Goal: Task Accomplishment & Management: Manage account settings

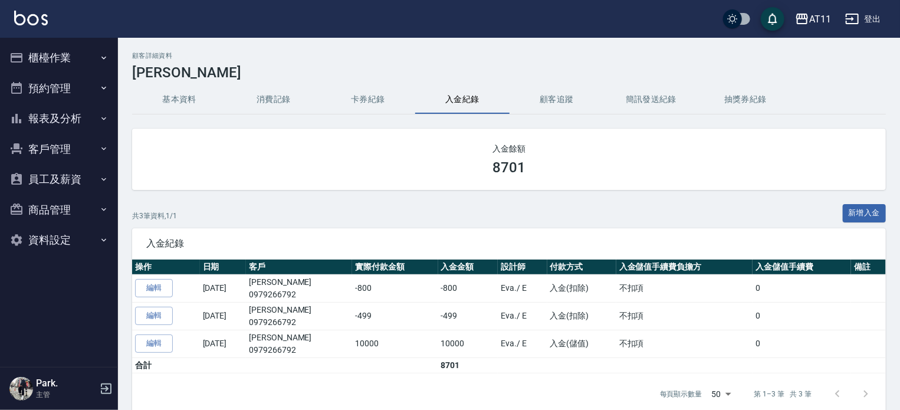
click at [867, 13] on button "登出" at bounding box center [863, 19] width 45 height 22
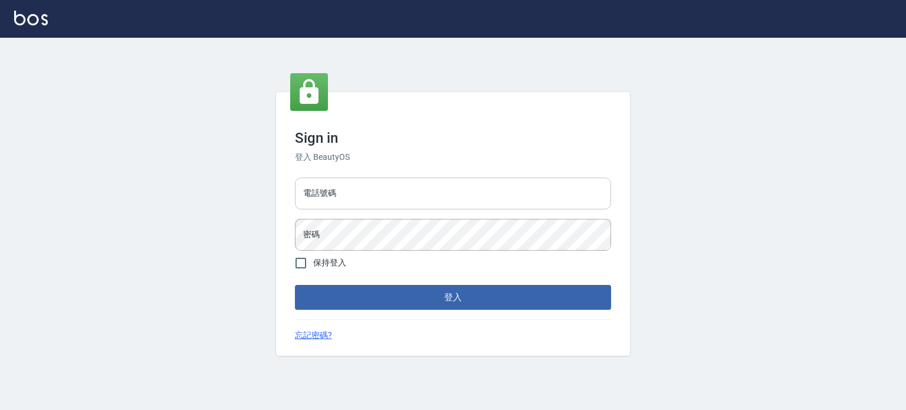
drag, startPoint x: 428, startPoint y: 199, endPoint x: 432, endPoint y: 208, distance: 9.5
click at [428, 199] on input "電話號碼" at bounding box center [453, 194] width 316 height 32
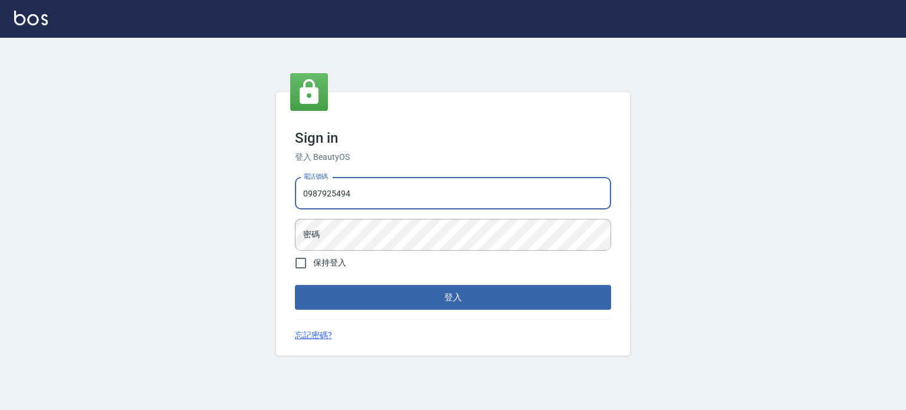
type input "0987925494"
click at [295, 285] on button "登入" at bounding box center [453, 297] width 316 height 25
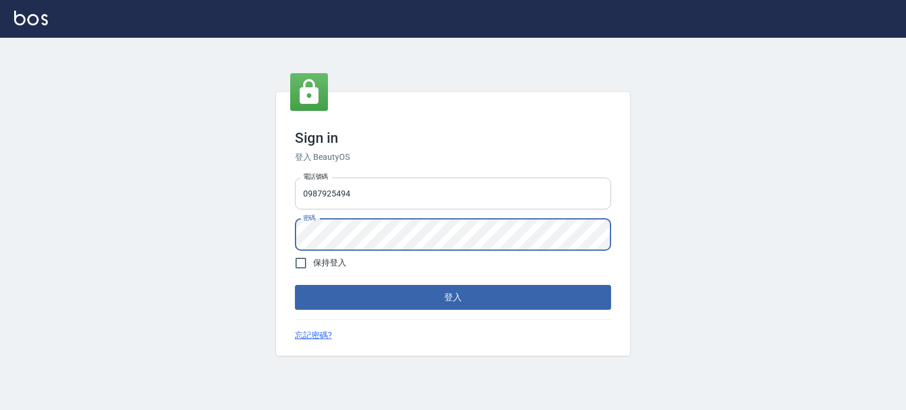
click at [295, 285] on button "登入" at bounding box center [453, 297] width 316 height 25
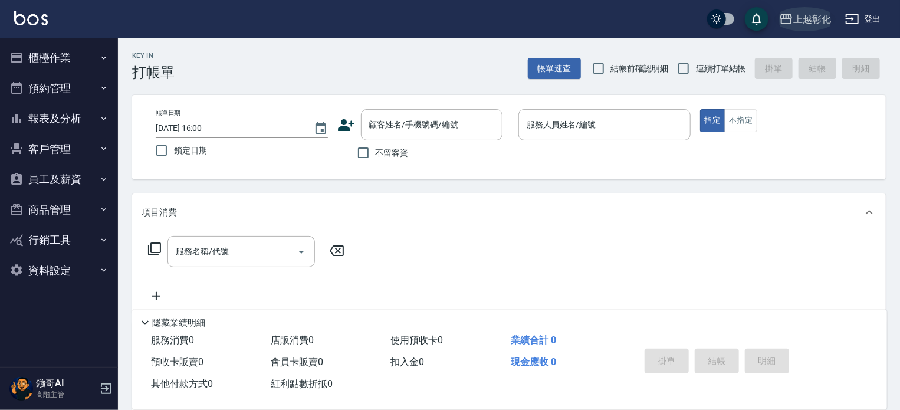
click at [826, 9] on button "上越彰化" at bounding box center [805, 19] width 61 height 24
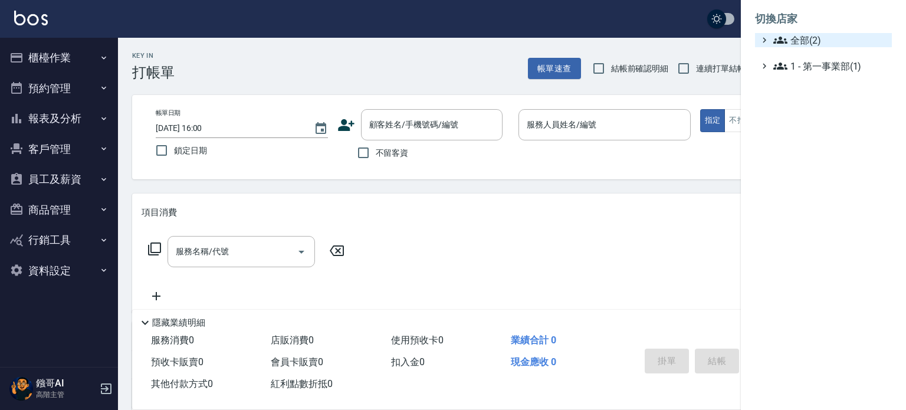
click at [807, 42] on span "全部(2)" at bounding box center [830, 40] width 114 height 14
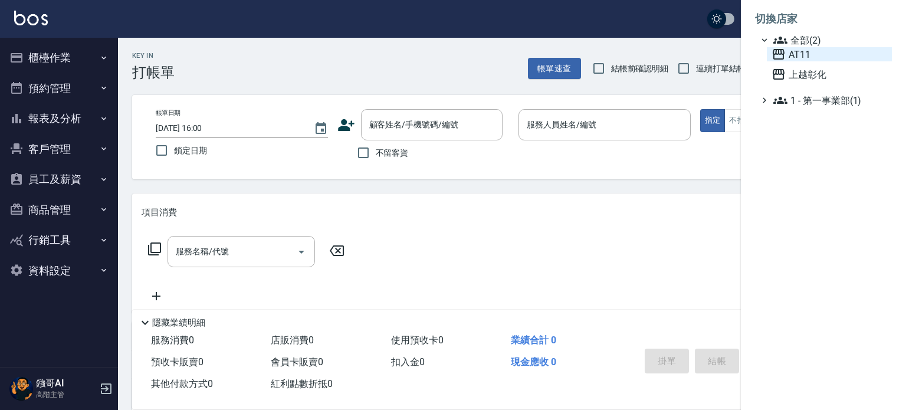
click at [806, 53] on span "AT11" at bounding box center [830, 54] width 116 height 14
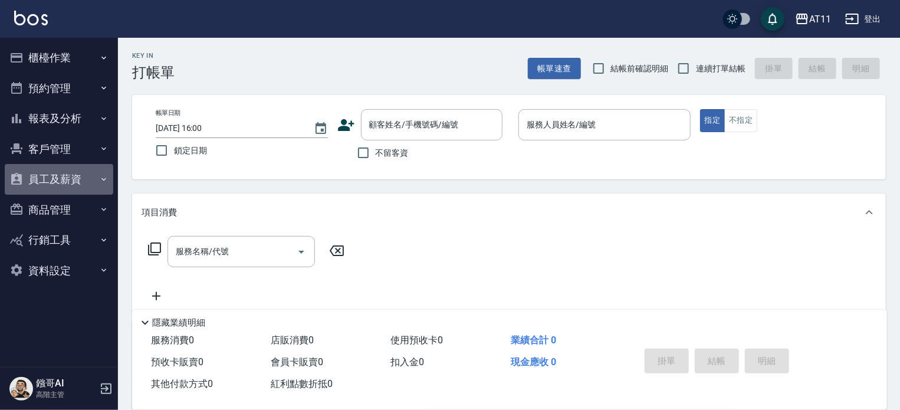
click at [54, 176] on button "員工及薪資" at bounding box center [59, 179] width 109 height 31
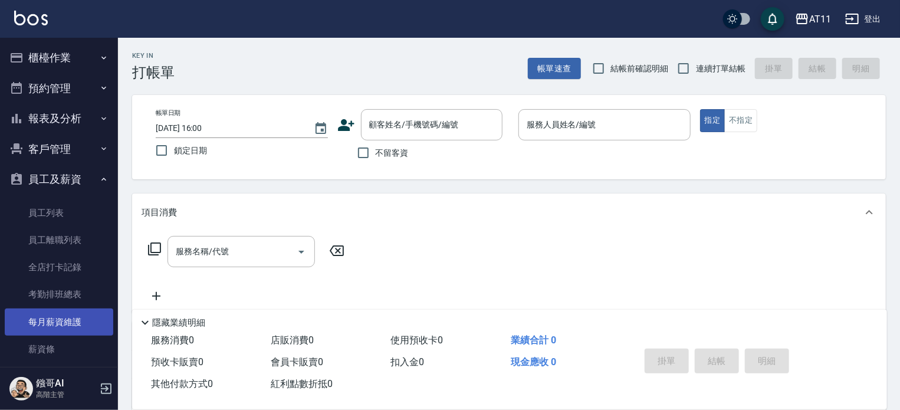
click at [74, 319] on link "每月薪資維護" at bounding box center [59, 322] width 109 height 27
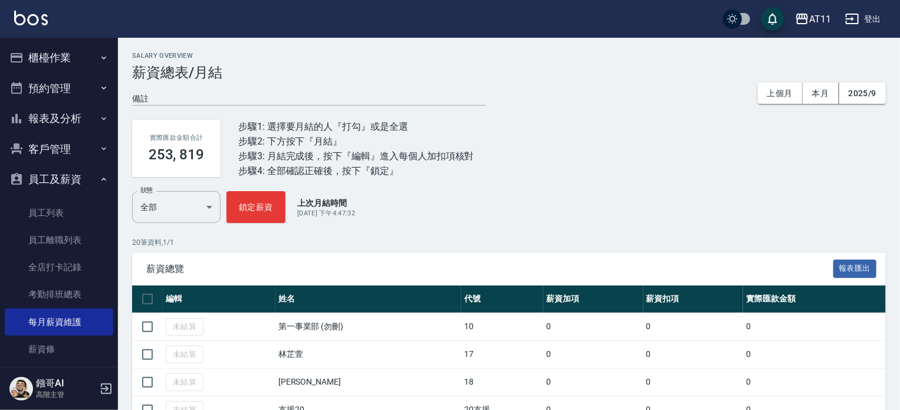
drag, startPoint x: 61, startPoint y: 179, endPoint x: 61, endPoint y: 173, distance: 6.5
click at [61, 176] on button "員工及薪資" at bounding box center [59, 179] width 109 height 31
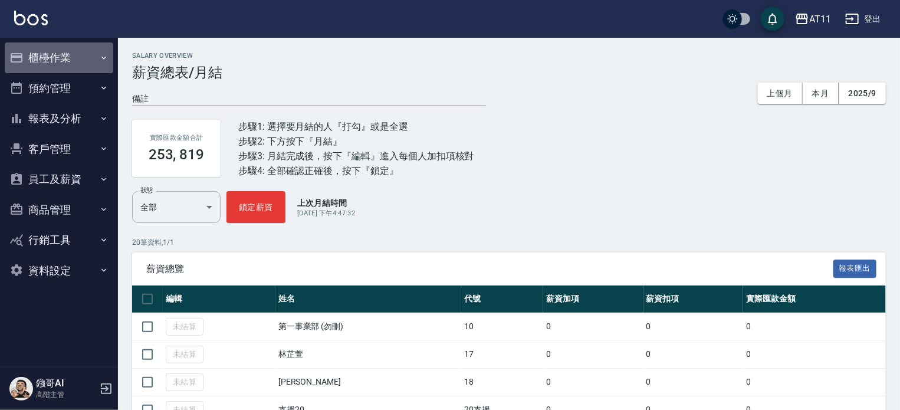
click at [59, 48] on button "櫃檯作業" at bounding box center [59, 57] width 109 height 31
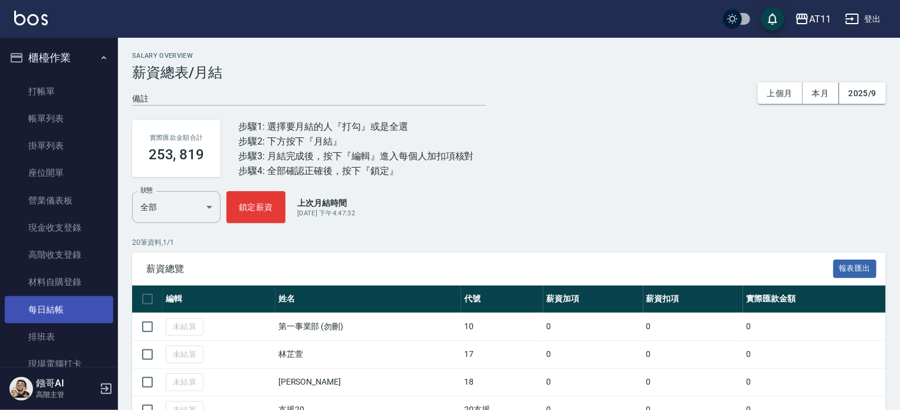
click at [59, 309] on link "每日結帳" at bounding box center [59, 309] width 109 height 27
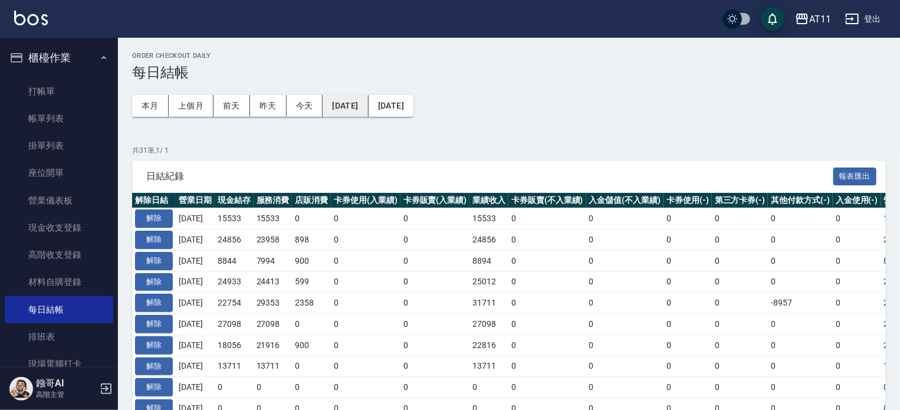
click at [347, 106] on button "2025/09/09" at bounding box center [345, 106] width 45 height 22
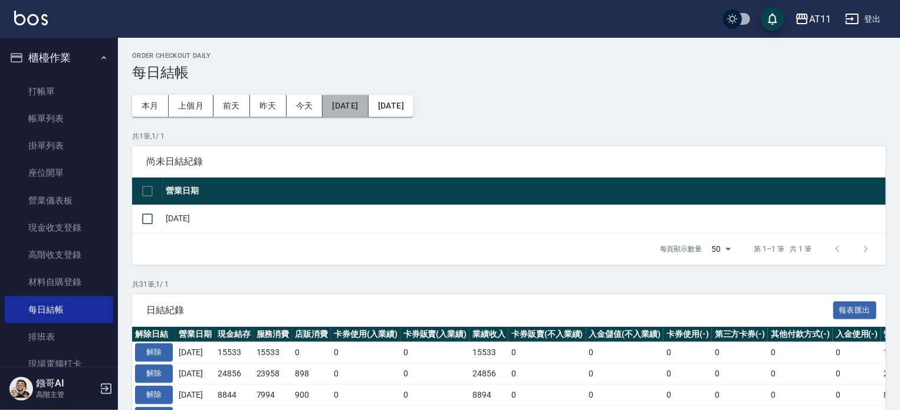
click at [359, 106] on button "2025/09/09" at bounding box center [345, 106] width 45 height 22
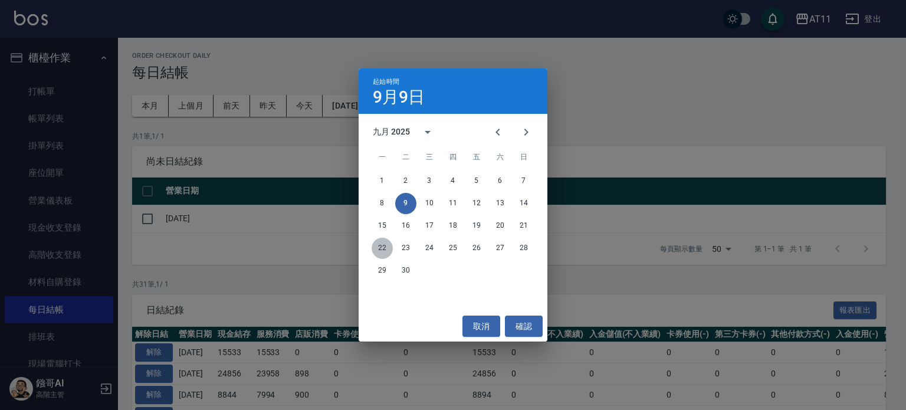
click at [384, 247] on button "22" at bounding box center [382, 248] width 21 height 21
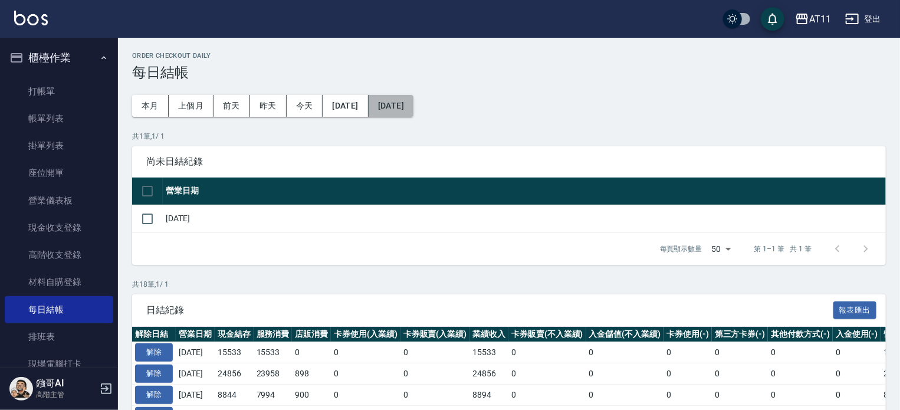
click at [414, 104] on button "[DATE]" at bounding box center [391, 106] width 45 height 22
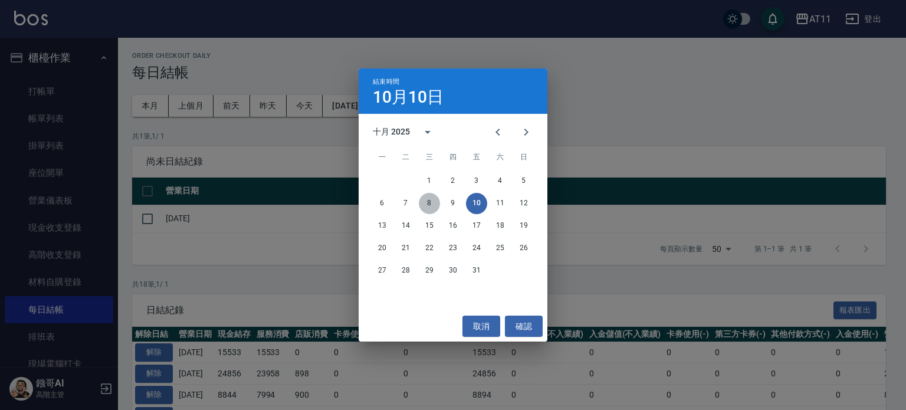
click at [428, 202] on button "8" at bounding box center [429, 203] width 21 height 21
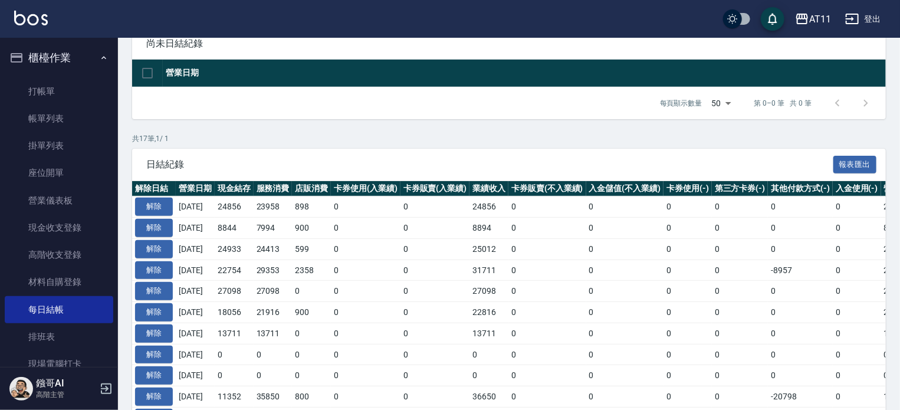
scroll to position [330, 0]
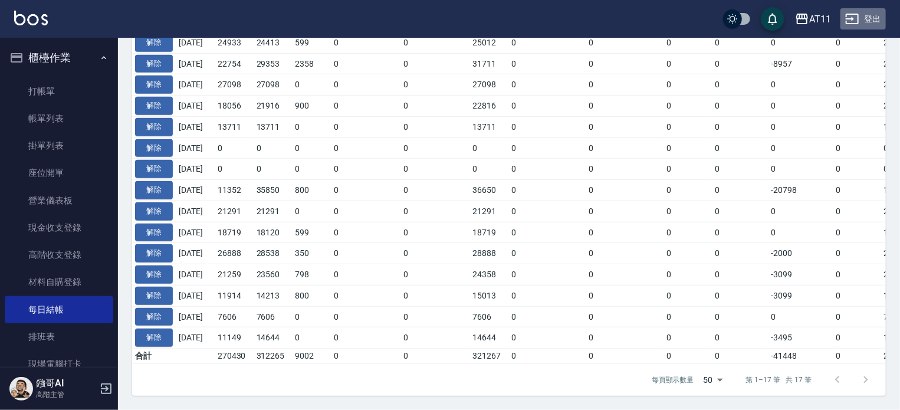
click at [863, 16] on button "登出" at bounding box center [863, 19] width 45 height 22
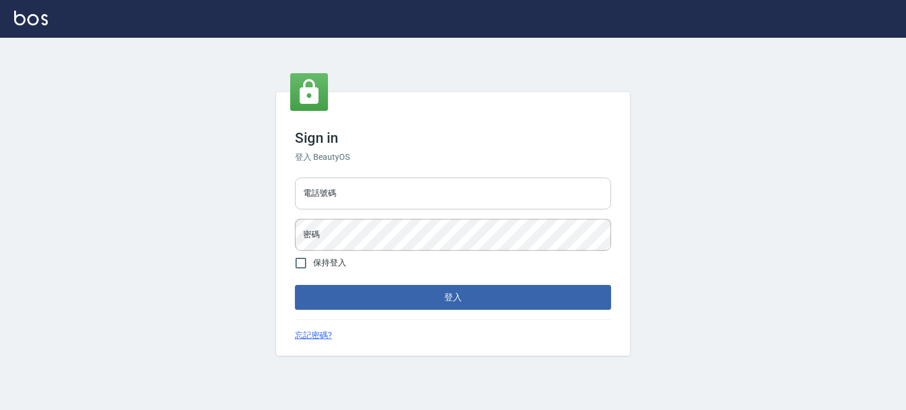
click at [422, 194] on input "電話號碼" at bounding box center [453, 194] width 316 height 32
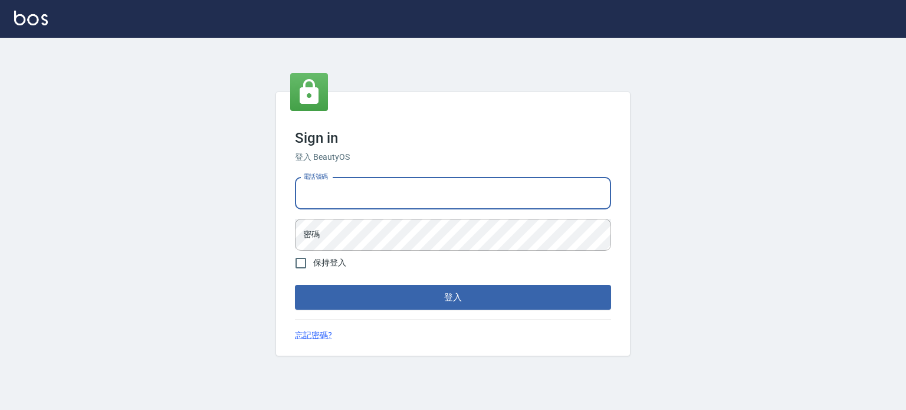
click at [390, 192] on input "電話號碼" at bounding box center [453, 194] width 316 height 32
type input "0953539532"
click at [295, 285] on button "登入" at bounding box center [453, 297] width 316 height 25
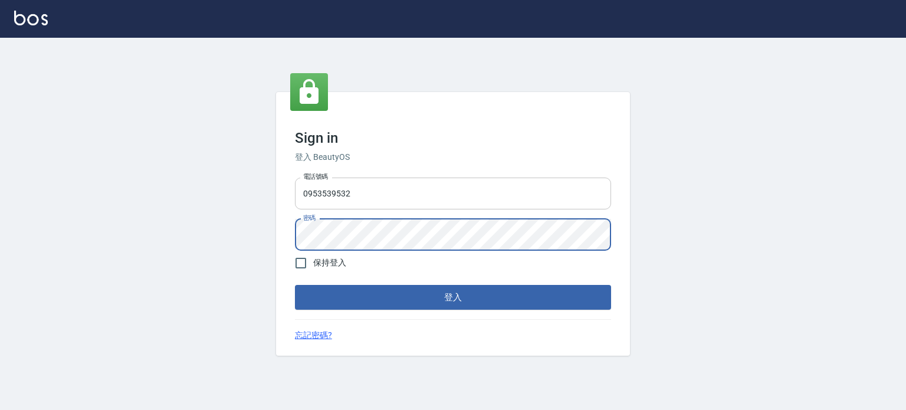
click at [295, 285] on button "登入" at bounding box center [453, 297] width 316 height 25
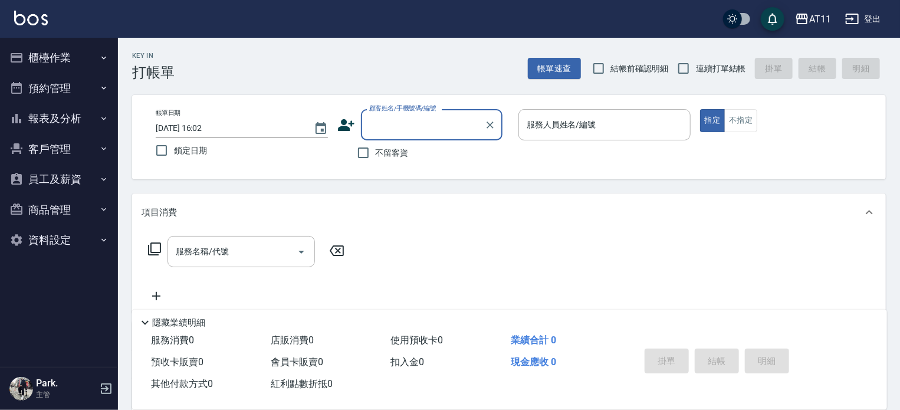
click at [862, 18] on button "登出" at bounding box center [863, 19] width 45 height 22
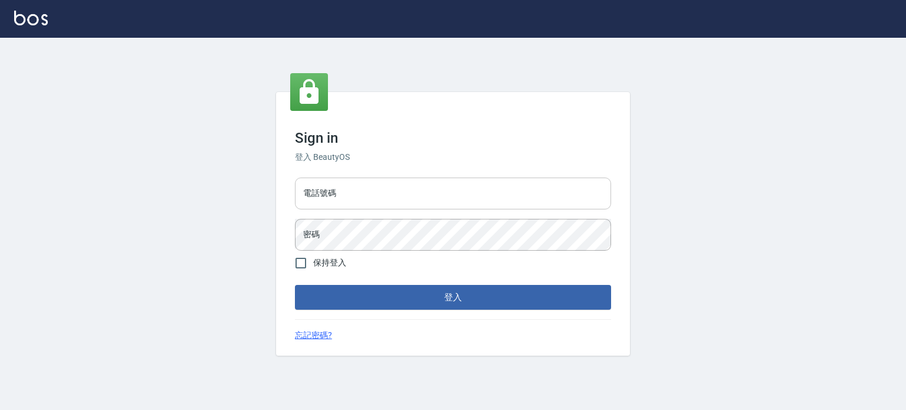
drag, startPoint x: 0, startPoint y: 0, endPoint x: 432, endPoint y: 192, distance: 472.8
click at [432, 192] on input "電話號碼" at bounding box center [453, 194] width 316 height 32
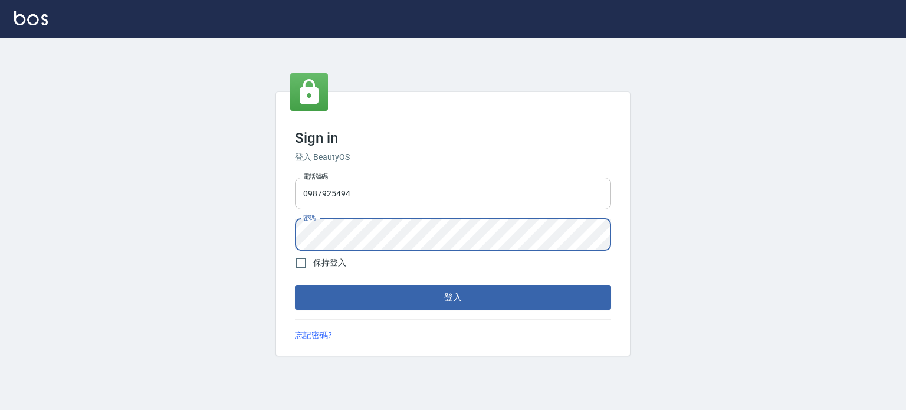
click at [295, 285] on button "登入" at bounding box center [453, 297] width 316 height 25
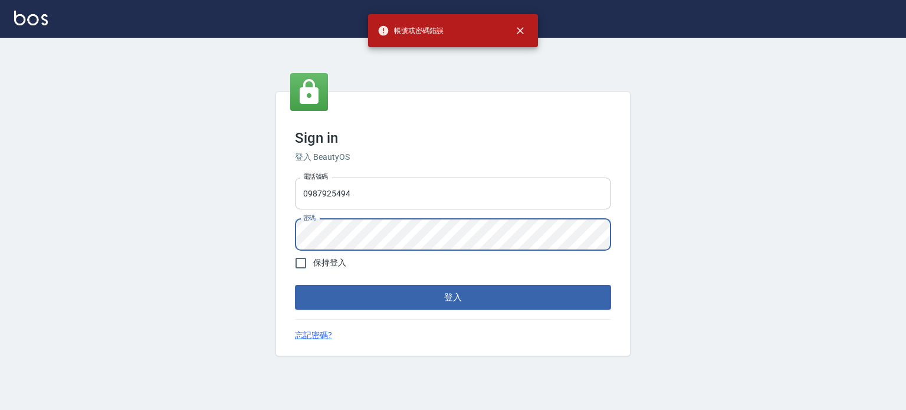
click at [434, 198] on input "0987925494" at bounding box center [453, 194] width 316 height 32
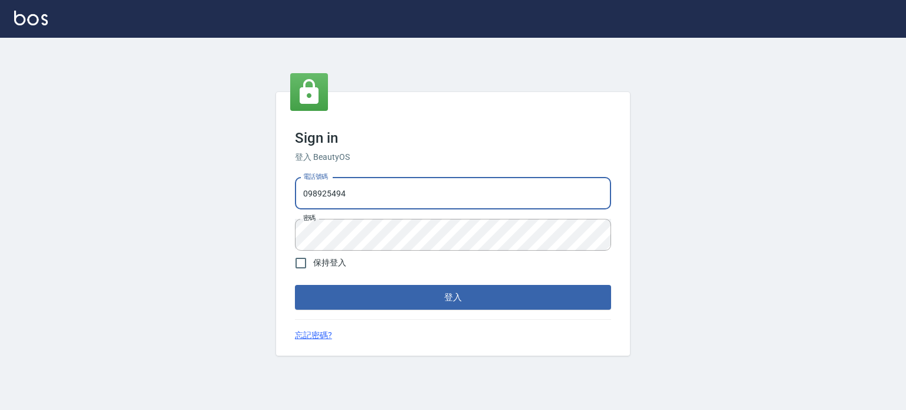
click at [295, 285] on button "登入" at bounding box center [453, 297] width 316 height 25
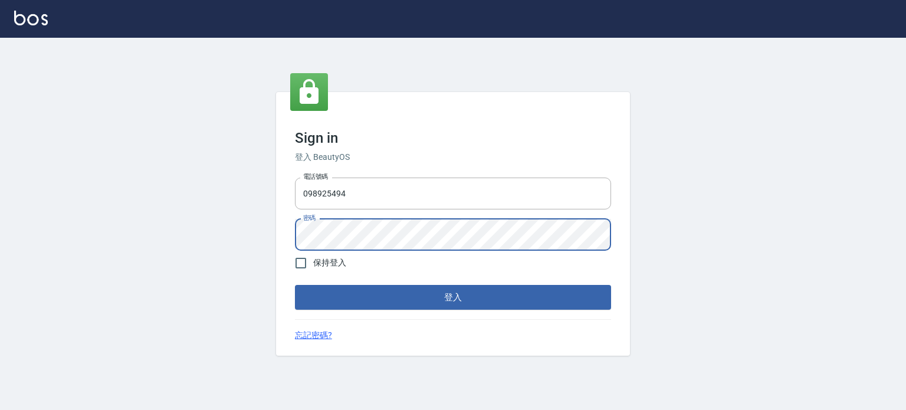
click at [295, 285] on button "登入" at bounding box center [453, 297] width 316 height 25
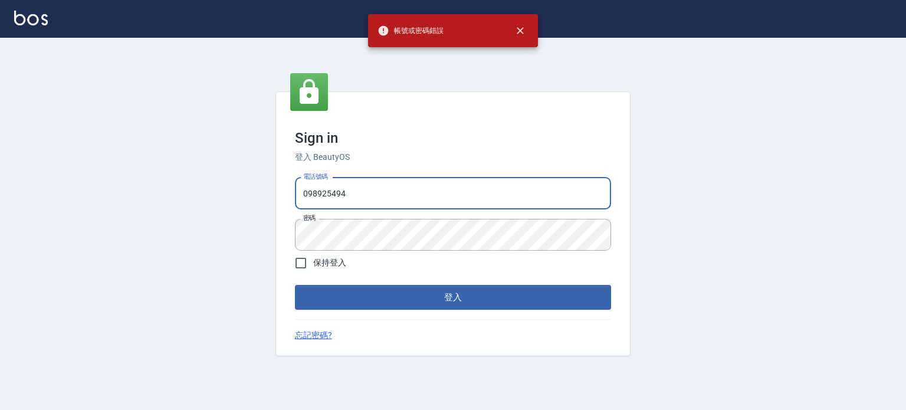
click at [374, 178] on input "098925494" at bounding box center [453, 194] width 316 height 32
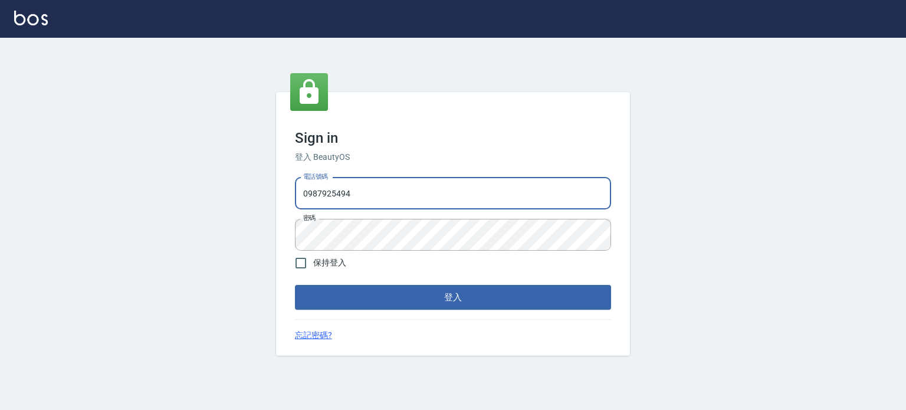
type input "0987925494"
click at [295, 285] on button "登入" at bounding box center [453, 297] width 316 height 25
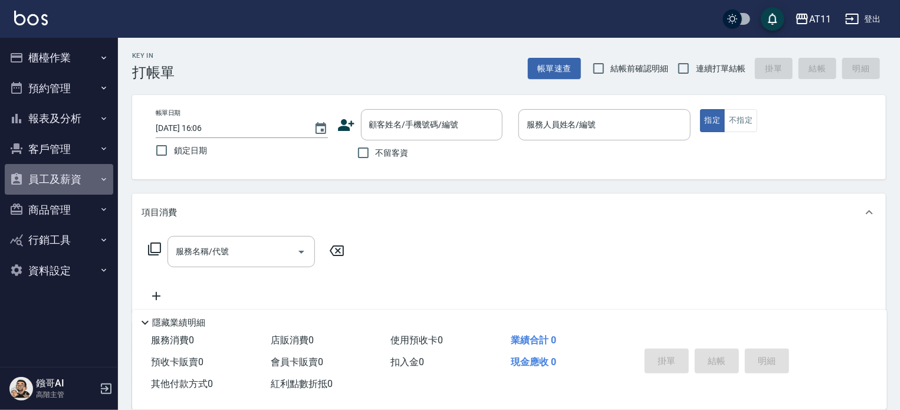
click at [65, 180] on button "員工及薪資" at bounding box center [59, 179] width 109 height 31
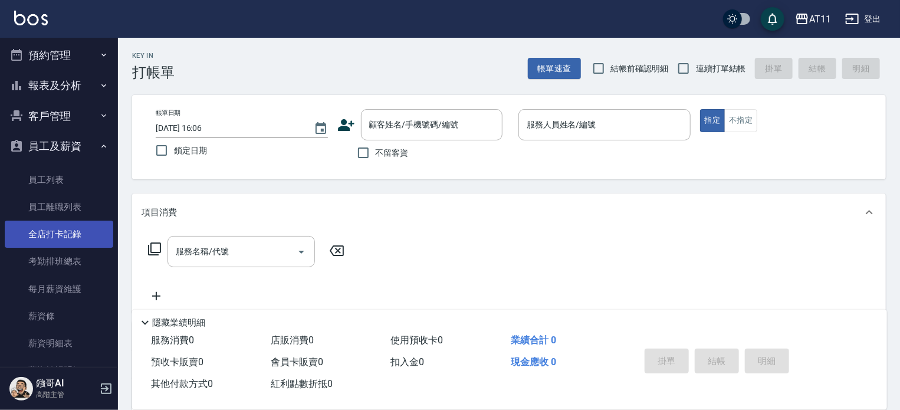
scroll to position [59, 0]
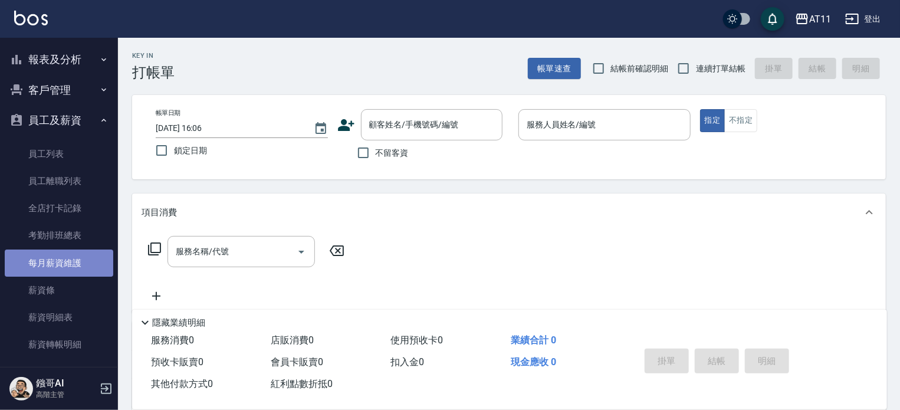
click at [70, 267] on link "每月薪資維護" at bounding box center [59, 263] width 109 height 27
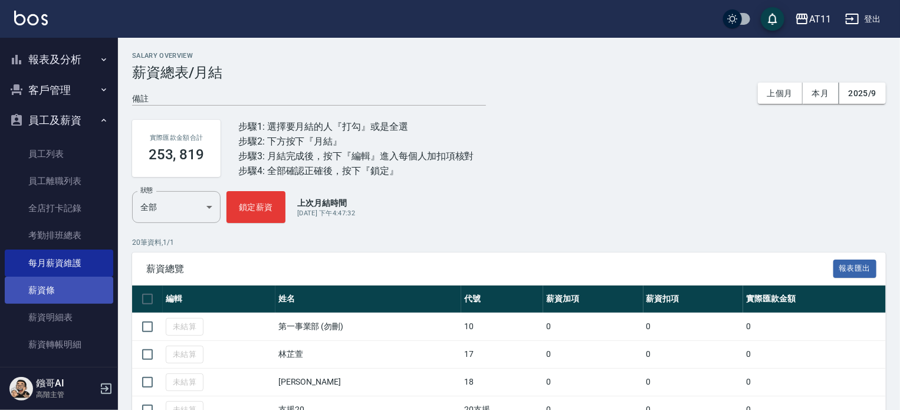
click at [53, 297] on link "薪資條" at bounding box center [59, 290] width 109 height 27
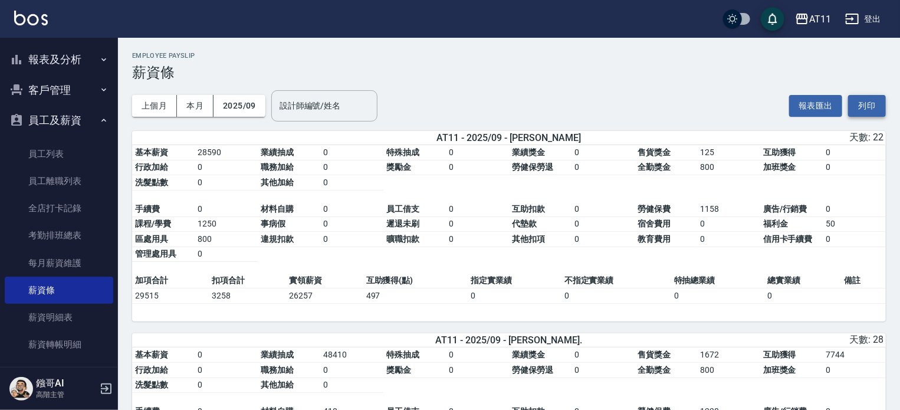
click at [866, 106] on button "列印" at bounding box center [867, 106] width 38 height 22
click at [73, 264] on link "每月薪資維護" at bounding box center [59, 263] width 109 height 27
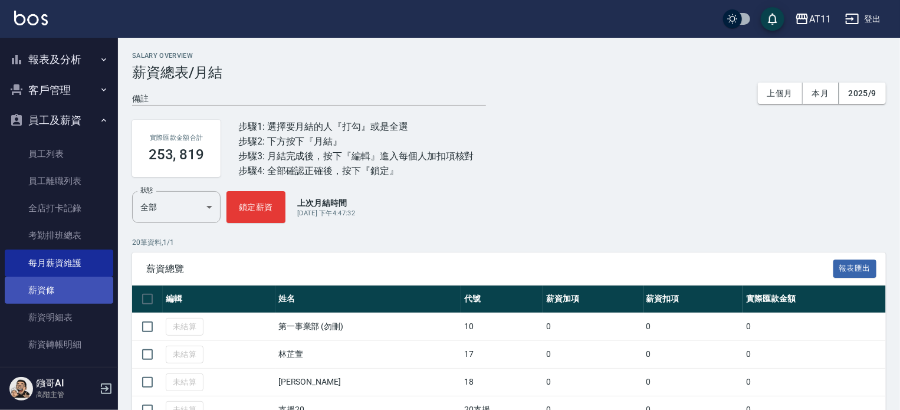
click at [55, 284] on link "薪資條" at bounding box center [59, 290] width 109 height 27
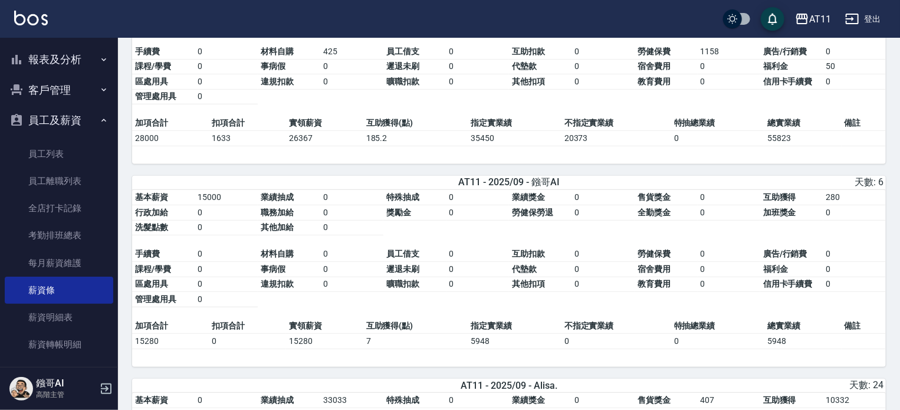
scroll to position [177, 0]
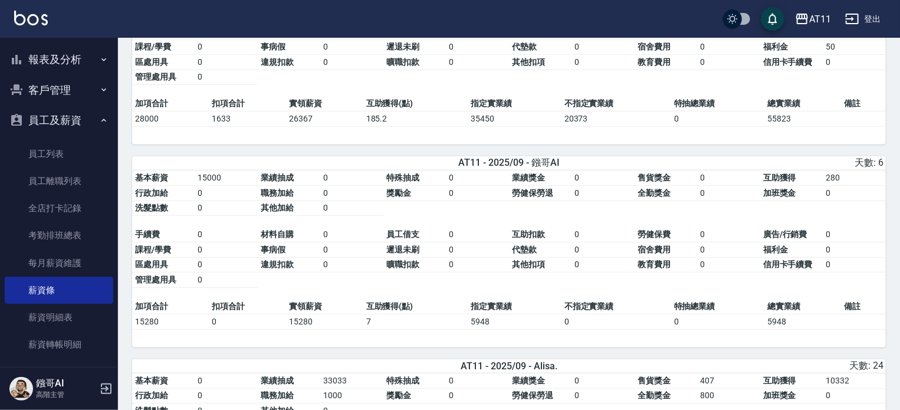
click at [870, 18] on button "登出" at bounding box center [863, 19] width 45 height 22
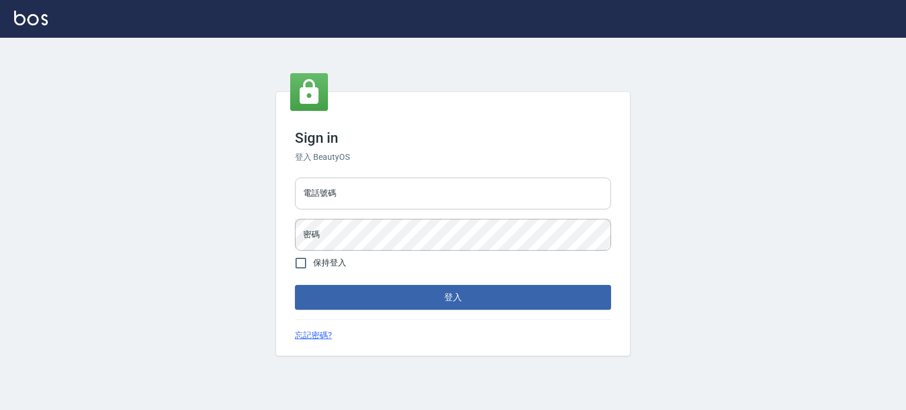
click at [363, 204] on input "電話號碼" at bounding box center [453, 194] width 316 height 32
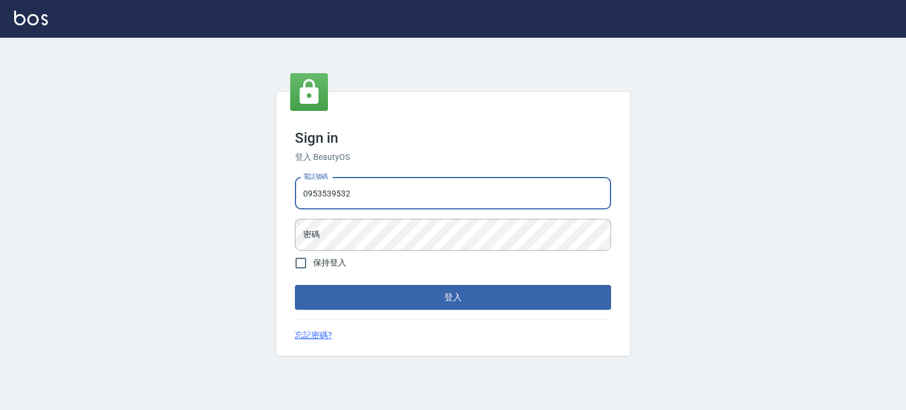
type input "0953539532"
click at [295, 285] on button "登入" at bounding box center [453, 297] width 316 height 25
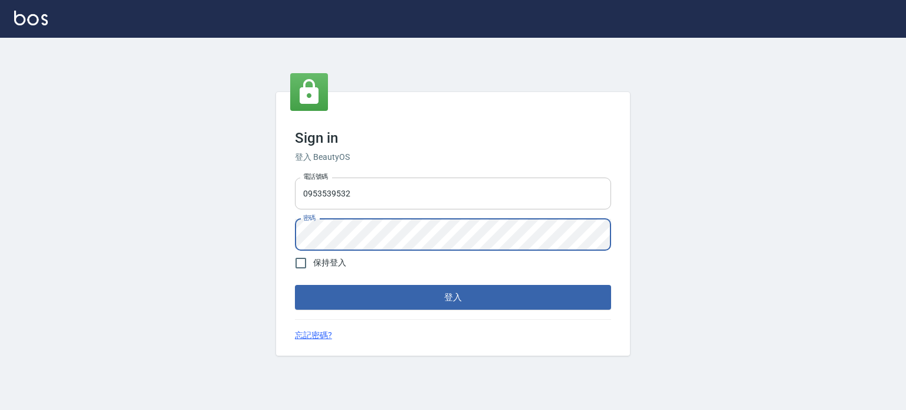
click at [295, 285] on button "登入" at bounding box center [453, 297] width 316 height 25
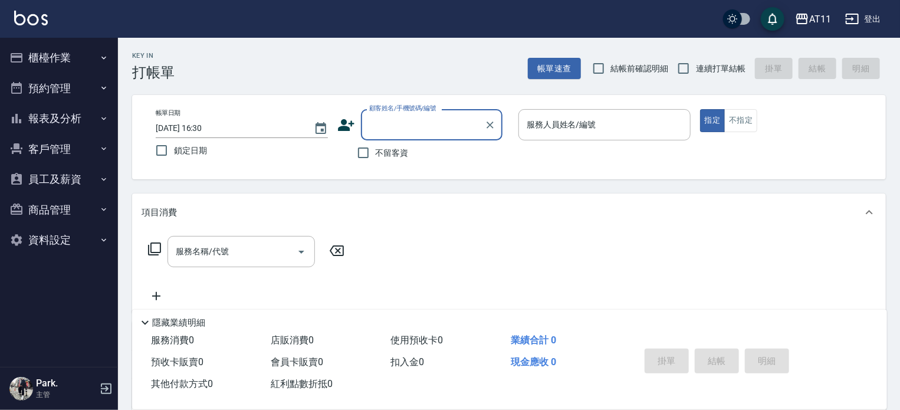
click at [97, 119] on button "報表及分析" at bounding box center [59, 118] width 109 height 31
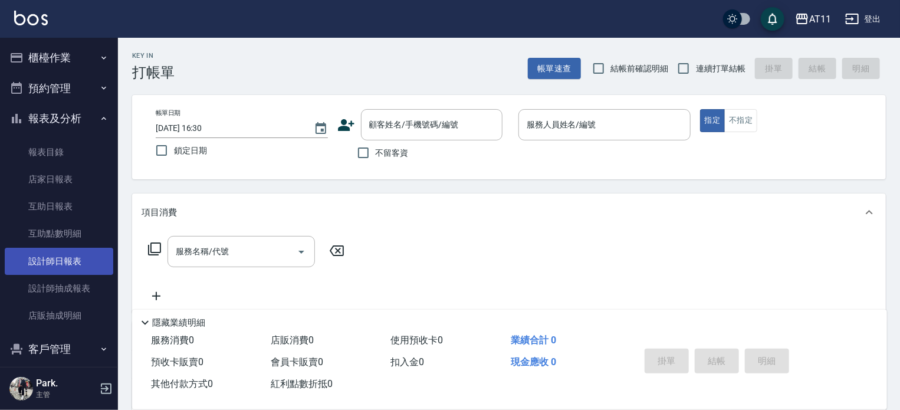
click at [86, 271] on link "設計師日報表" at bounding box center [59, 261] width 109 height 27
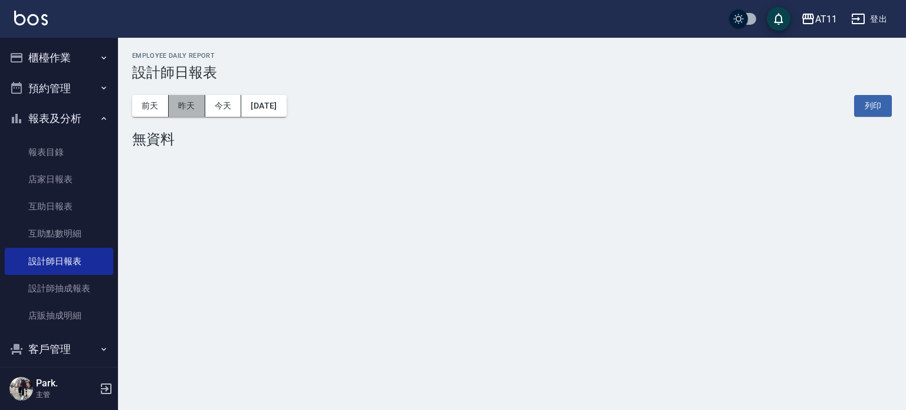
click at [189, 110] on button "昨天" at bounding box center [187, 106] width 37 height 22
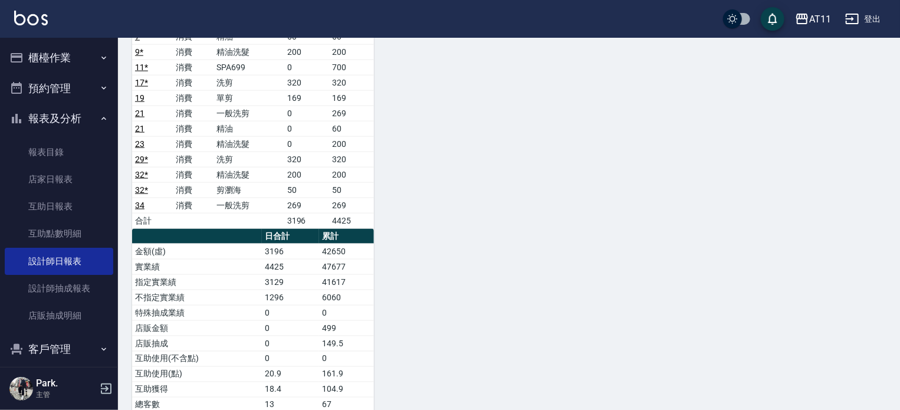
scroll to position [790, 0]
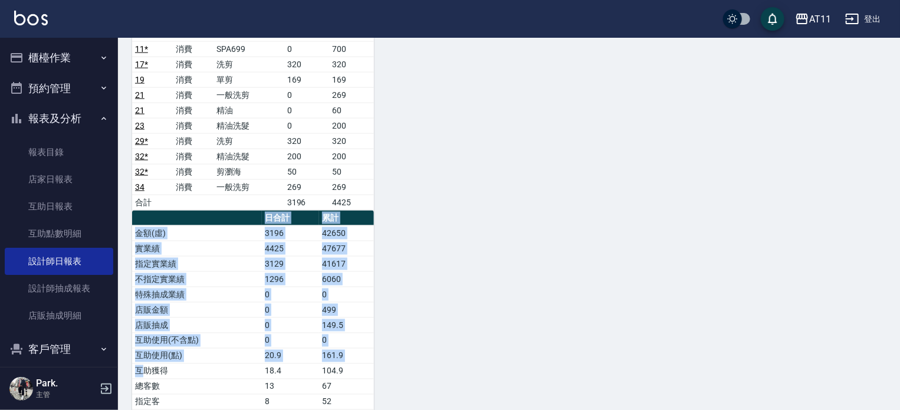
drag, startPoint x: 146, startPoint y: 350, endPoint x: 375, endPoint y: 351, distance: 229.5
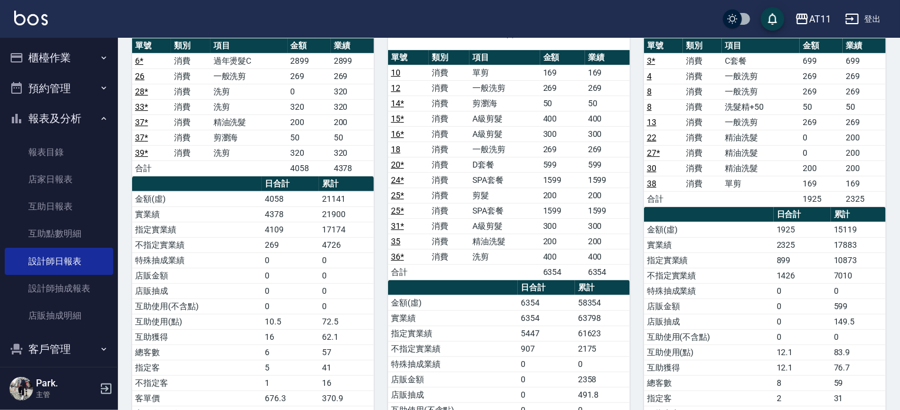
scroll to position [0, 0]
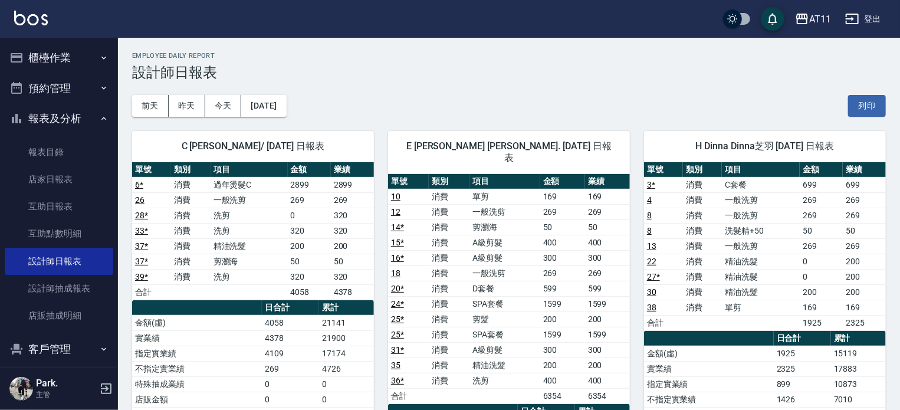
click at [66, 54] on button "櫃檯作業" at bounding box center [59, 57] width 109 height 31
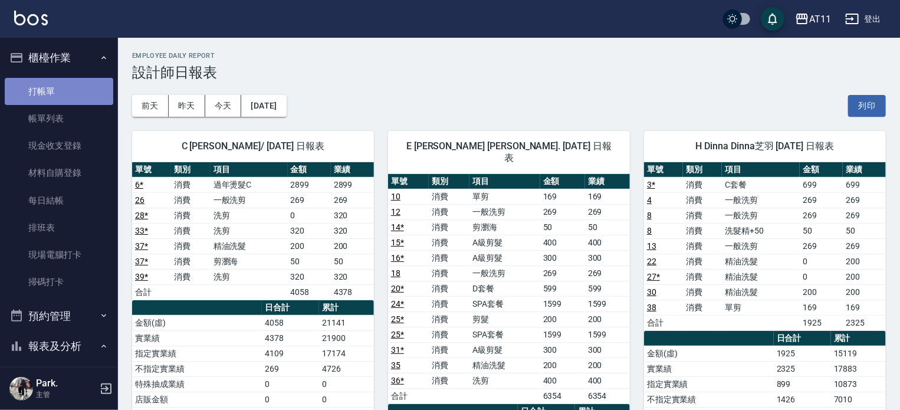
click at [67, 83] on link "打帳單" at bounding box center [59, 91] width 109 height 27
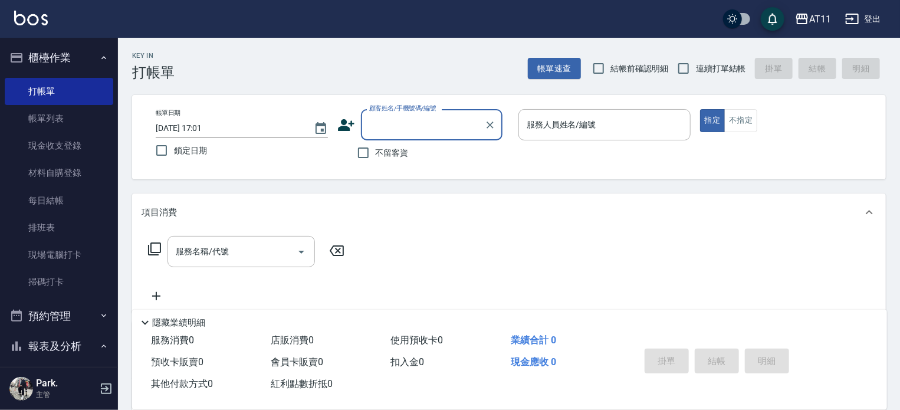
drag, startPoint x: 366, startPoint y: 152, endPoint x: 380, endPoint y: 160, distance: 16.4
click at [366, 152] on input "不留客資" at bounding box center [363, 152] width 25 height 25
checkbox input "true"
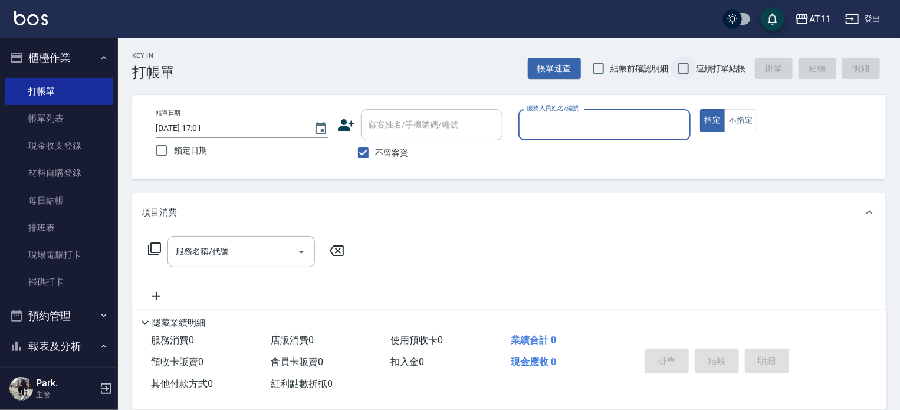
click at [689, 73] on input "連續打單結帳" at bounding box center [683, 68] width 25 height 25
checkbox input "true"
click at [632, 124] on input "服務人員姓名/編號" at bounding box center [605, 124] width 162 height 21
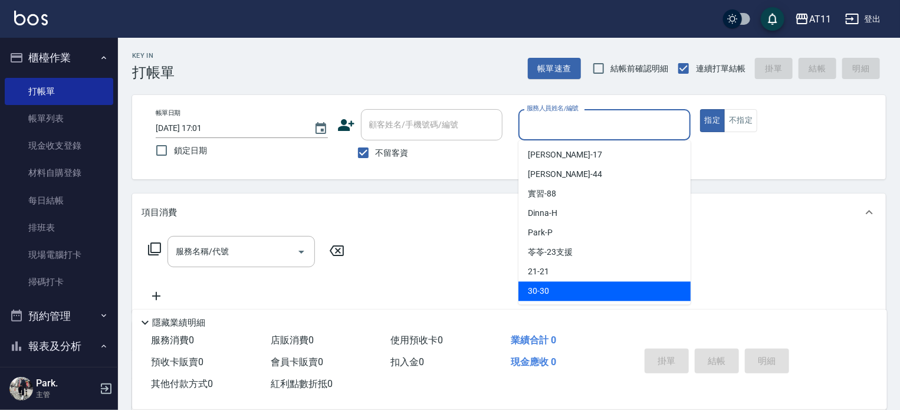
type input "ㄣ"
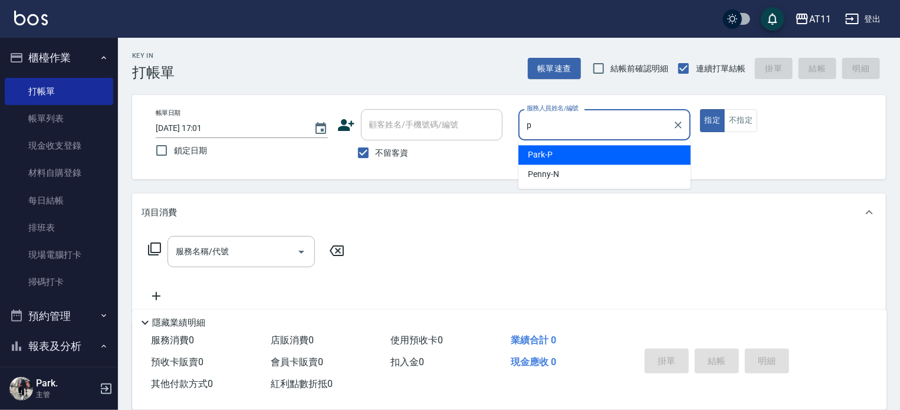
type input "Park-P"
type button "true"
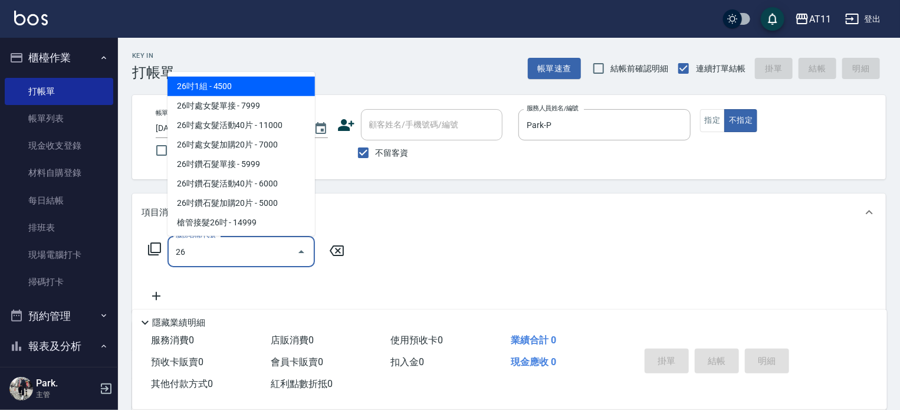
type input "2"
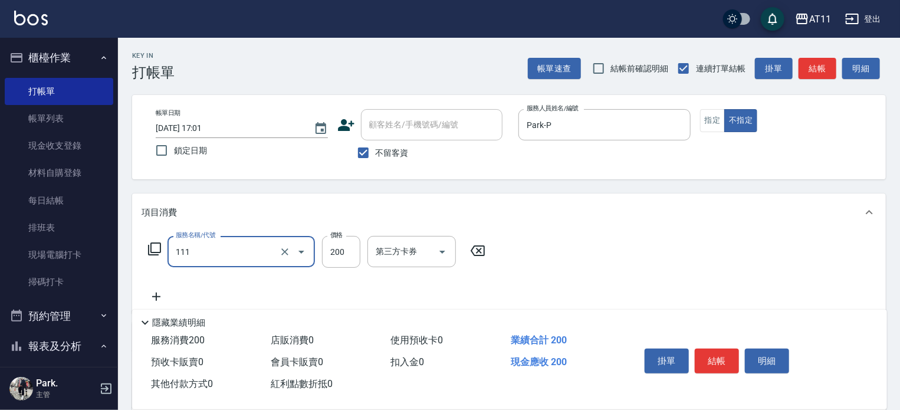
type input "精油洗髮(111)"
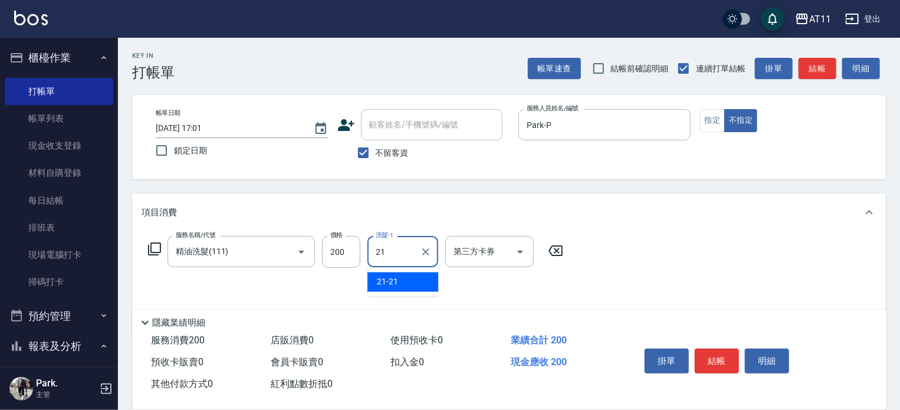
type input "21-21"
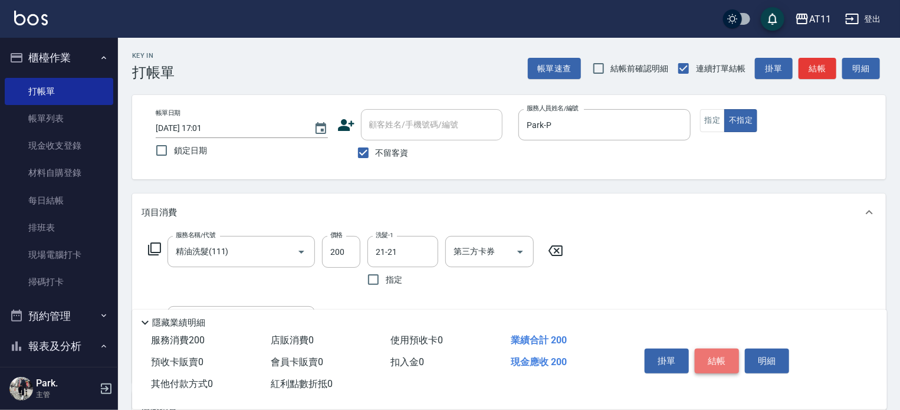
click at [717, 349] on button "結帳" at bounding box center [717, 361] width 44 height 25
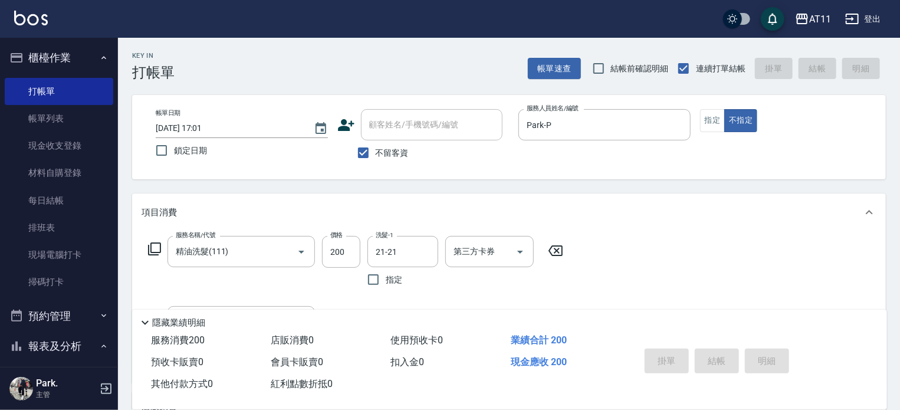
type input "2025/10/10 17:52"
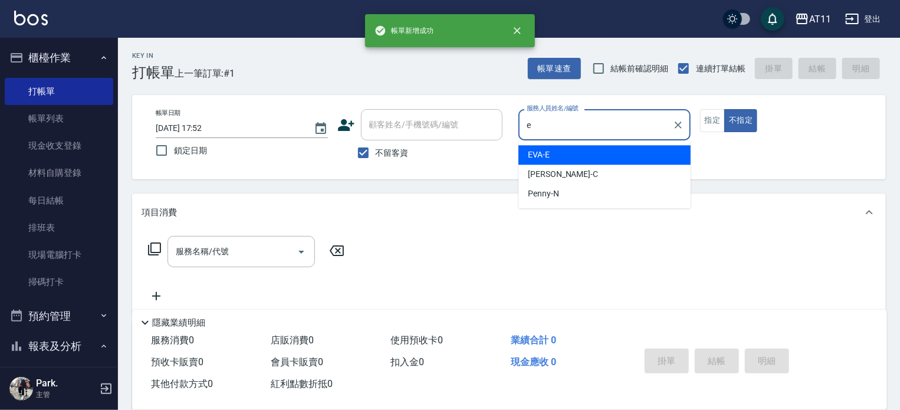
type input "EVA-E"
type button "false"
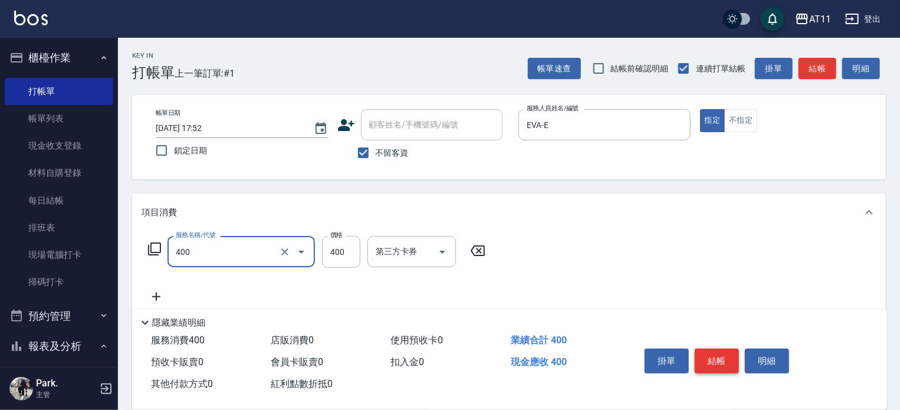
type input "洗剪(400)"
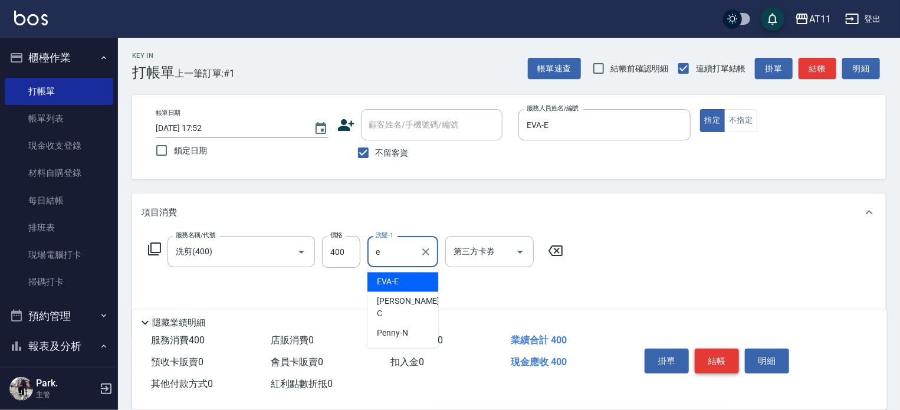
type input "EVA-E"
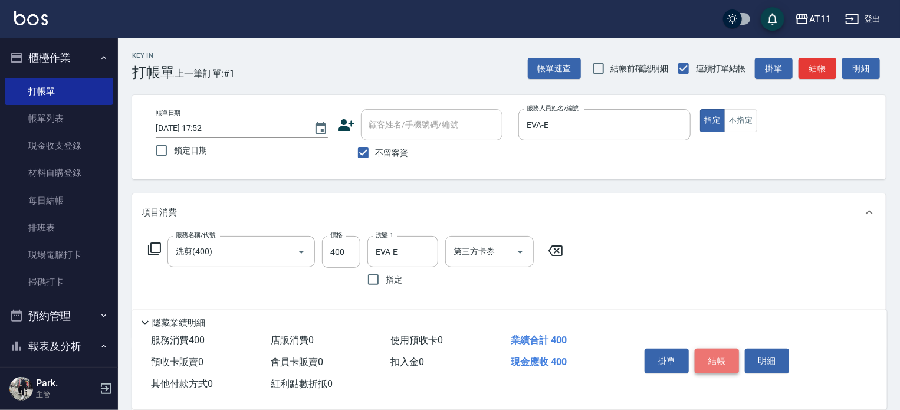
click at [717, 349] on button "結帳" at bounding box center [717, 361] width 44 height 25
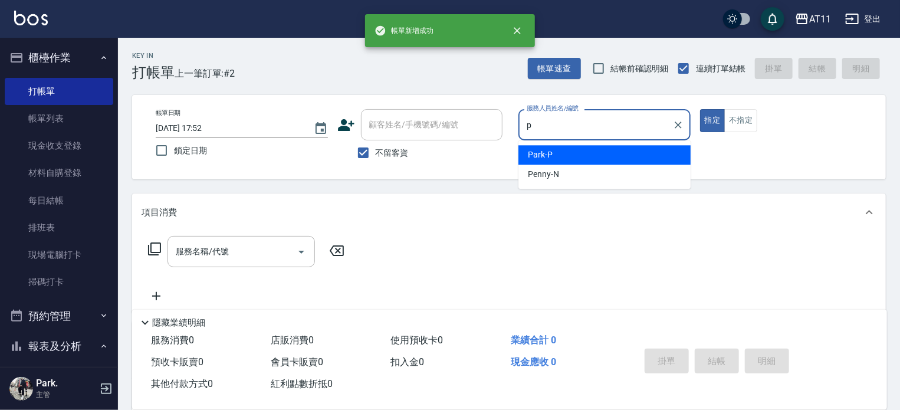
type input "Park-P"
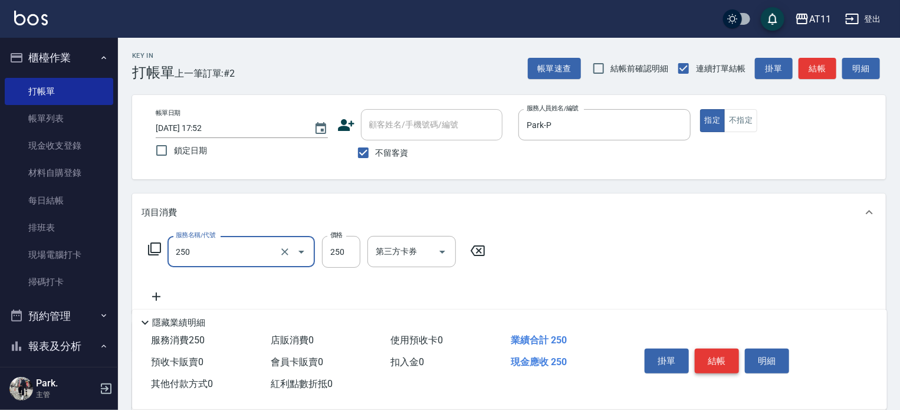
type input "B級單剪(250)"
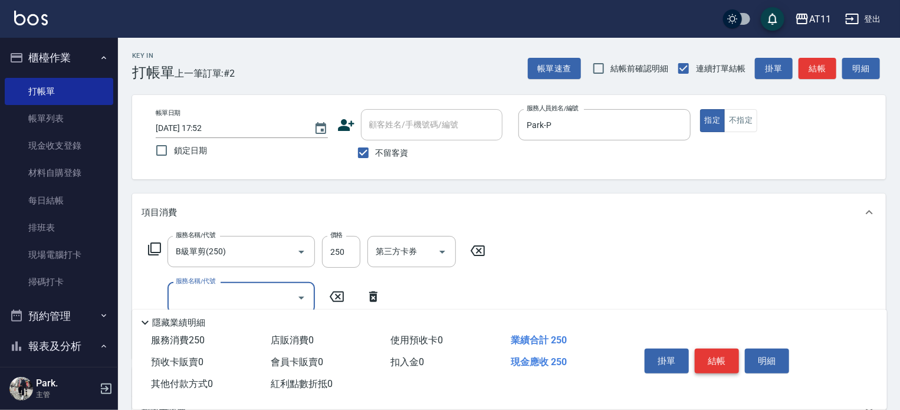
click at [717, 349] on button "結帳" at bounding box center [717, 361] width 44 height 25
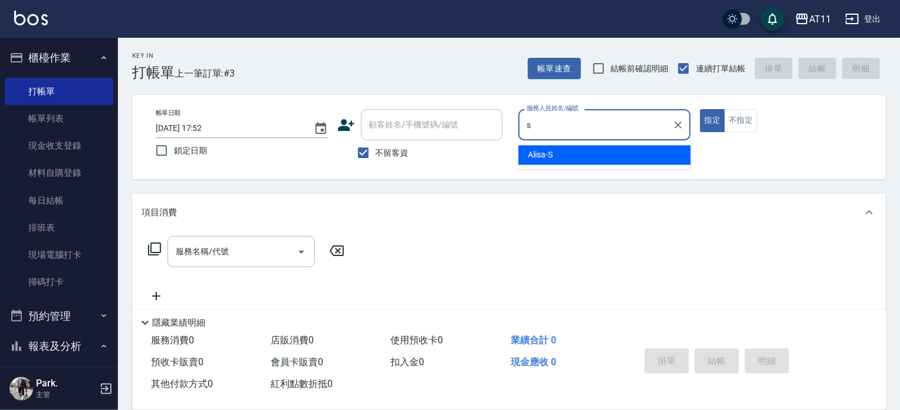
type input "Alisa-S"
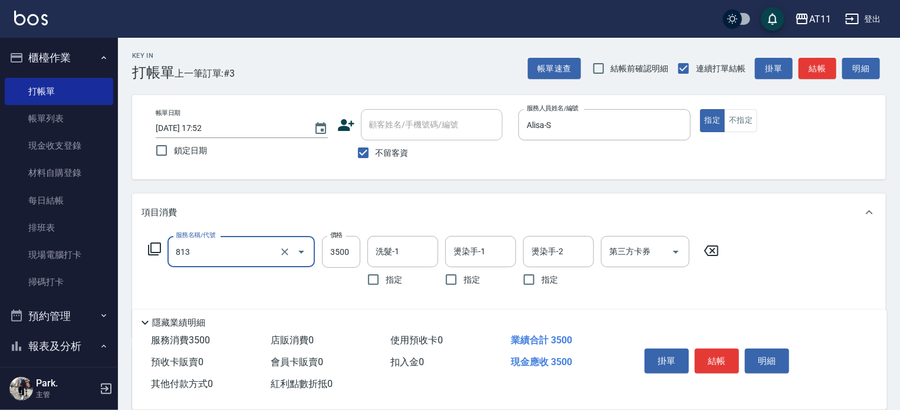
type input "過年染髮A餐(813)"
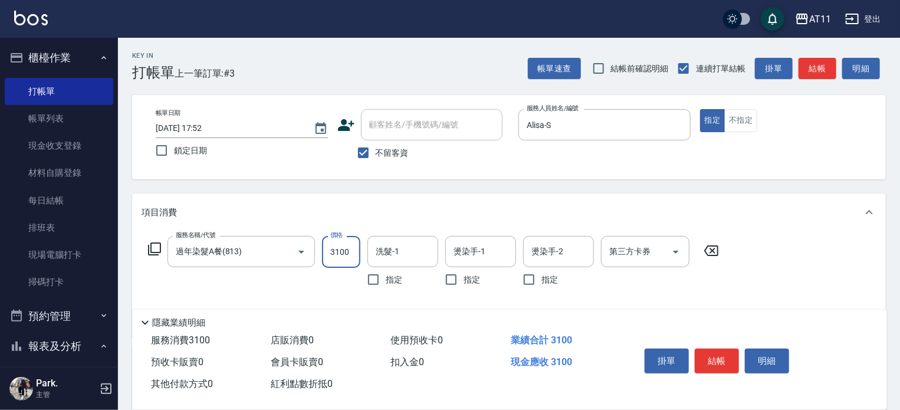
type input "3100"
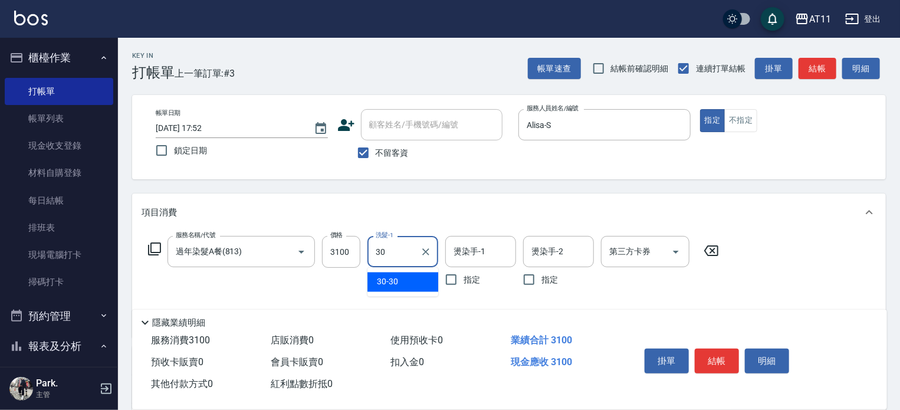
type input "30-30"
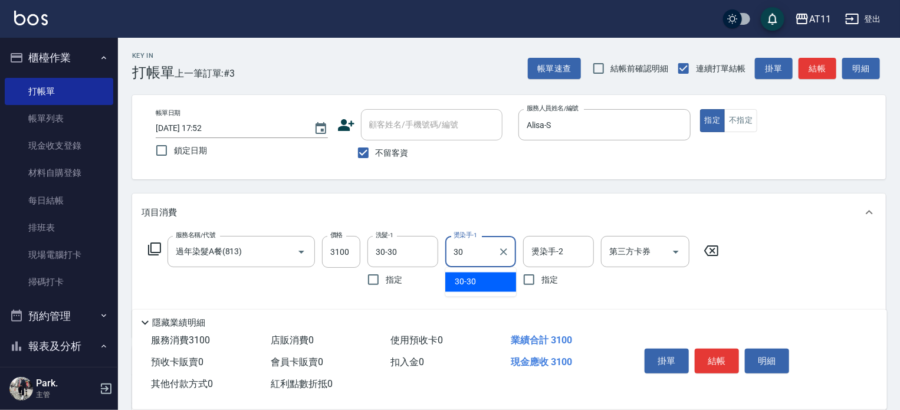
type input "30-30"
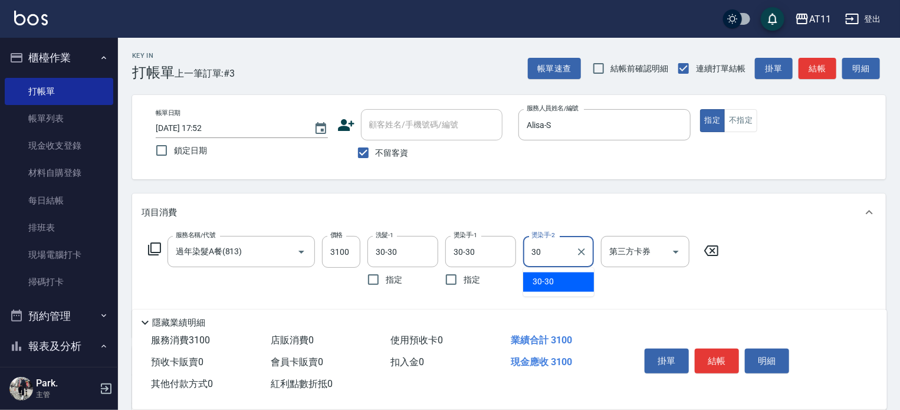
type input "30-30"
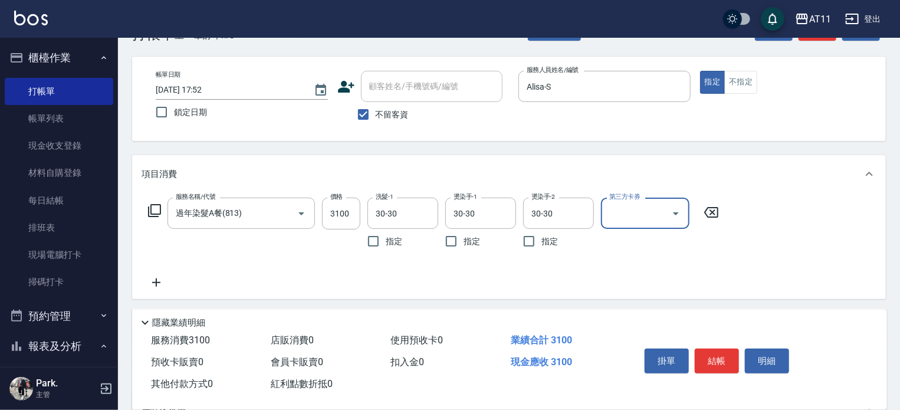
scroll to position [59, 0]
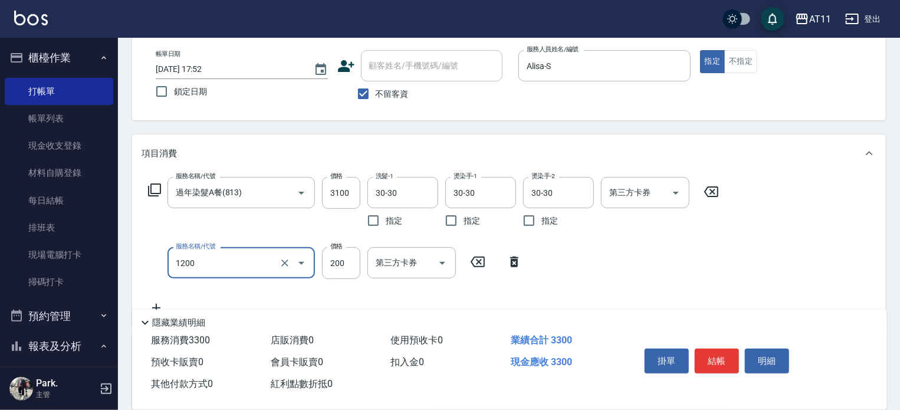
type input "染髮加長度(1200)"
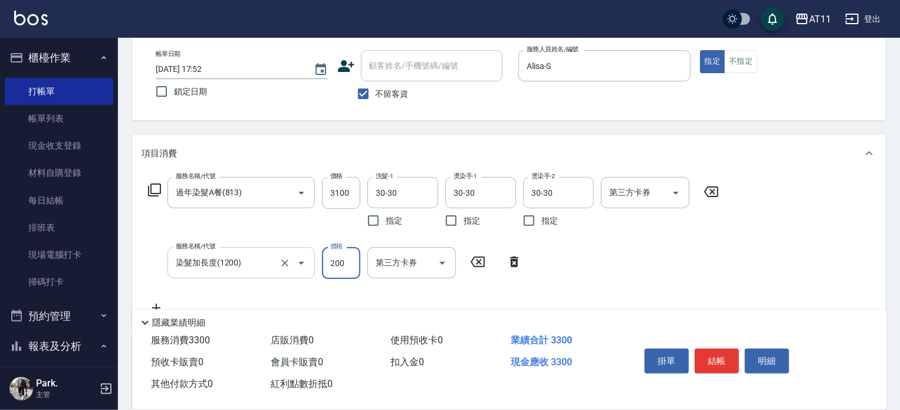
click at [248, 266] on input "染髮加長度(1200)" at bounding box center [225, 263] width 104 height 21
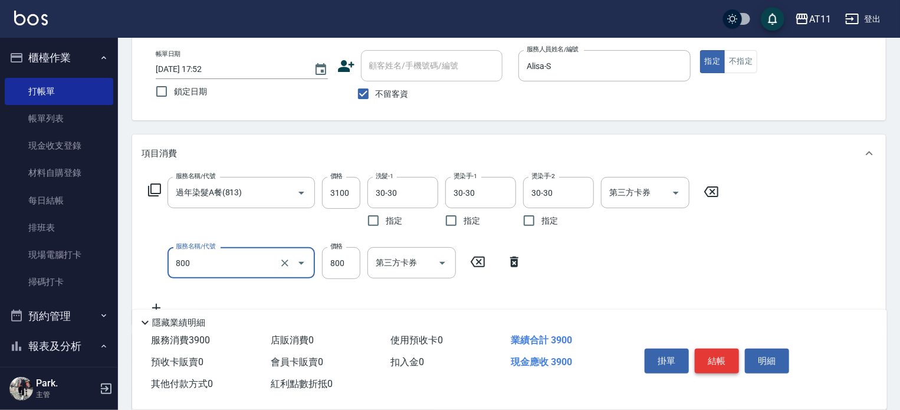
type input "染髮800(800)"
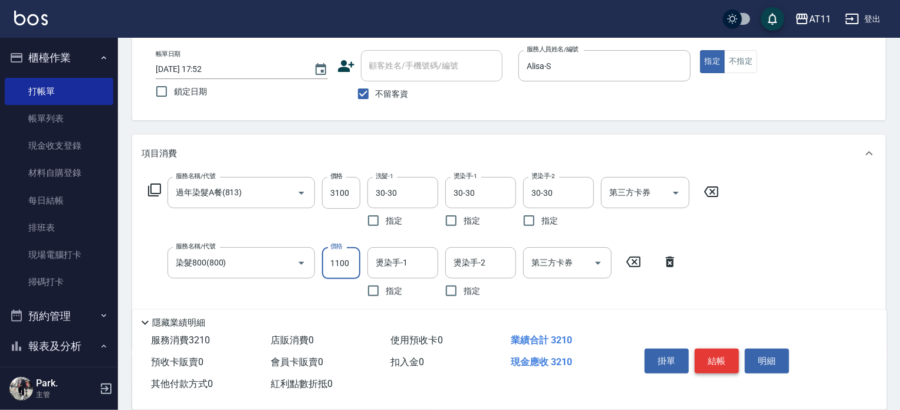
type input "1100"
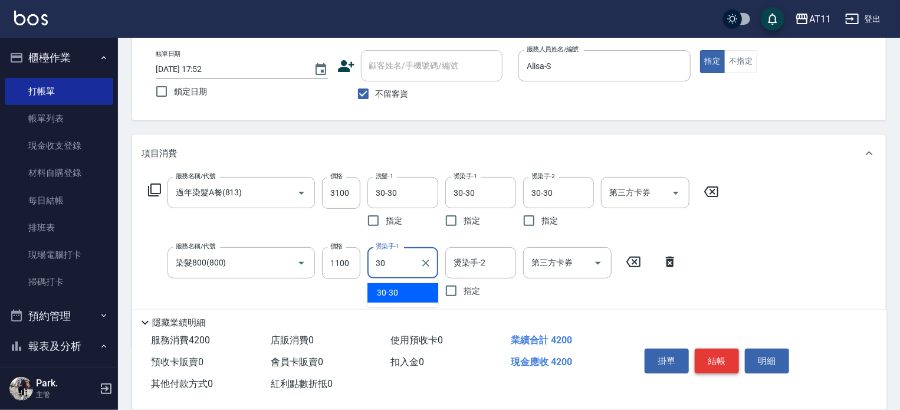
type input "30-30"
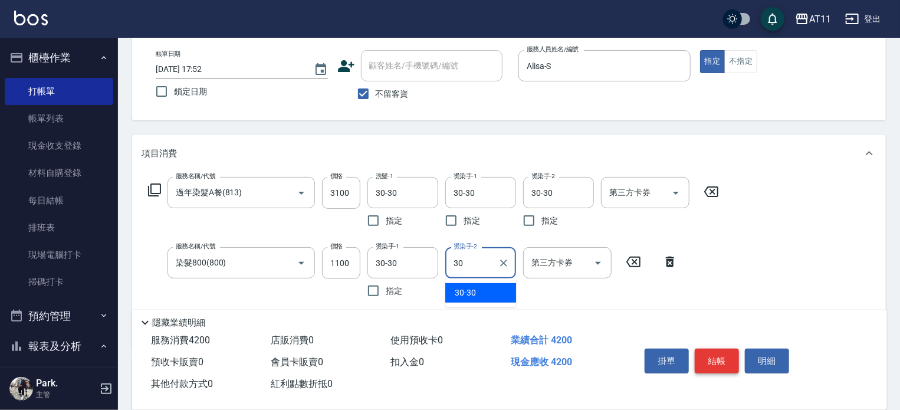
type input "30-30"
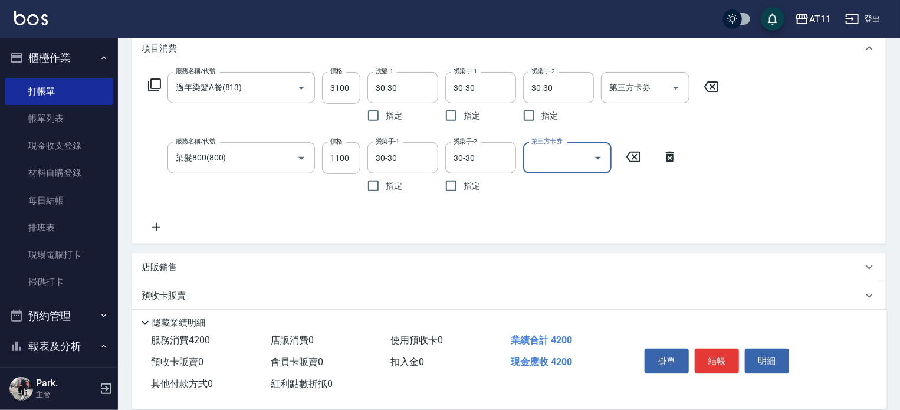
scroll to position [232, 0]
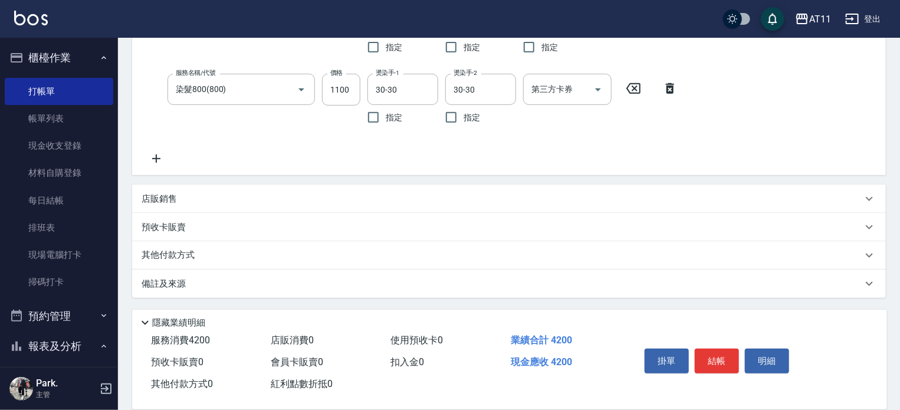
click at [293, 252] on div "其他付款方式" at bounding box center [502, 255] width 721 height 13
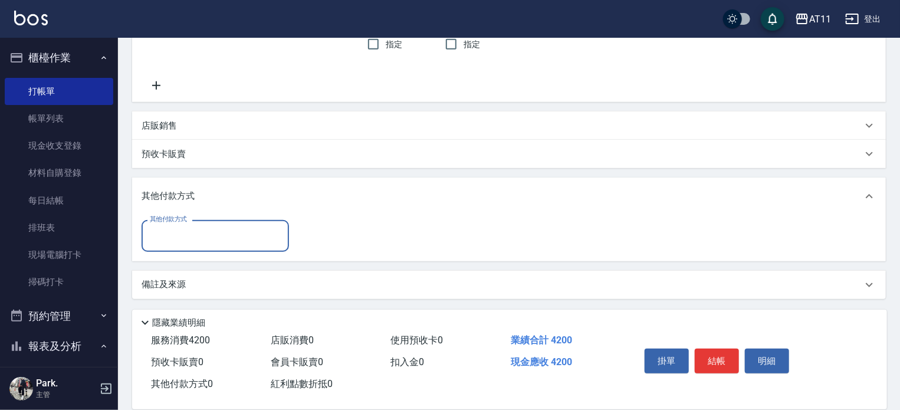
scroll to position [306, 0]
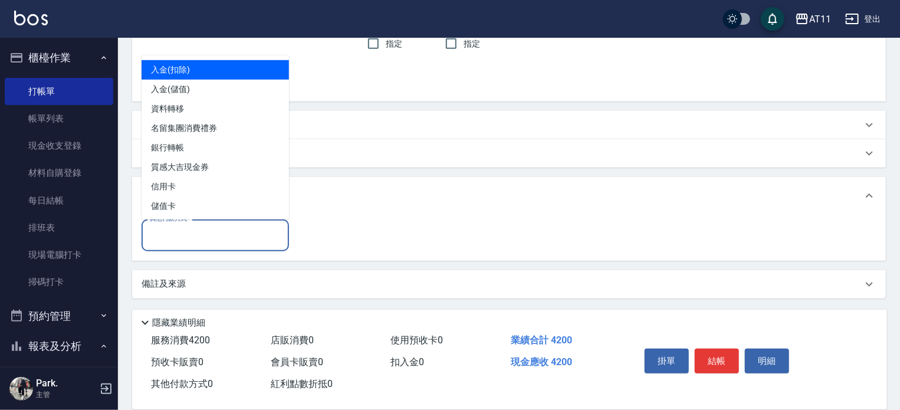
click at [253, 241] on input "其他付款方式" at bounding box center [215, 235] width 137 height 21
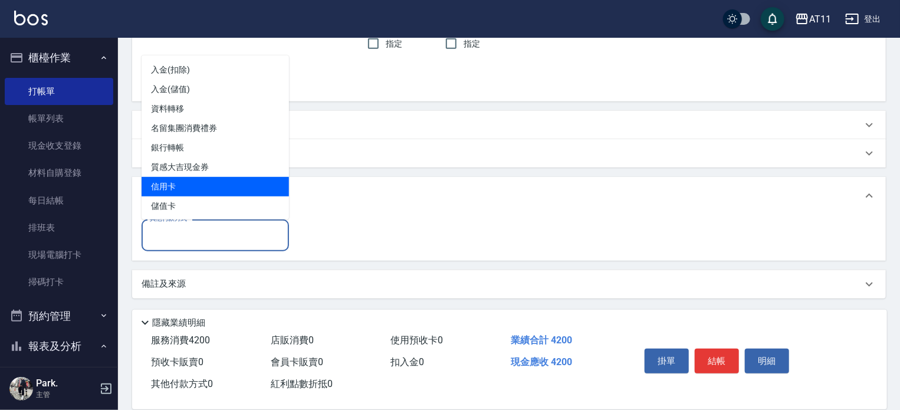
click at [247, 194] on span "信用卡" at bounding box center [215, 186] width 147 height 19
type input "信用卡"
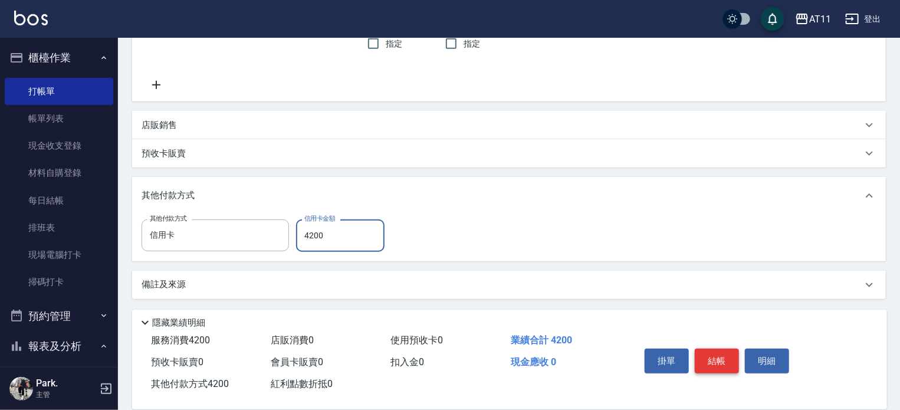
type input "4200"
click at [715, 361] on button "結帳" at bounding box center [717, 361] width 44 height 25
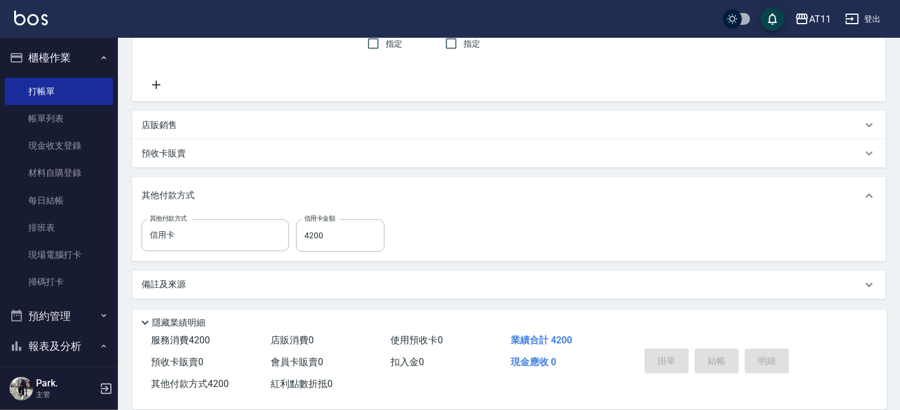
type input "2025/10/10 17:53"
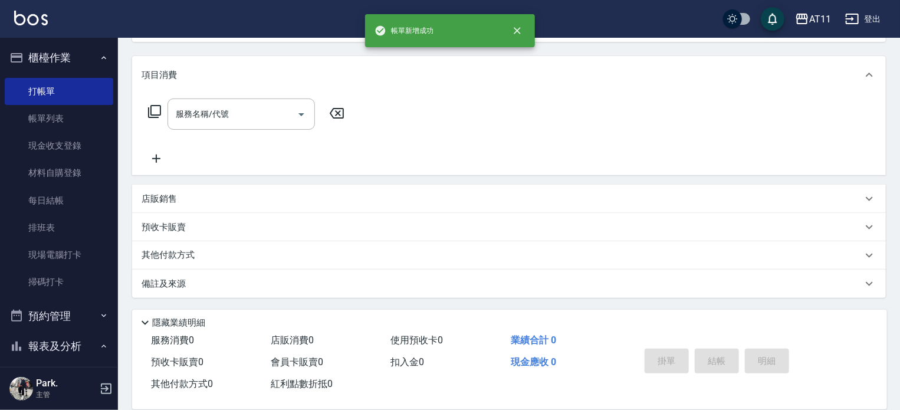
scroll to position [0, 0]
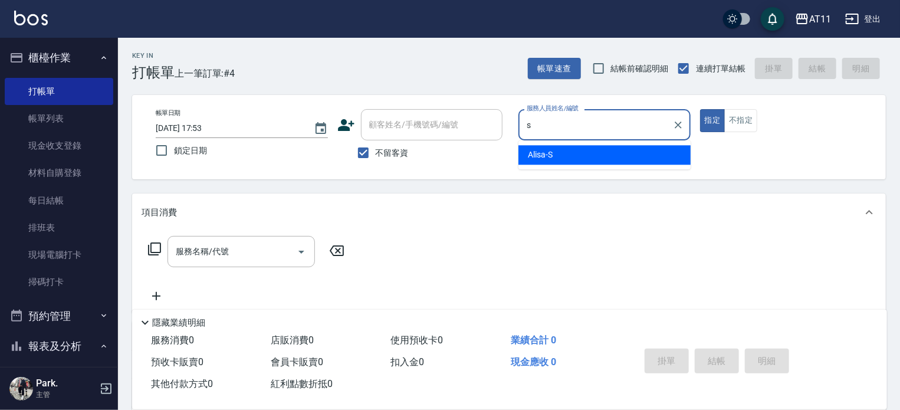
type input "Alisa-S"
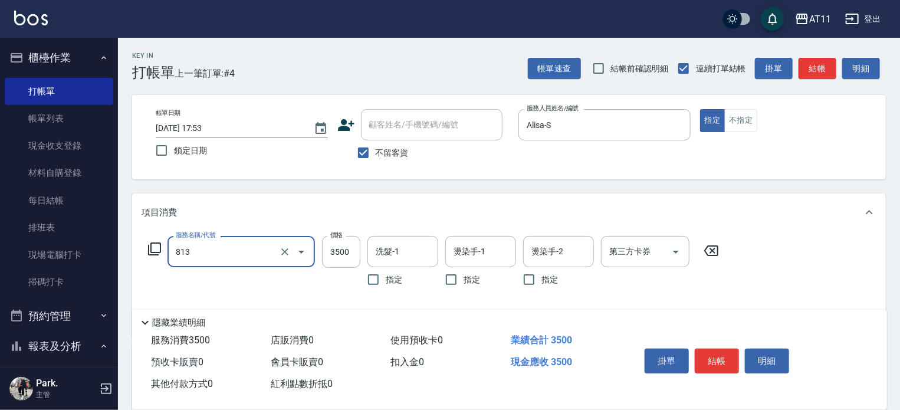
type input "過年染髮A餐(813)"
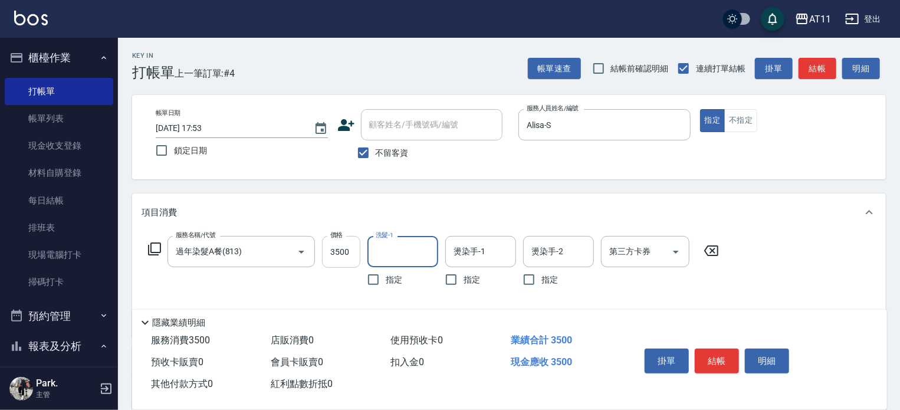
click at [340, 252] on input "3500" at bounding box center [341, 252] width 38 height 32
type input "2900"
type input "Alisa-S"
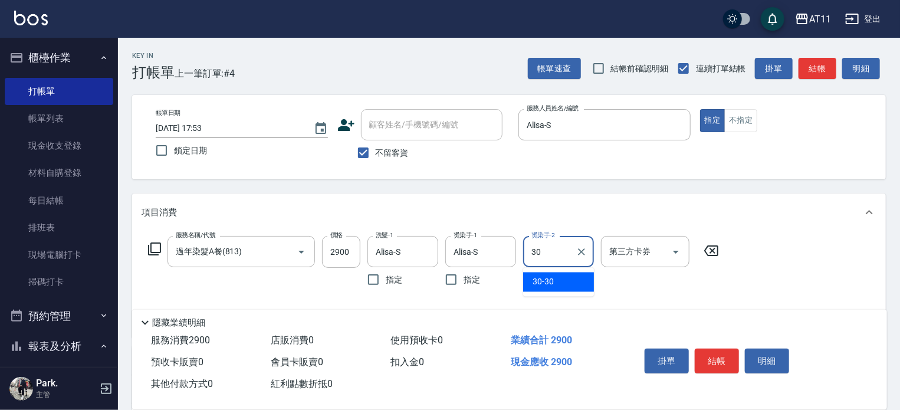
type input "30-30"
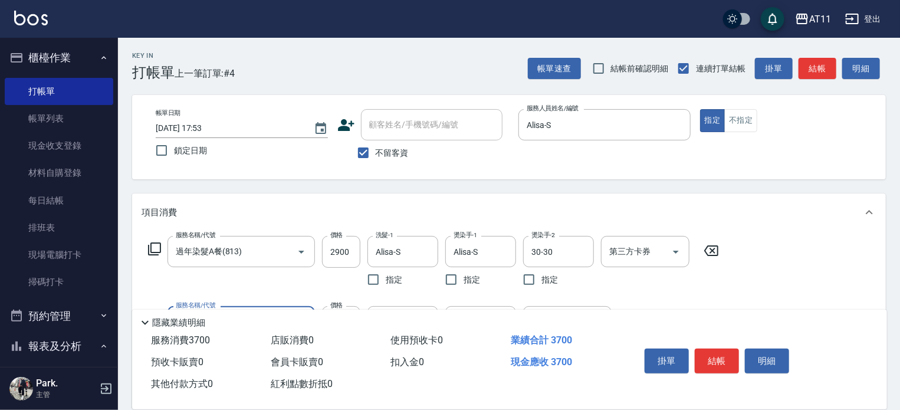
type input "染髮800(800)"
type input "1400"
type input "Alisa-S"
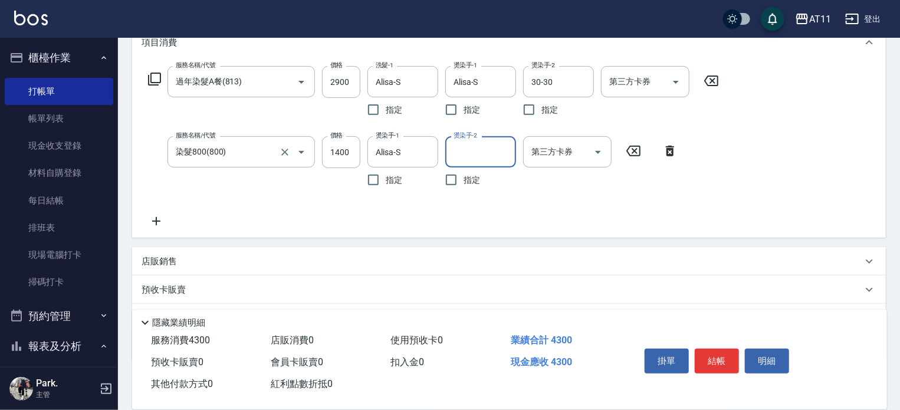
scroll to position [232, 0]
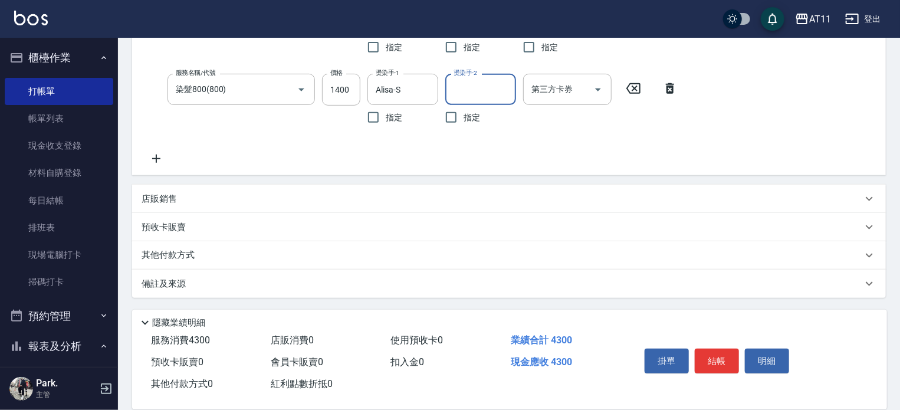
click at [218, 253] on div "其他付款方式" at bounding box center [502, 255] width 721 height 13
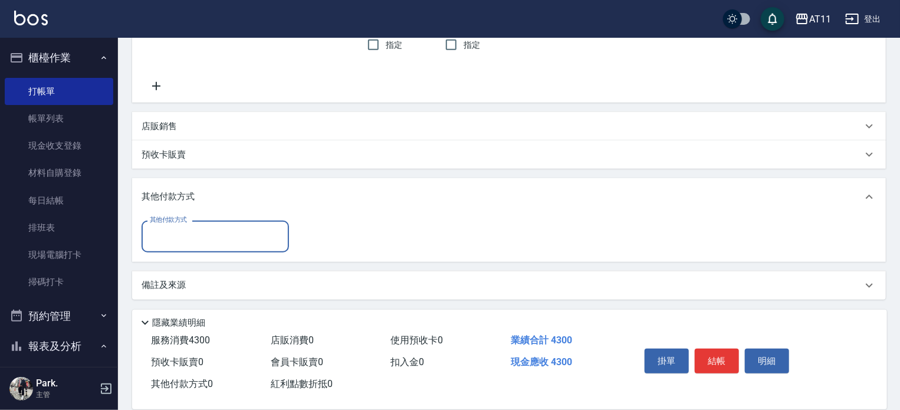
scroll to position [306, 0]
click at [224, 237] on input "其他付款方式" at bounding box center [215, 235] width 137 height 21
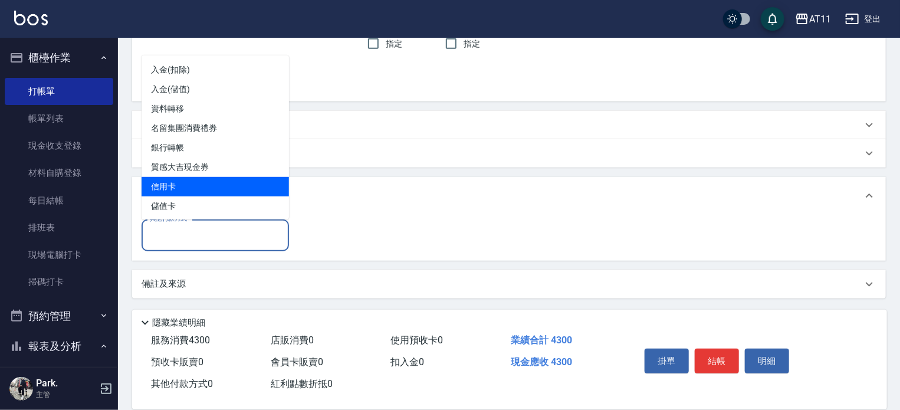
click at [204, 191] on span "信用卡" at bounding box center [215, 186] width 147 height 19
type input "信用卡"
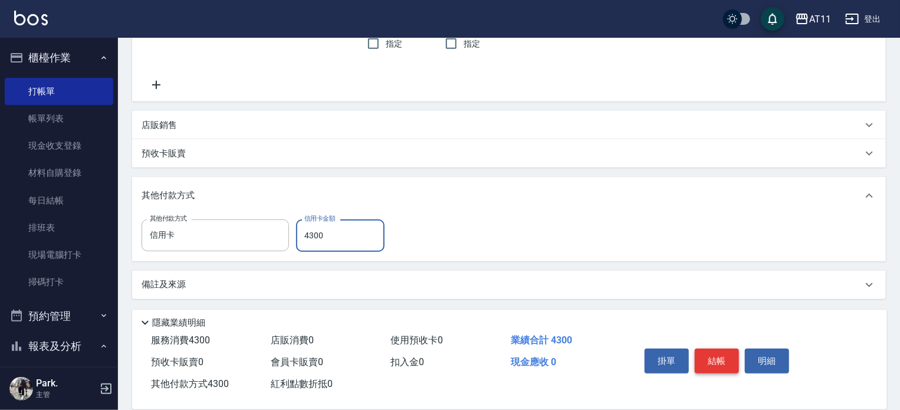
type input "4300"
click at [710, 352] on button "結帳" at bounding box center [717, 361] width 44 height 25
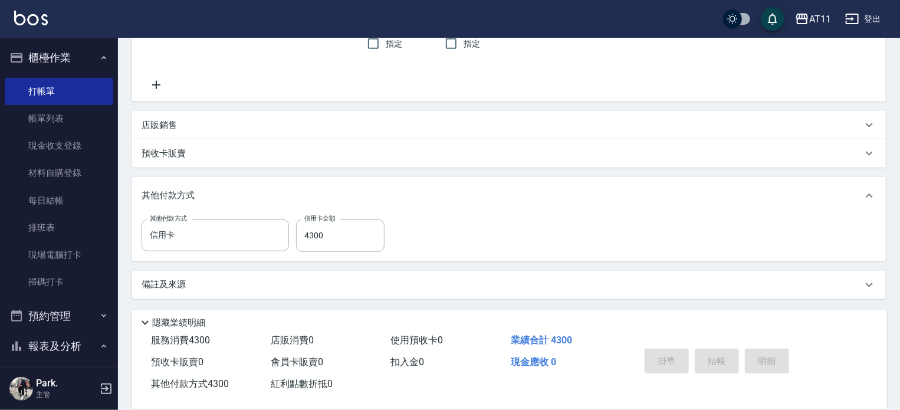
type input "2025/10/10 17:54"
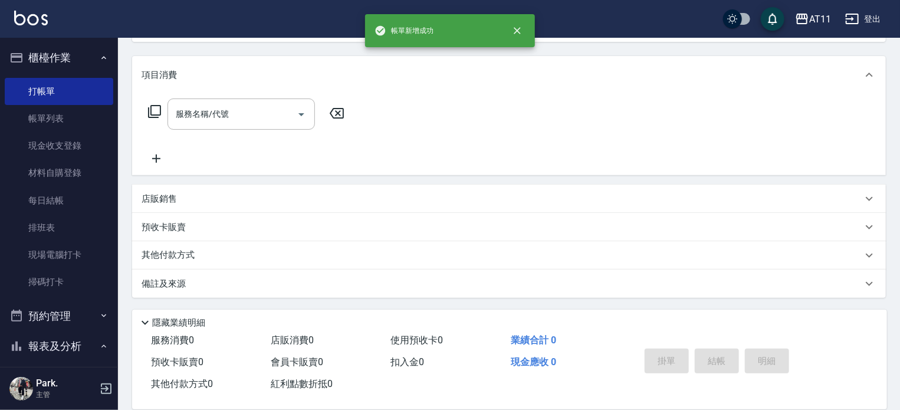
scroll to position [0, 0]
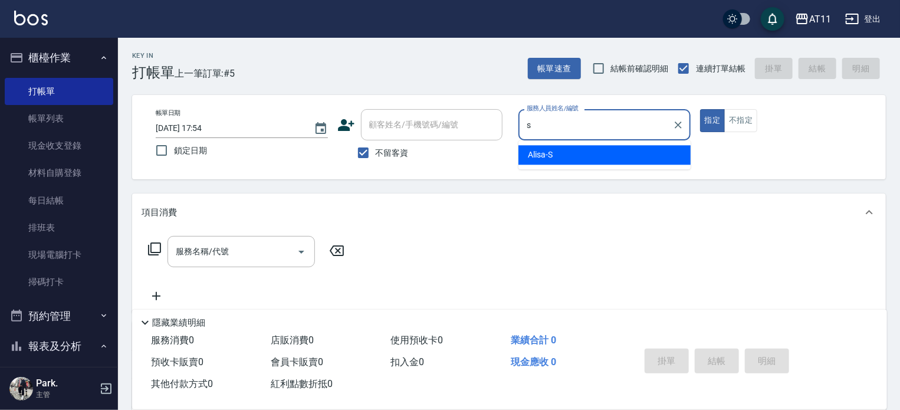
type input "Alisa-S"
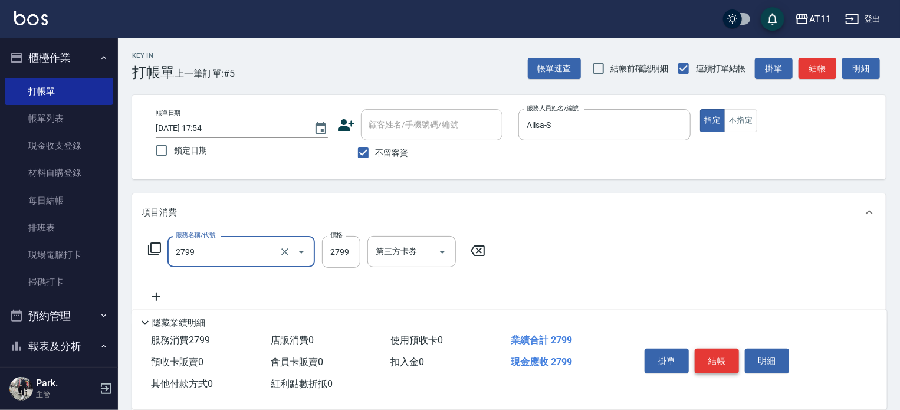
type input "過年燙髮C(2799)"
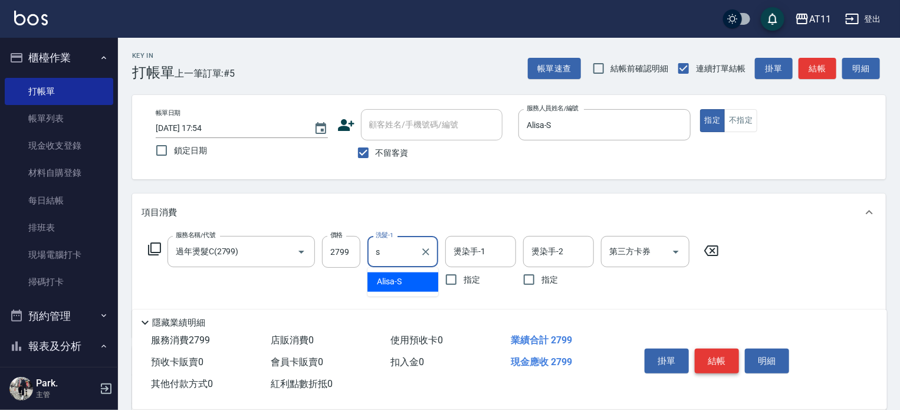
type input "Alisa-S"
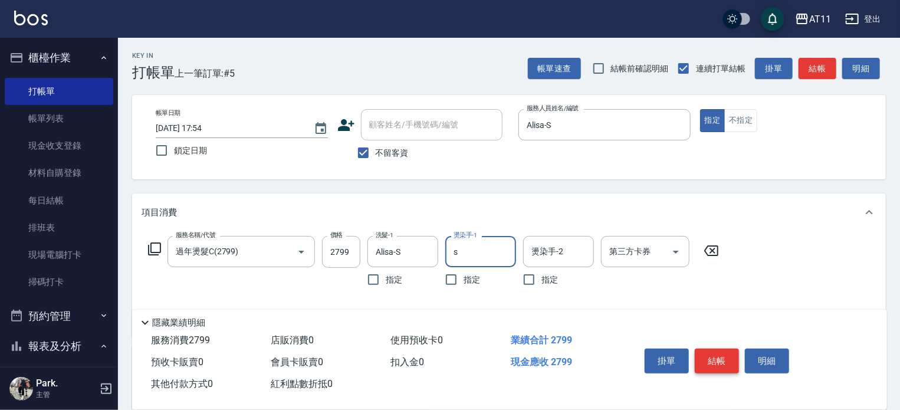
type input "Alisa-S"
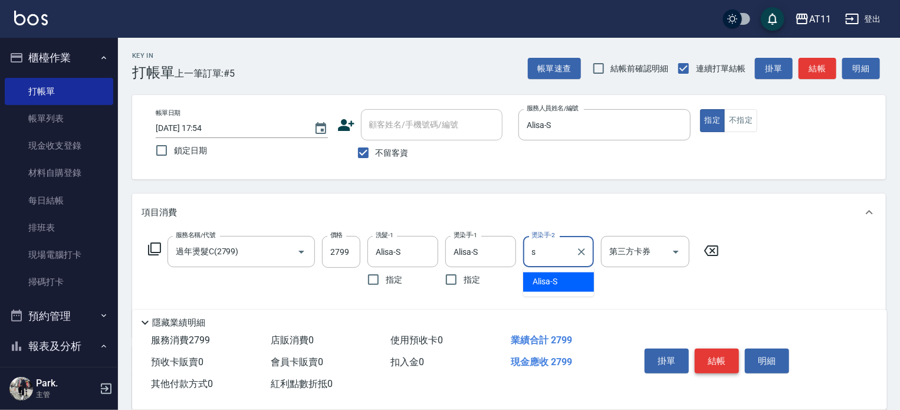
type input "Alisa-S"
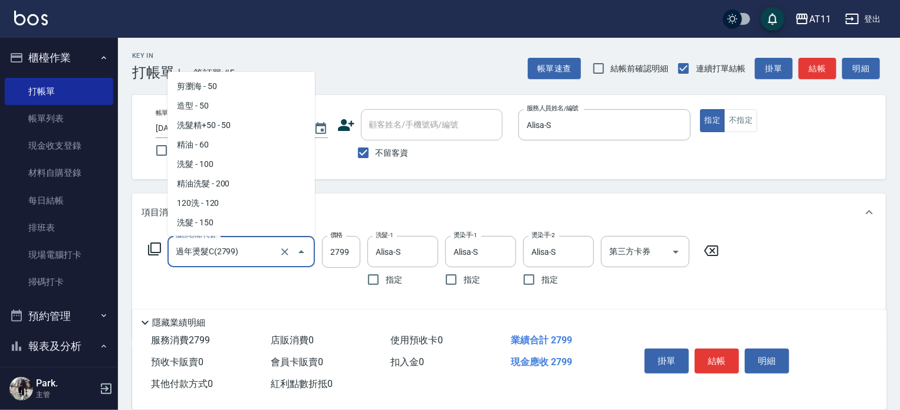
click at [238, 251] on input "過年燙髮C(2799)" at bounding box center [225, 251] width 104 height 21
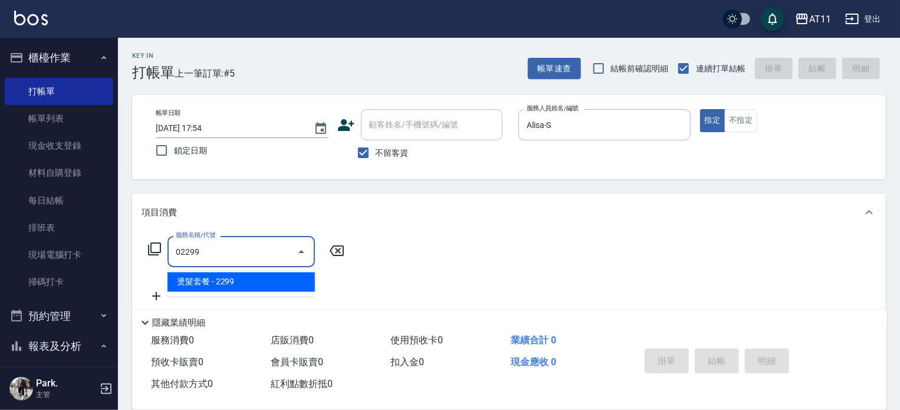
type input "燙髮套餐(02299)"
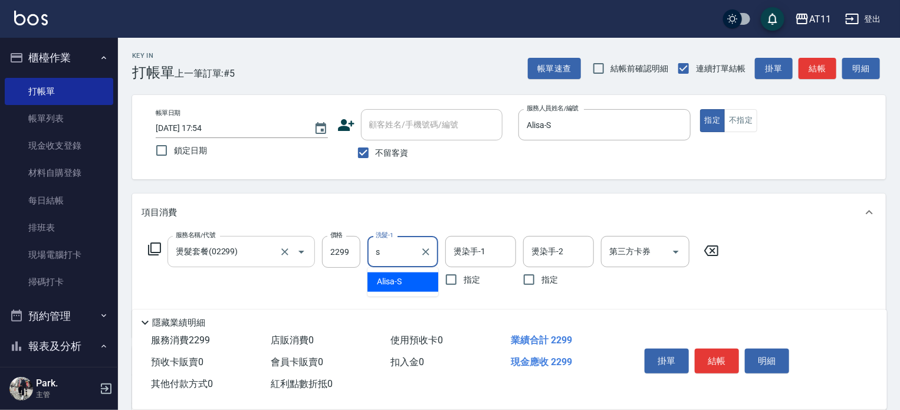
type input "Alisa-S"
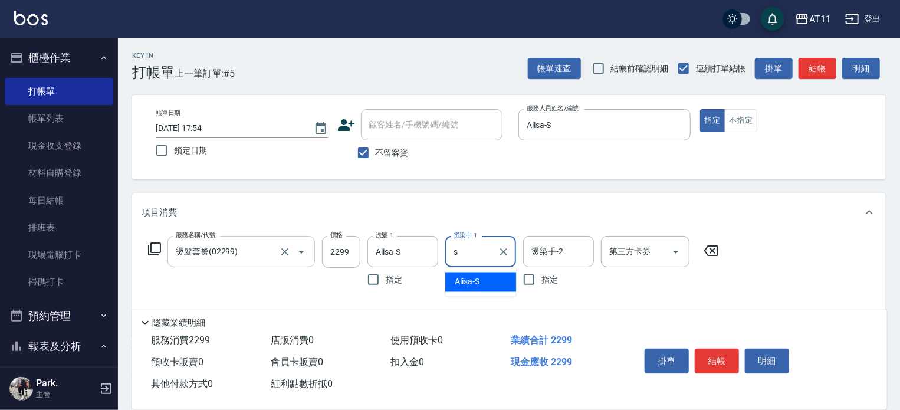
type input "Alisa-S"
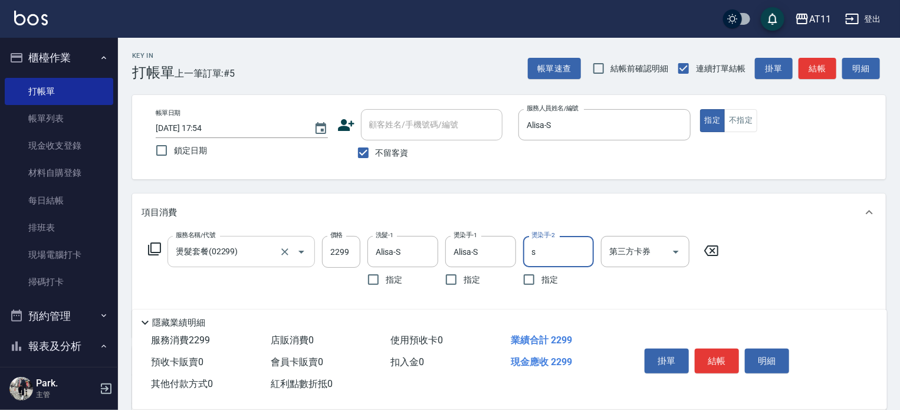
type input "Alisa-S"
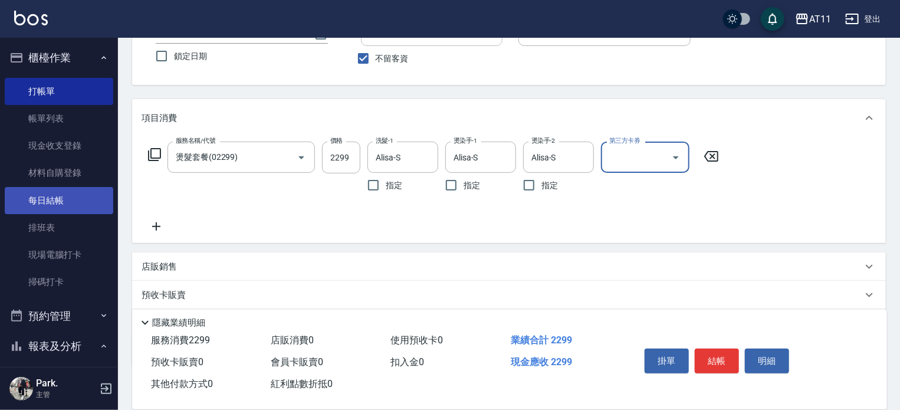
scroll to position [162, 0]
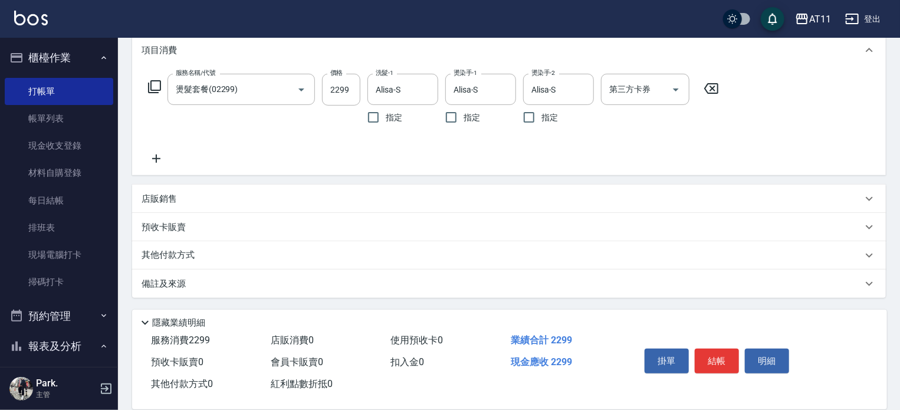
click at [233, 257] on div "其他付款方式" at bounding box center [502, 255] width 721 height 13
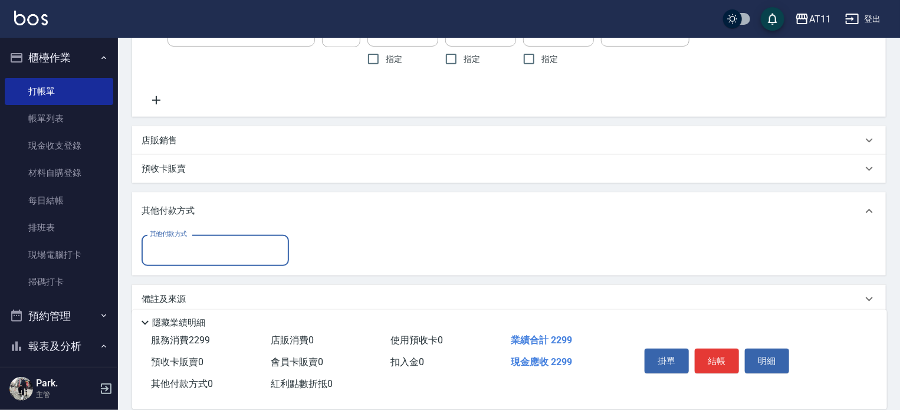
scroll to position [221, 0]
click at [235, 255] on input "其他付款方式" at bounding box center [215, 250] width 137 height 21
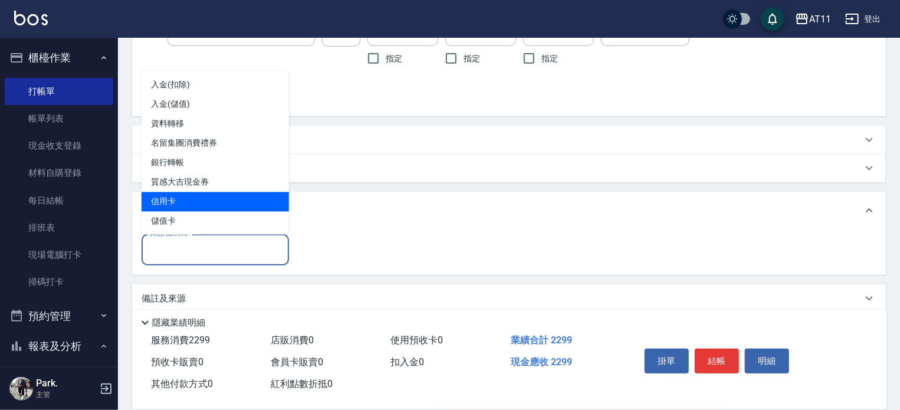
click at [230, 205] on span "信用卡" at bounding box center [215, 201] width 147 height 19
type input "信用卡"
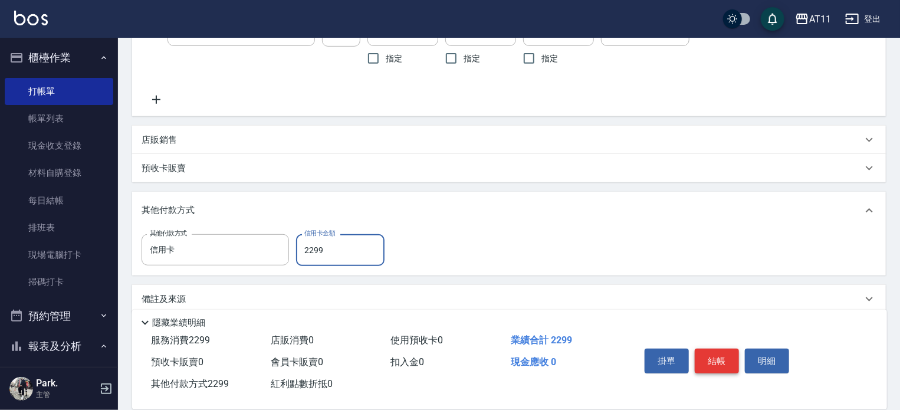
type input "2299"
click at [716, 351] on button "結帳" at bounding box center [717, 361] width 44 height 25
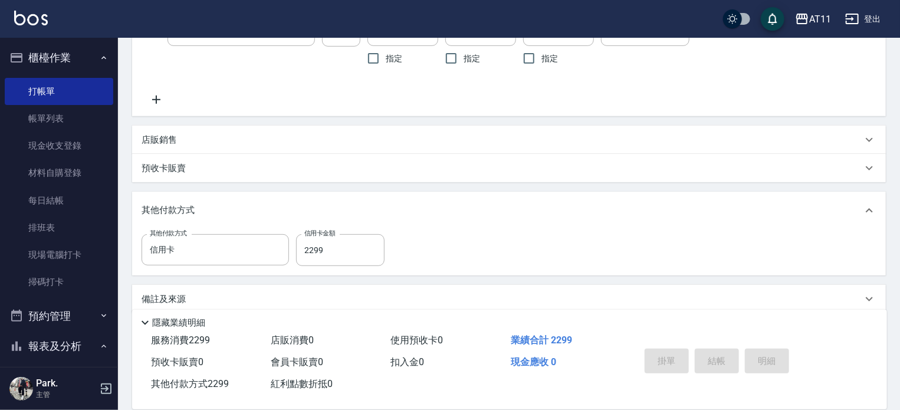
scroll to position [0, 0]
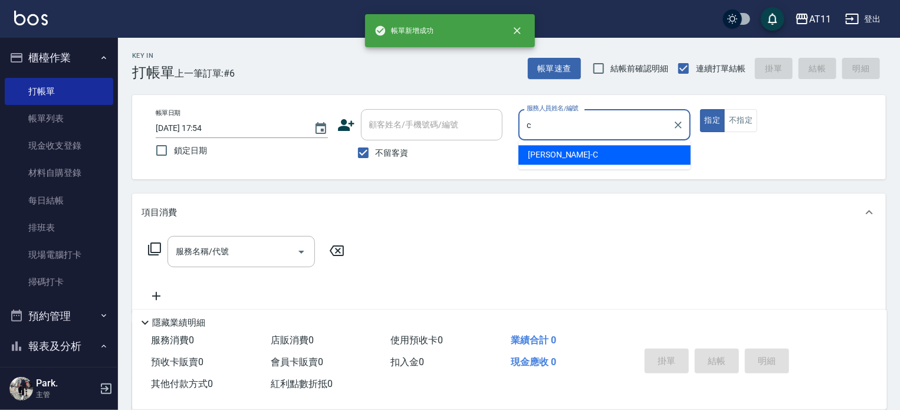
type input "Connie-C"
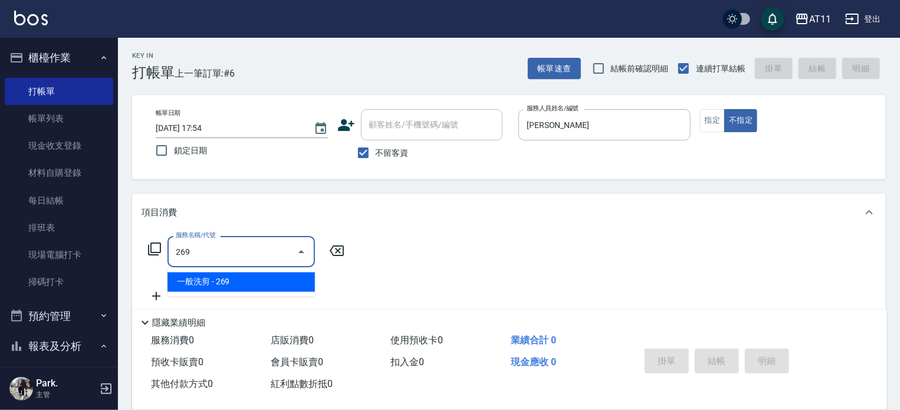
type input "一般洗剪(269)"
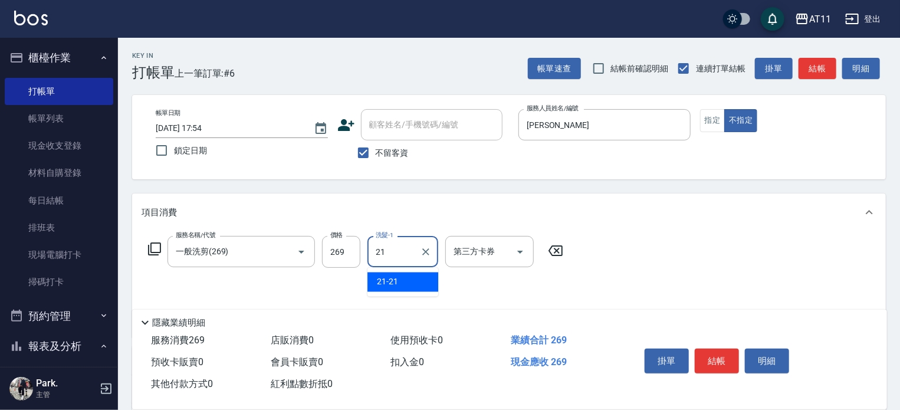
type input "21-21"
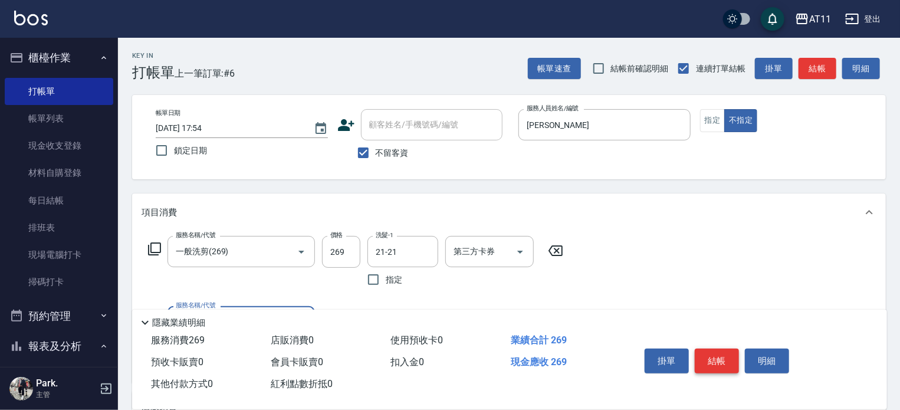
click at [710, 355] on button "結帳" at bounding box center [717, 361] width 44 height 25
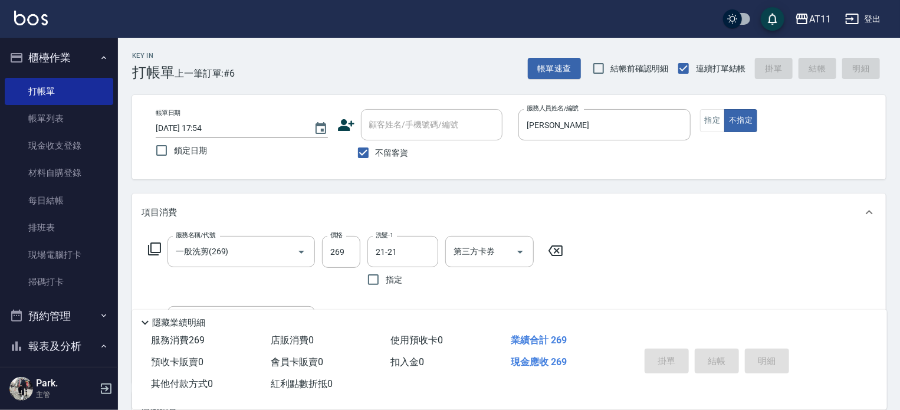
type input "2025/10/10 17:55"
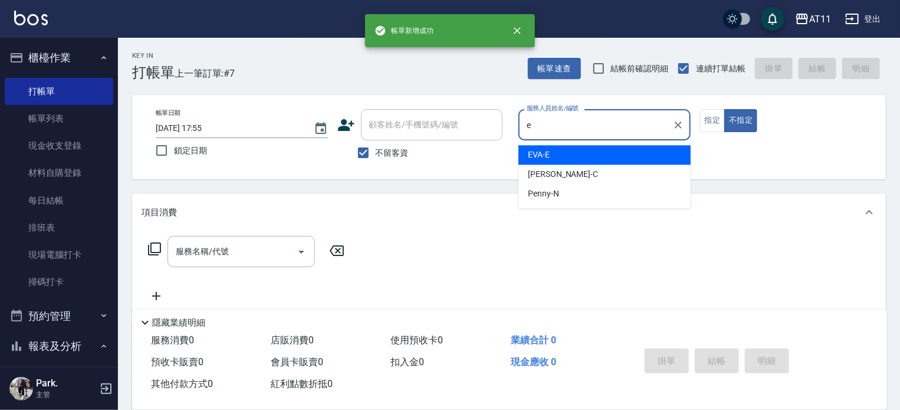
type input "EVA-E"
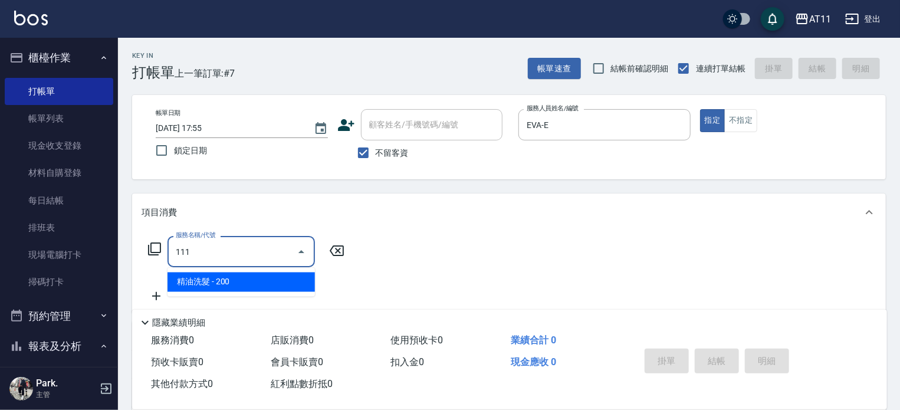
type input "精油洗髮(111)"
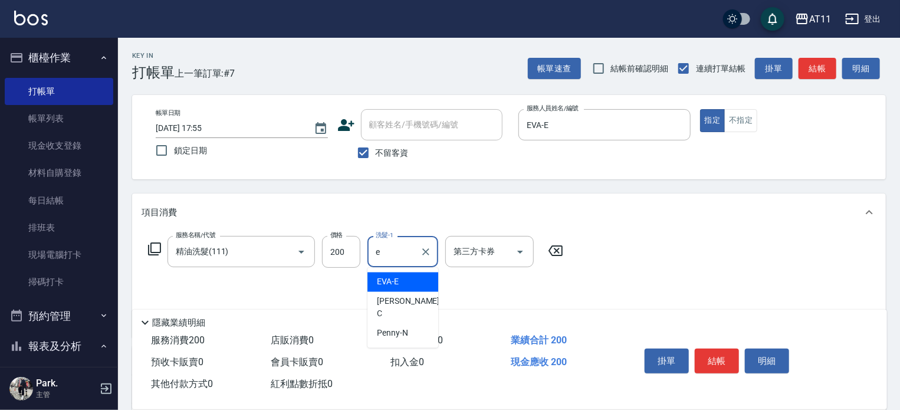
type input "EVA-E"
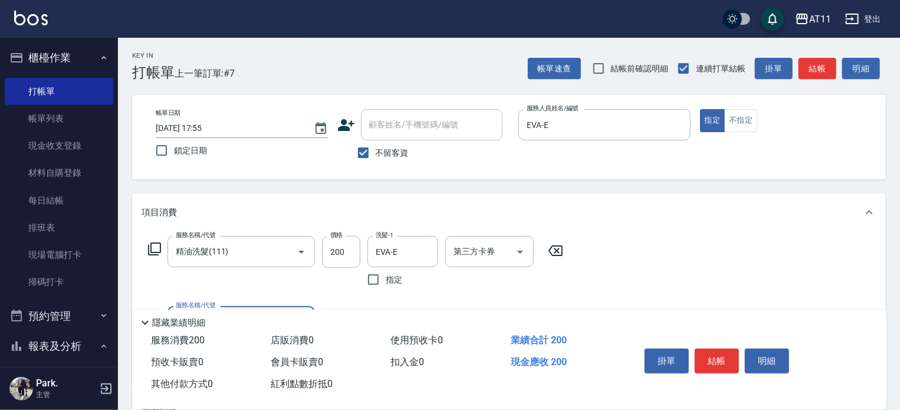
click at [714, 366] on button "結帳" at bounding box center [717, 361] width 44 height 25
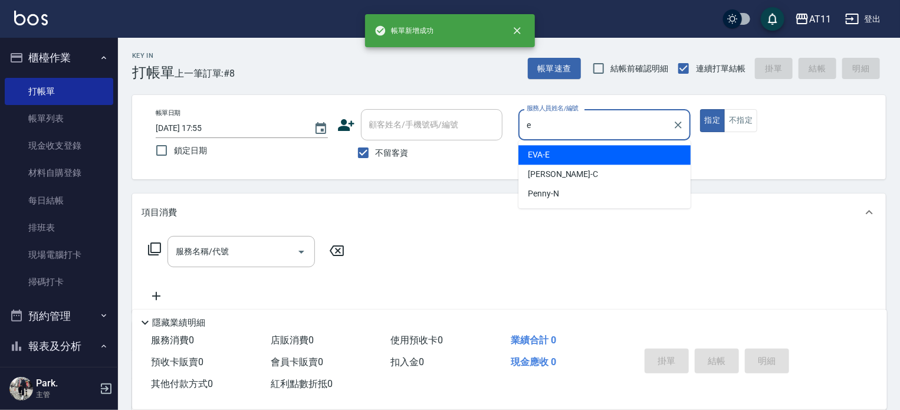
type input "EVA-E"
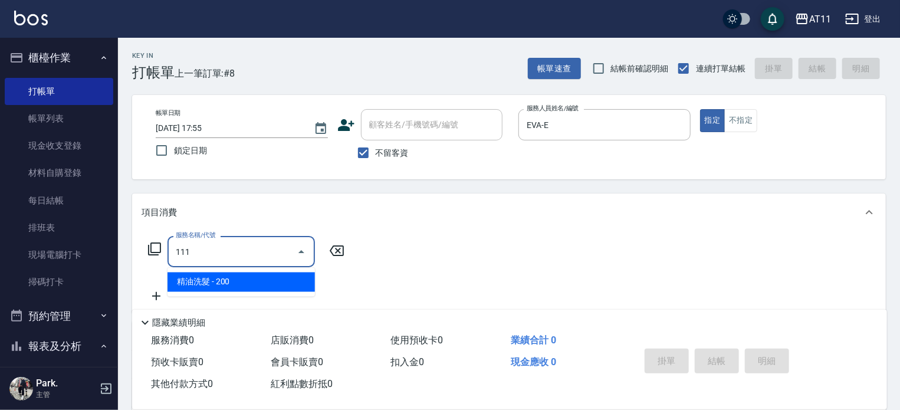
type input "精油洗髮(111)"
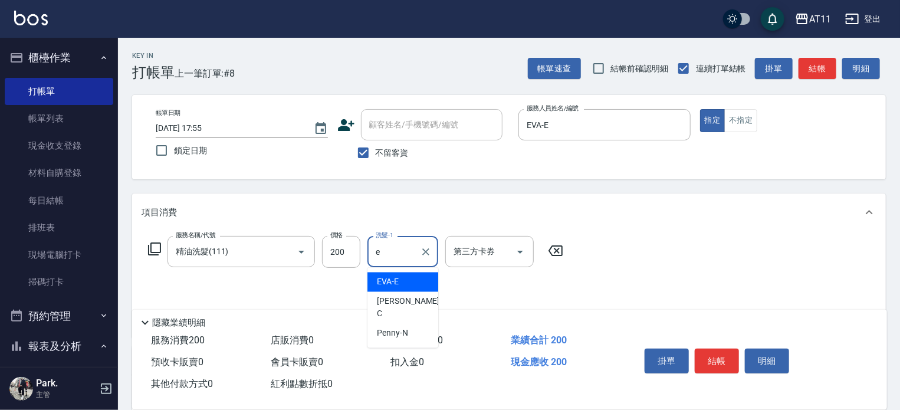
type input "EVA-E"
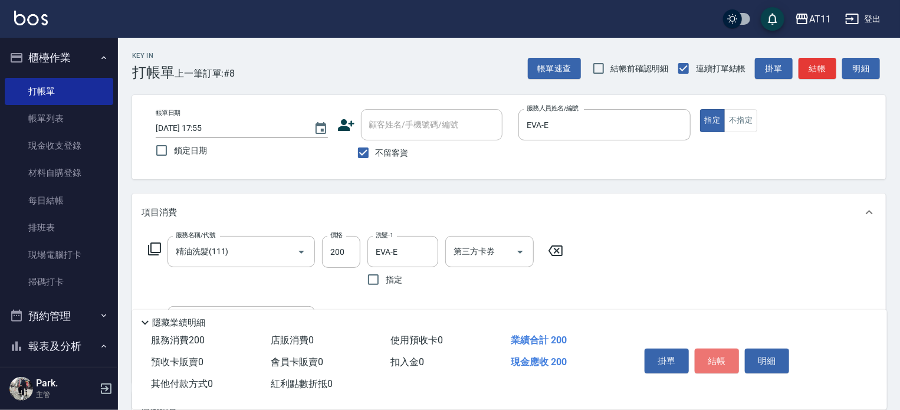
click at [714, 366] on button "結帳" at bounding box center [717, 361] width 44 height 25
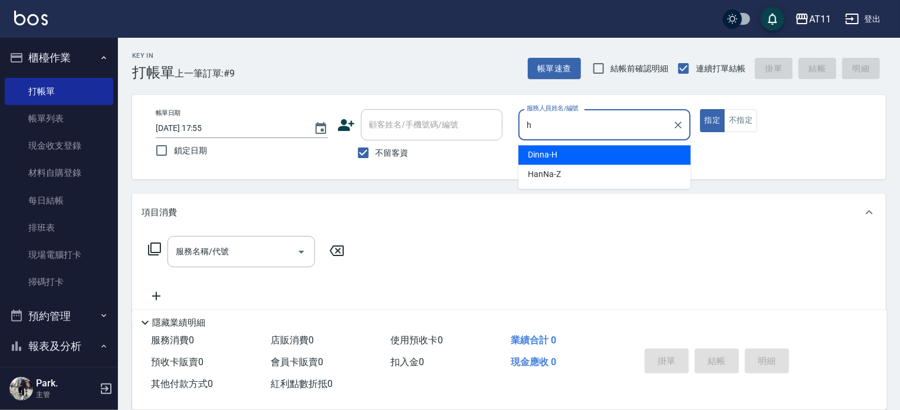
type input "Dinna-H"
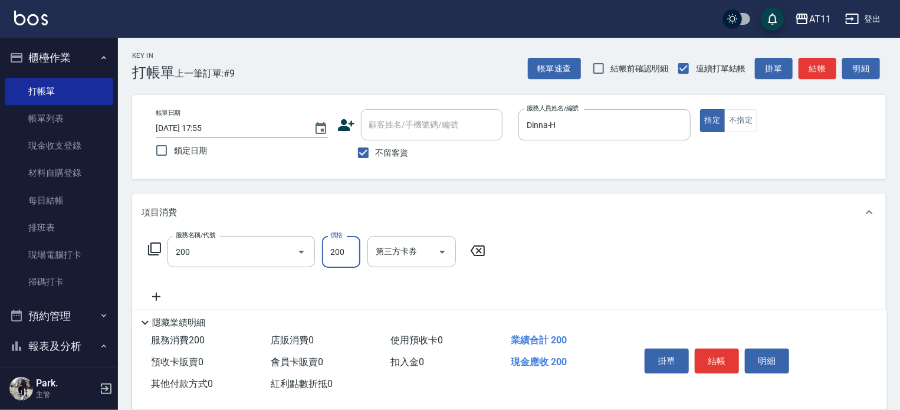
type input "剪髮(200)"
click at [714, 366] on button "結帳" at bounding box center [717, 361] width 44 height 25
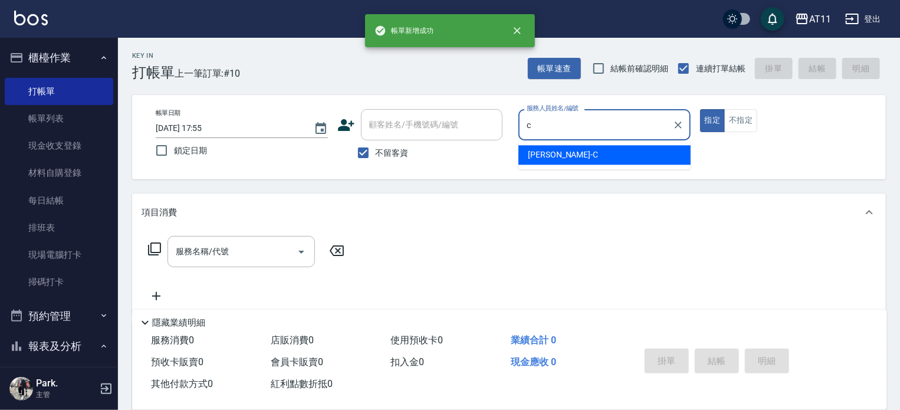
type input "Connie-C"
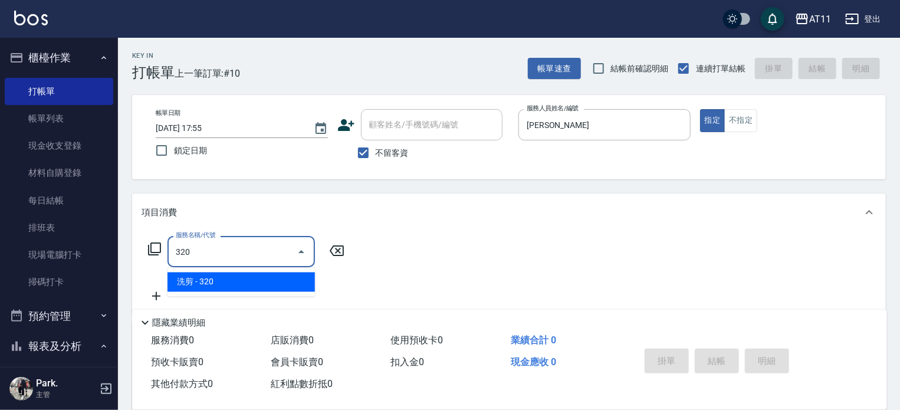
type input "洗剪(320)"
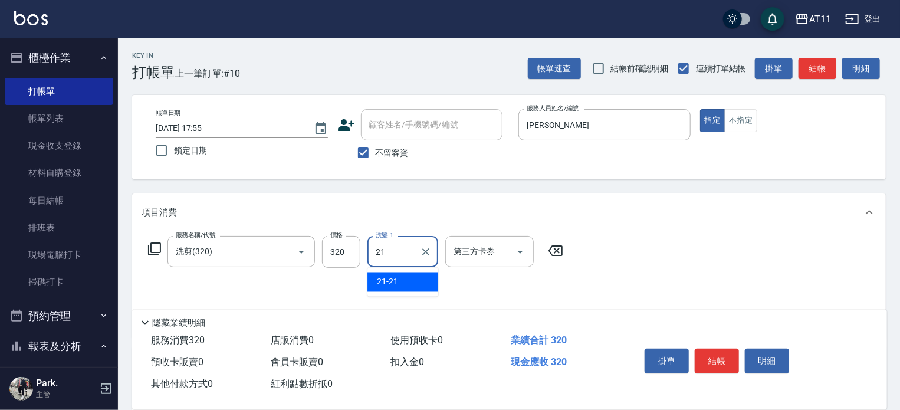
type input "21-21"
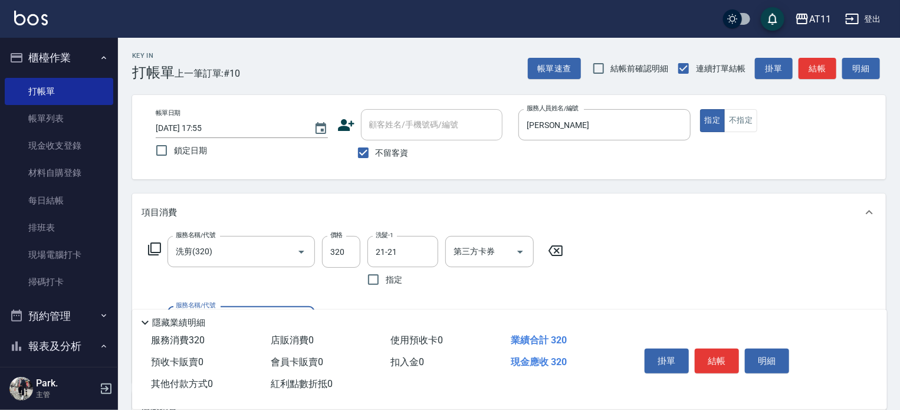
click at [720, 358] on button "結帳" at bounding box center [717, 361] width 44 height 25
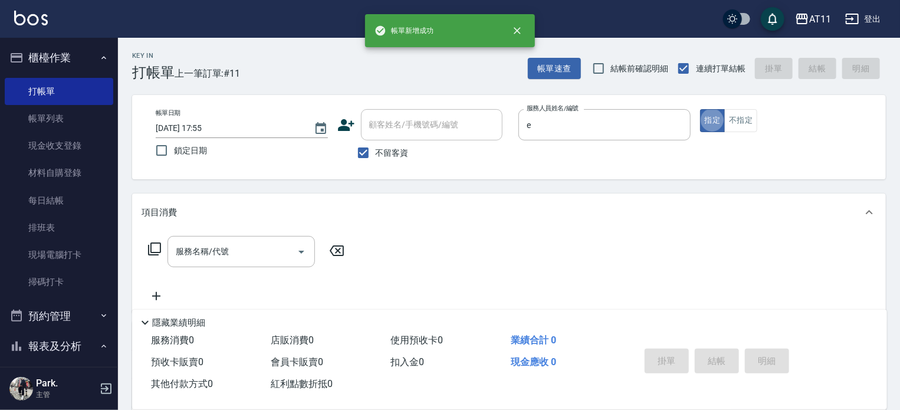
type input "EVA-E"
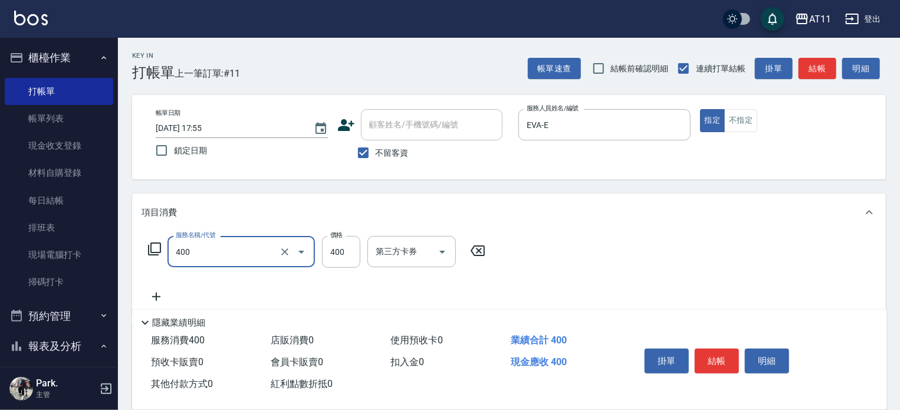
type input "洗剪(400)"
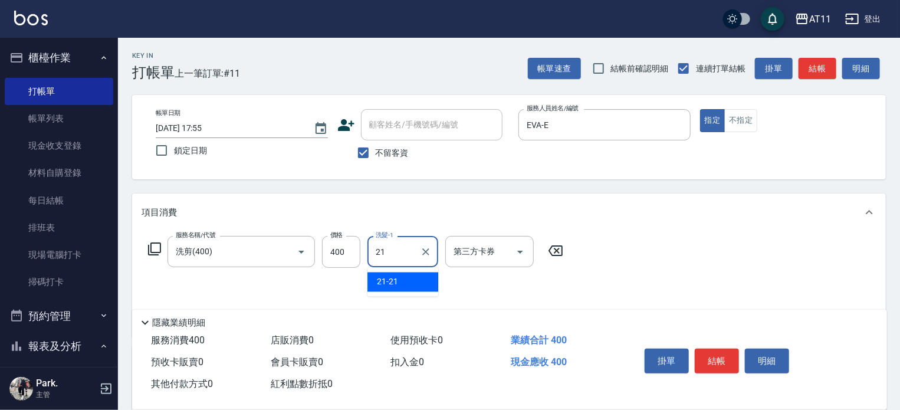
type input "21-21"
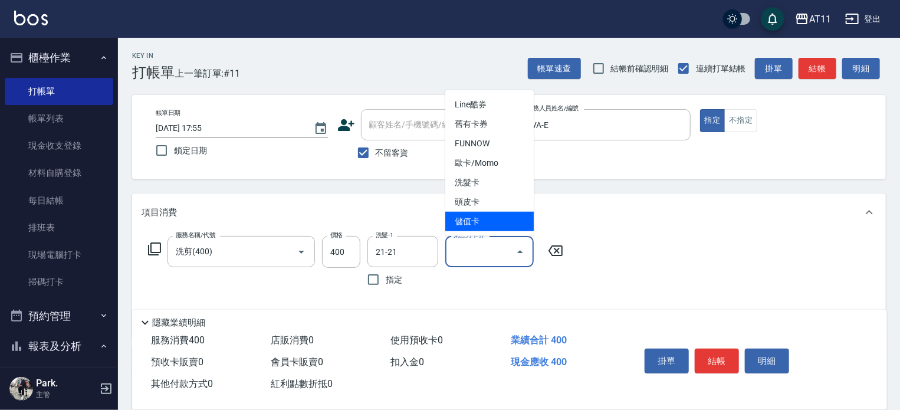
type input "儲值卡"
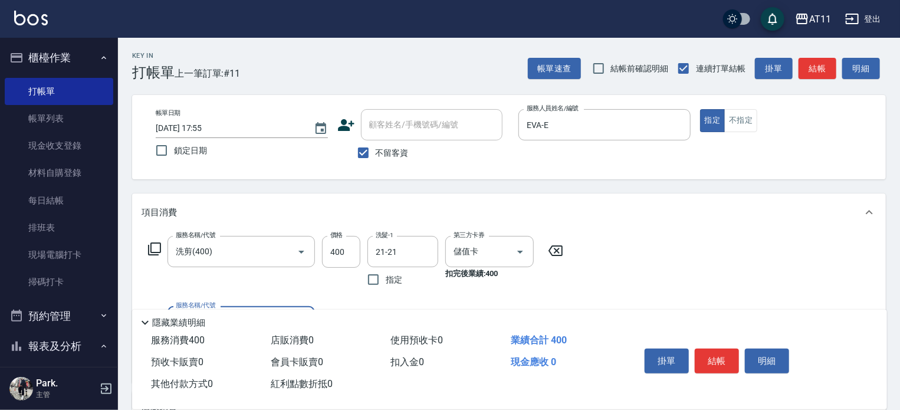
click at [720, 358] on button "結帳" at bounding box center [717, 361] width 44 height 25
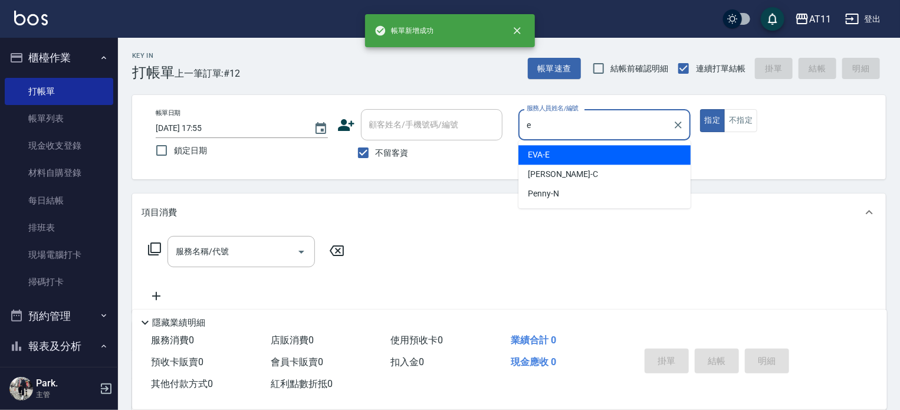
type input "EVA-E"
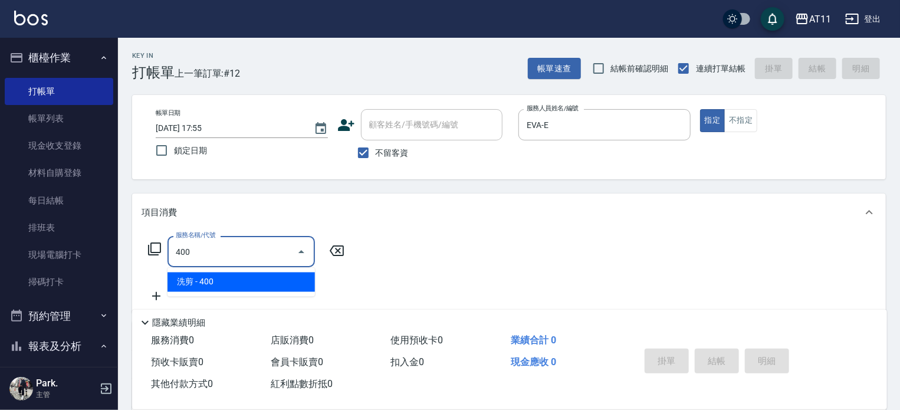
type input "洗剪(400)"
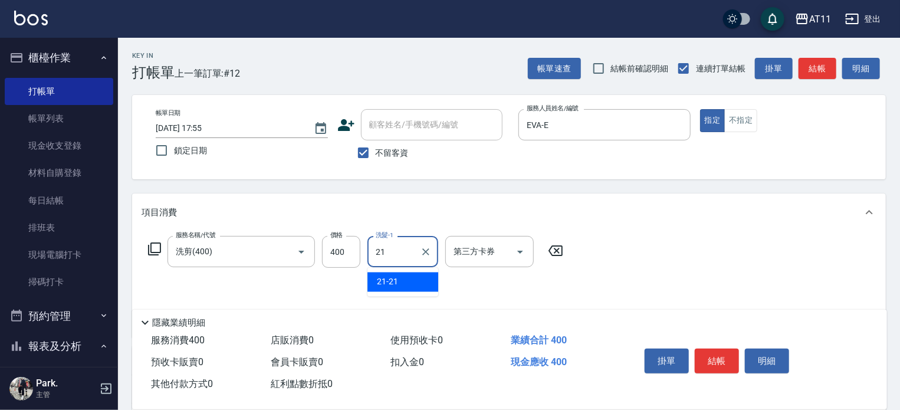
type input "21-21"
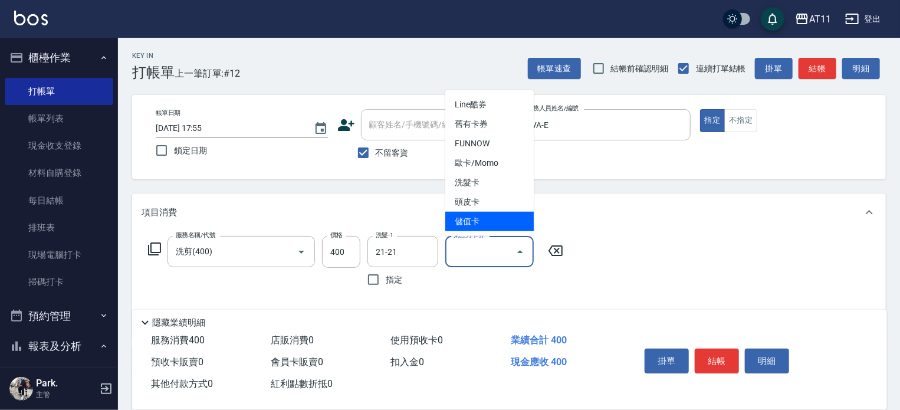
type input "儲值卡"
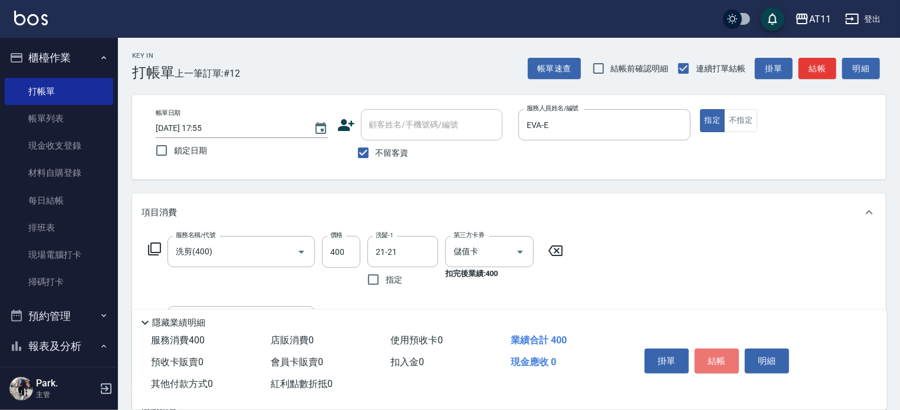
click at [720, 358] on button "結帳" at bounding box center [717, 361] width 44 height 25
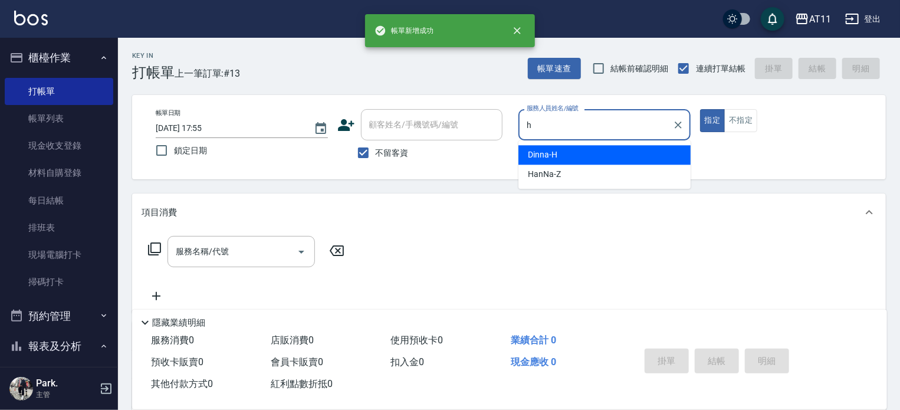
type input "Dinna-H"
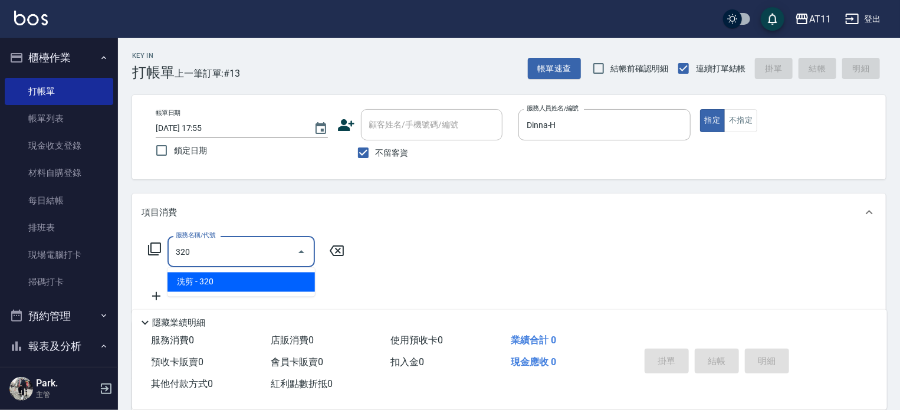
type input "洗剪(320)"
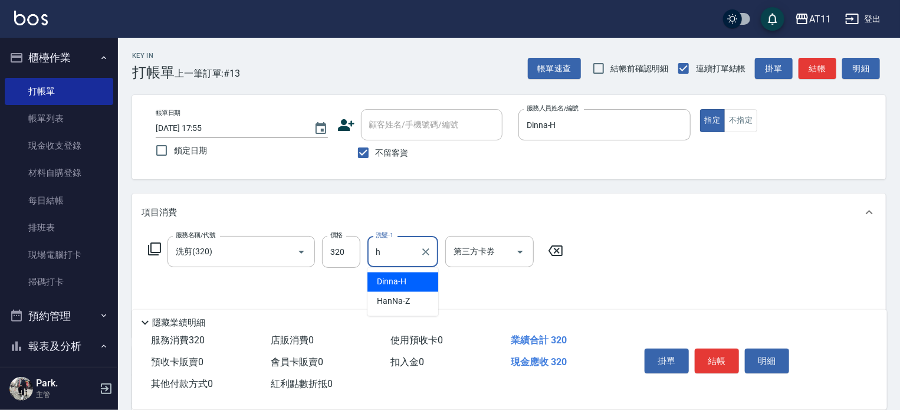
type input "Dinna-H"
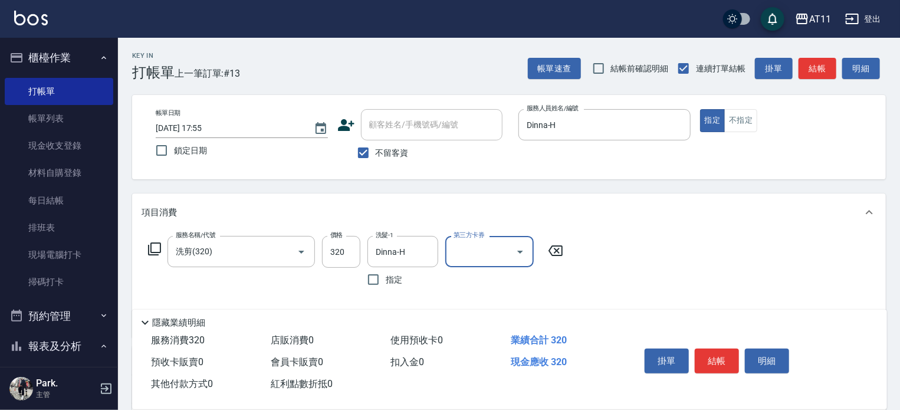
click at [720, 358] on button "結帳" at bounding box center [717, 361] width 44 height 25
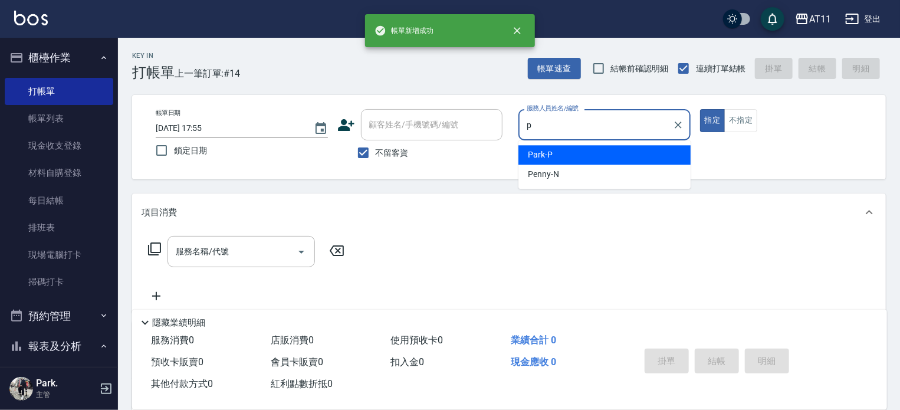
type input "Park-P"
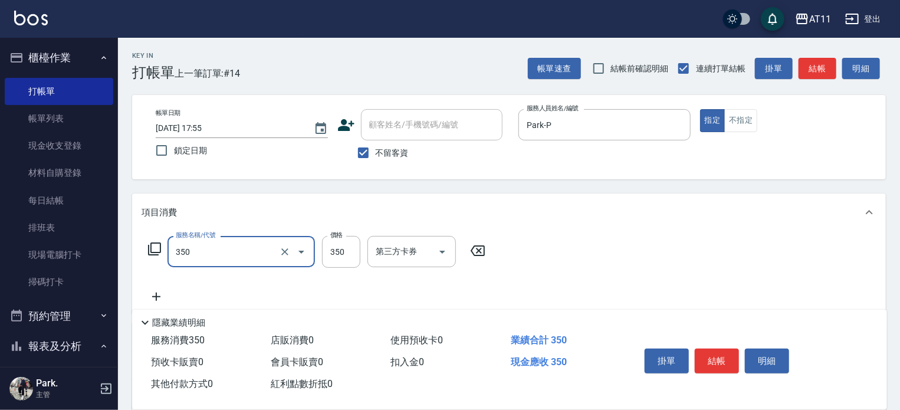
type input "洗髮(350)"
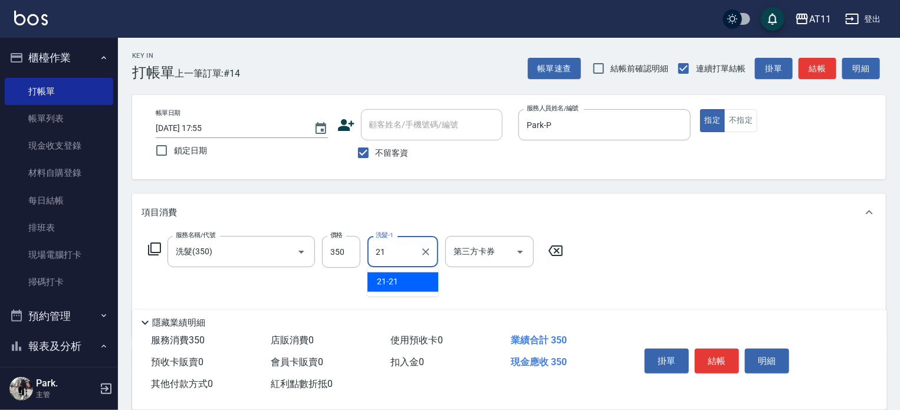
type input "21-21"
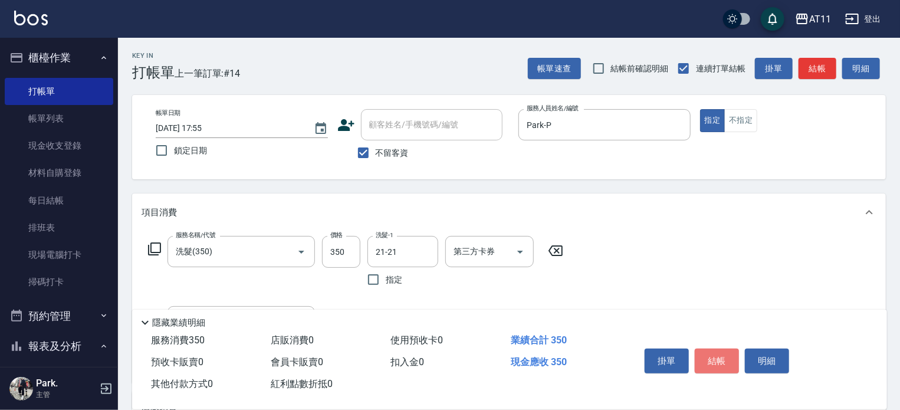
click at [720, 358] on button "結帳" at bounding box center [717, 361] width 44 height 25
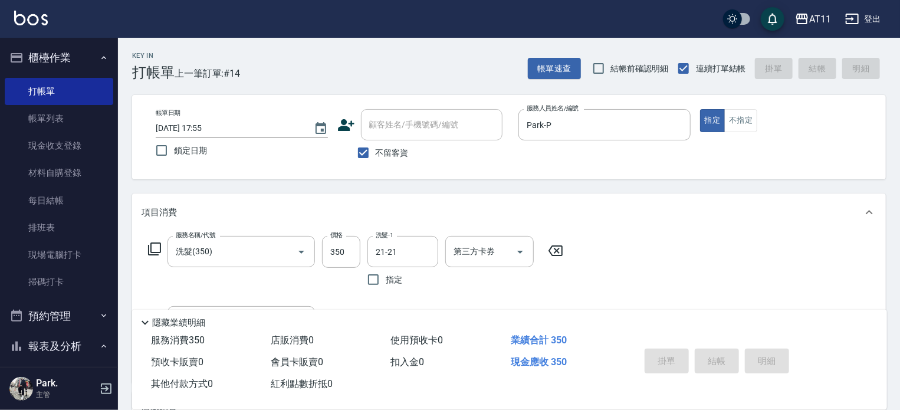
type input "2025/10/10 17:56"
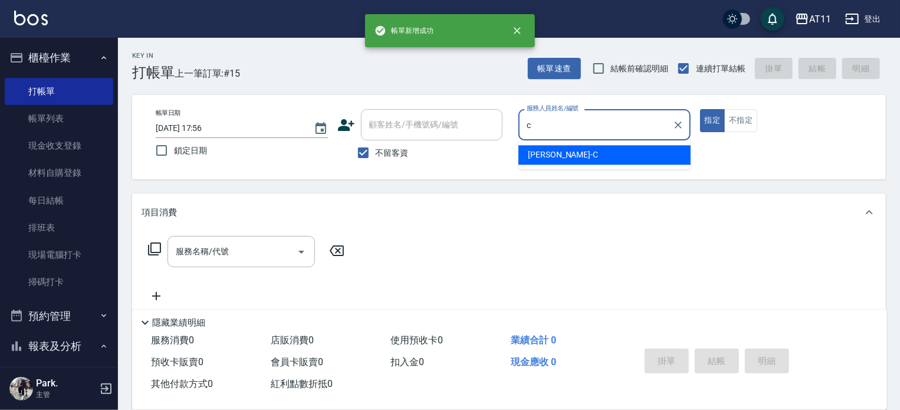
type input "Connie-C"
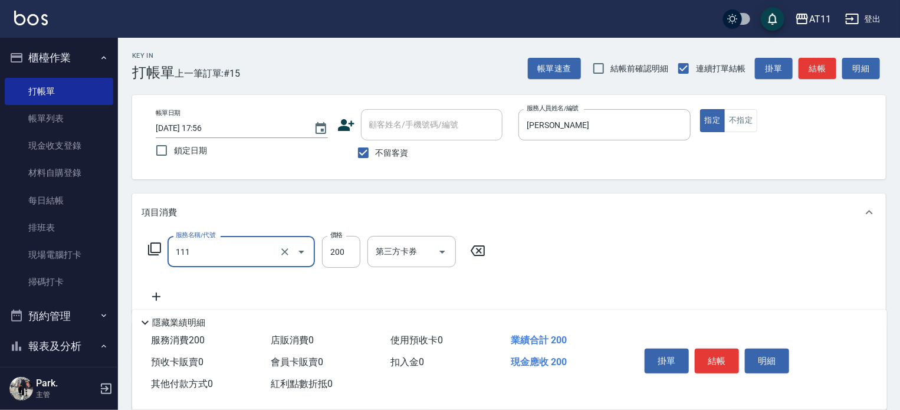
type input "精油洗髮(111)"
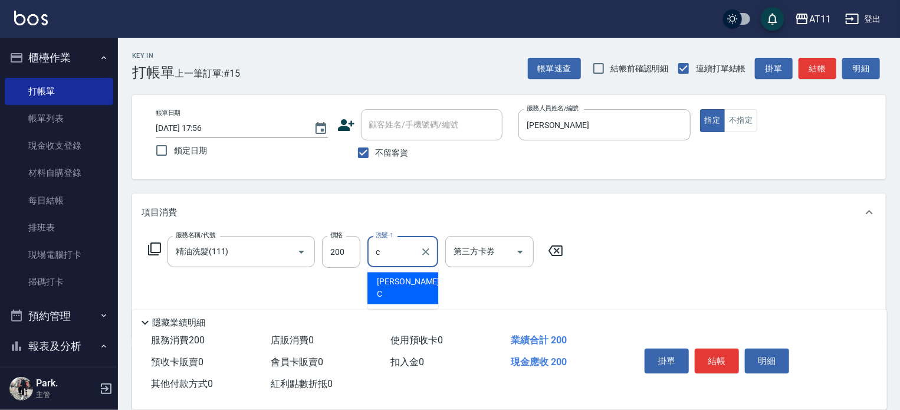
type input "Connie-C"
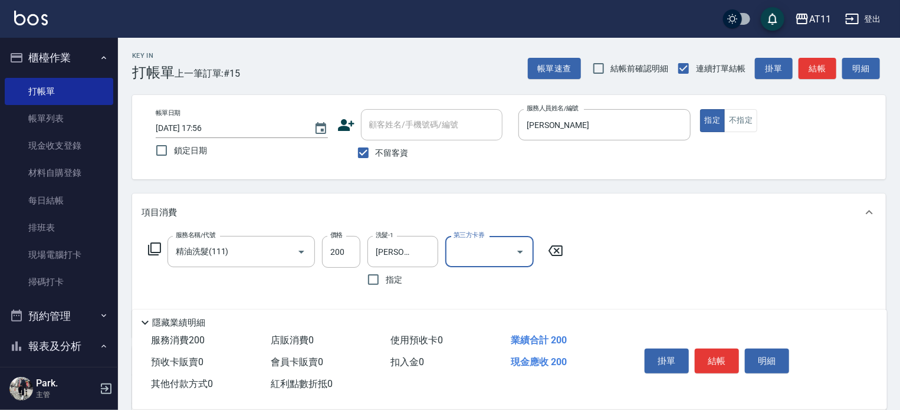
click at [720, 358] on button "結帳" at bounding box center [717, 361] width 44 height 25
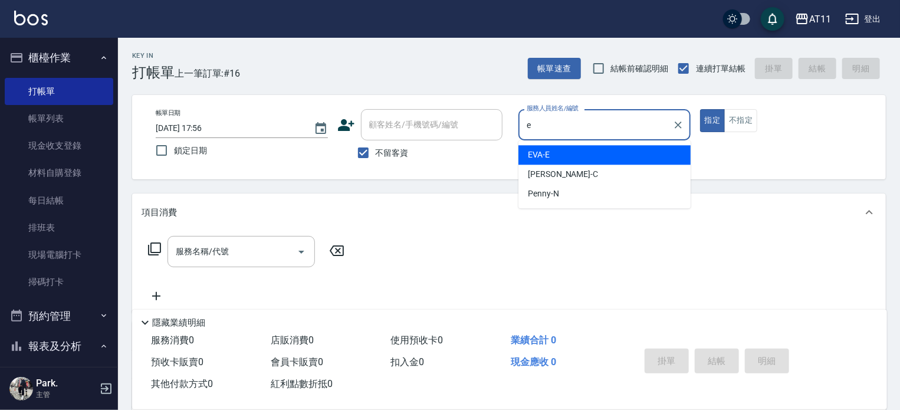
type input "EVA-E"
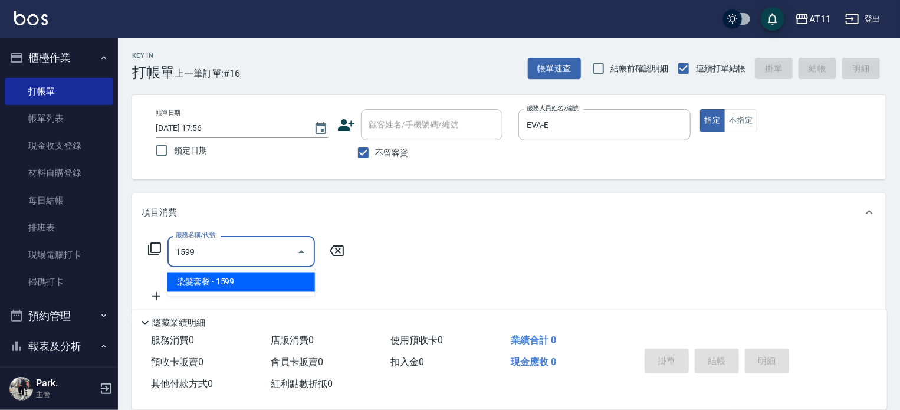
type input "染髮套餐(1599)"
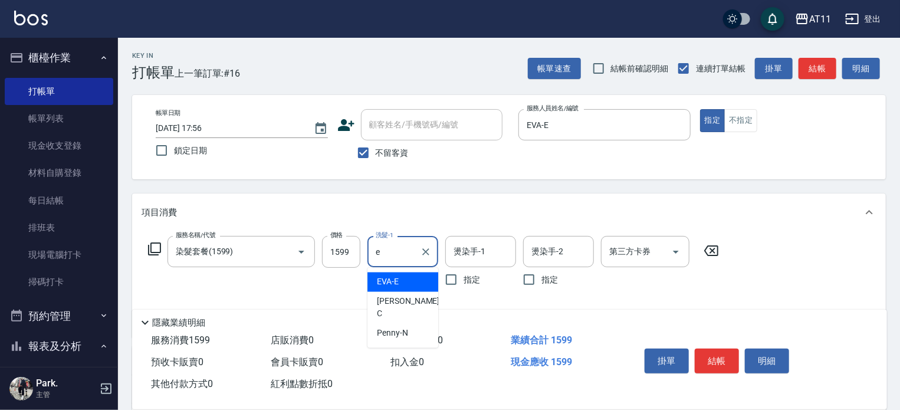
type input "EVA-E"
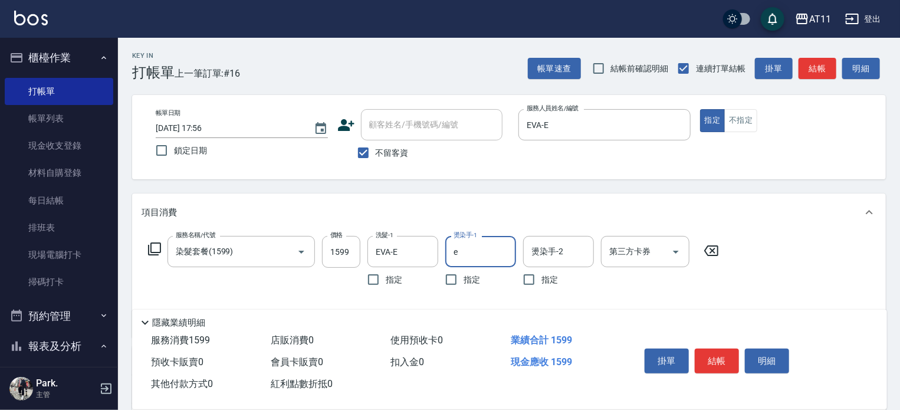
type input "EVA-E"
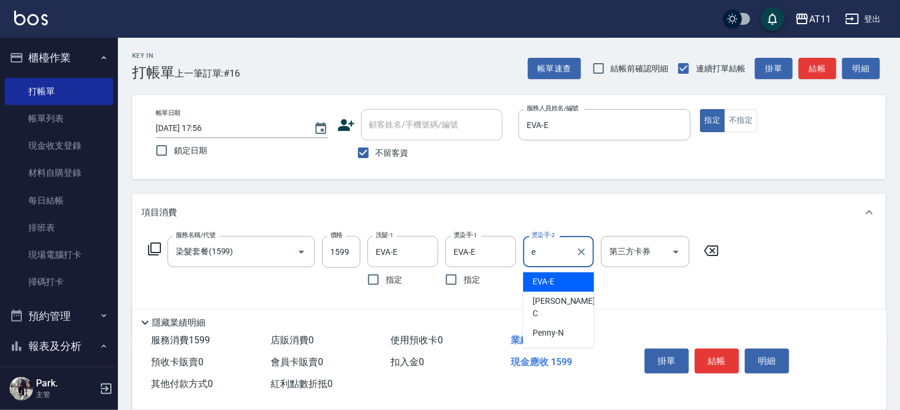
type input "EVA-E"
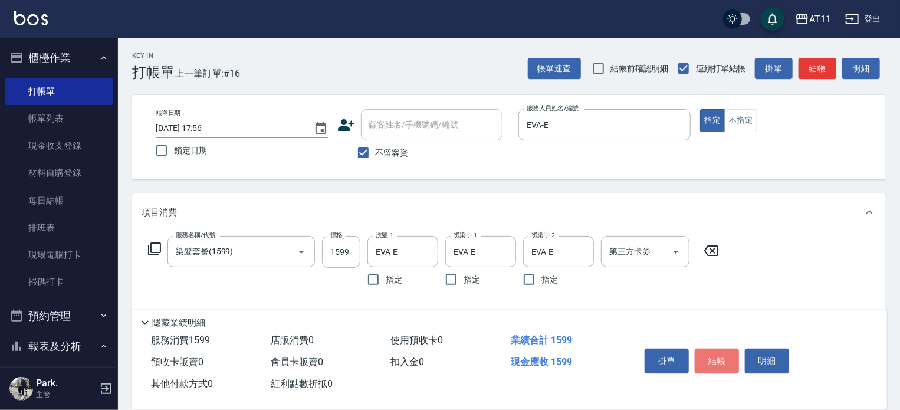
click at [720, 358] on button "結帳" at bounding box center [717, 361] width 44 height 25
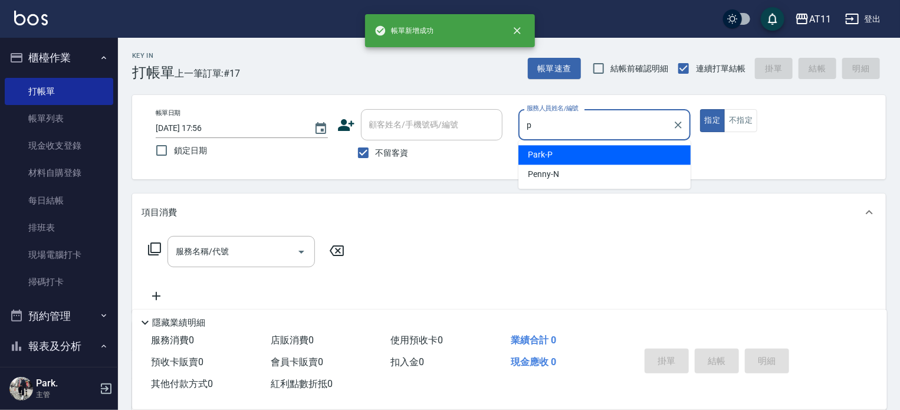
type input "Park-P"
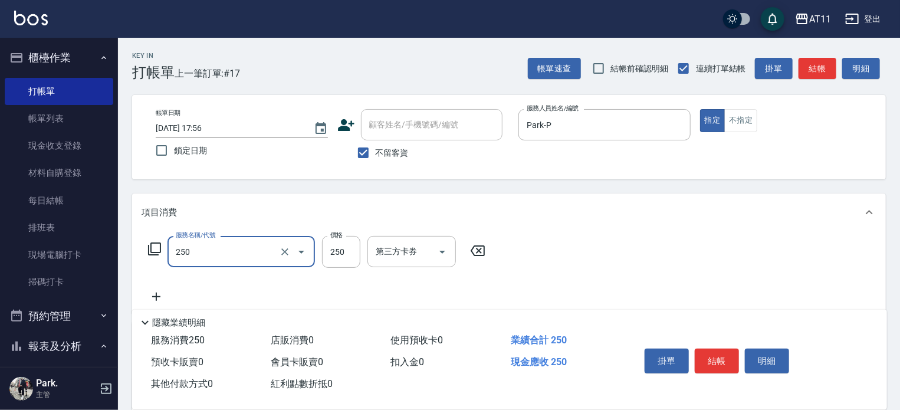
type input "B級單剪(250)"
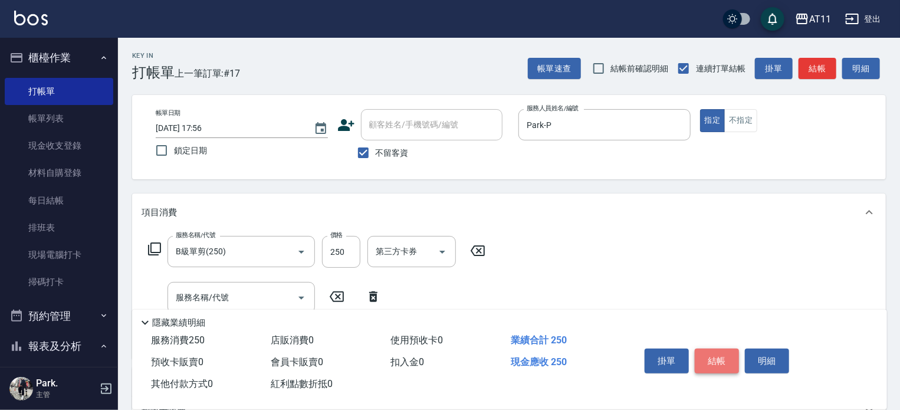
click at [720, 356] on button "結帳" at bounding box center [717, 361] width 44 height 25
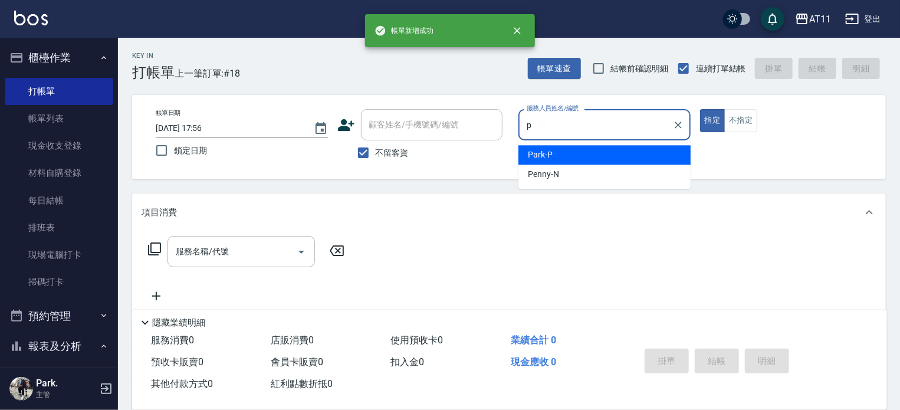
type input "Park-P"
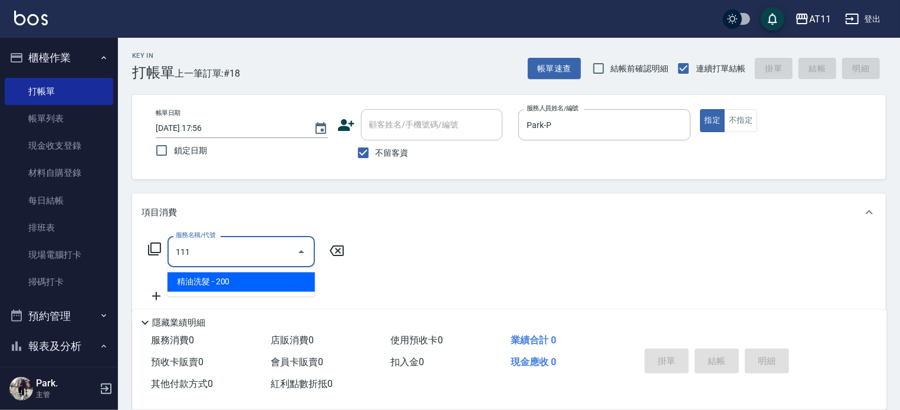
type input "精油洗髮(111)"
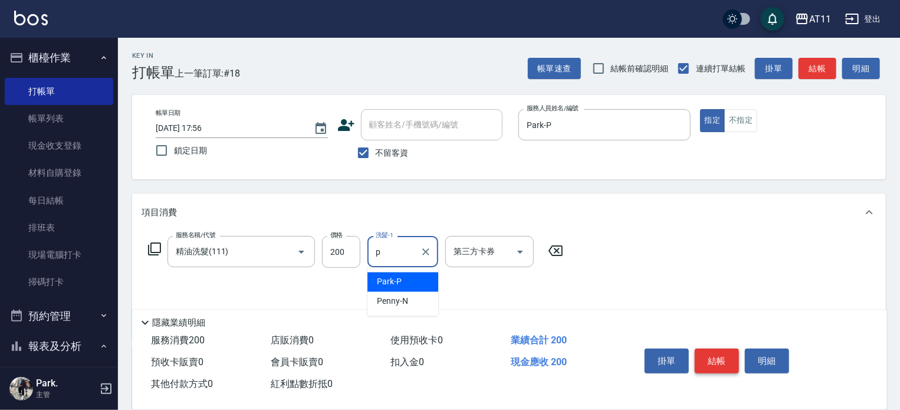
type input "Park-P"
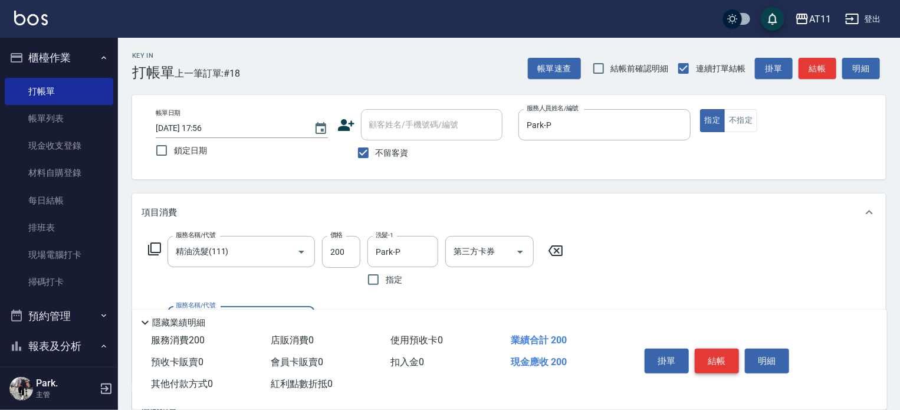
click at [720, 356] on button "結帳" at bounding box center [717, 361] width 44 height 25
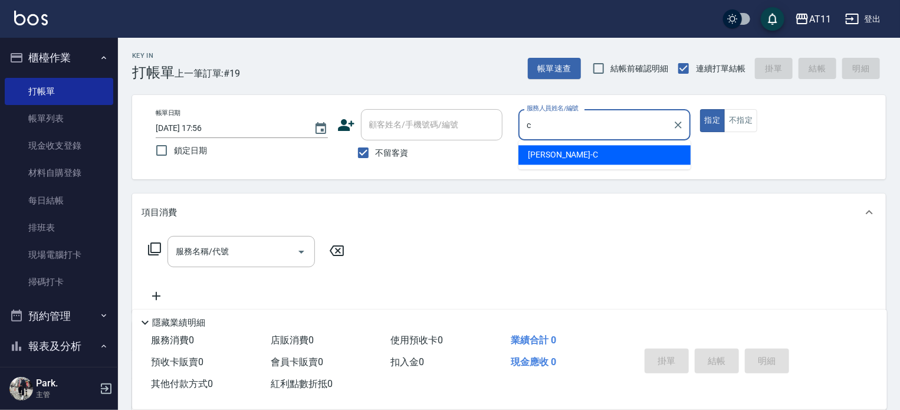
type input "Connie-C"
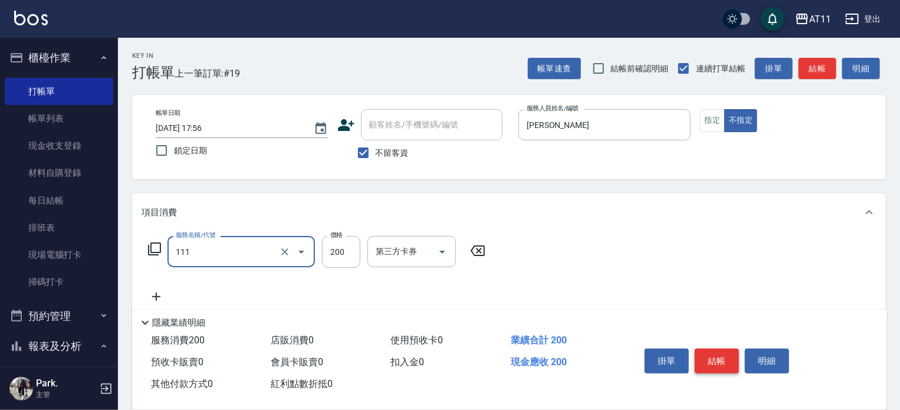
type input "精油洗髮(111)"
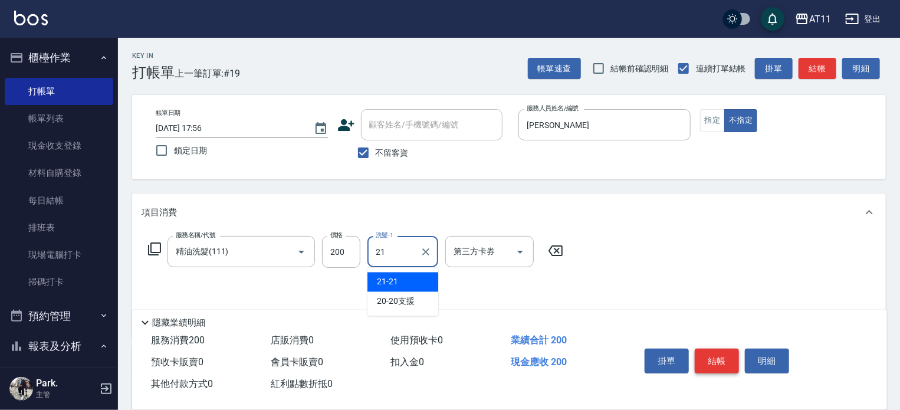
type input "21-21"
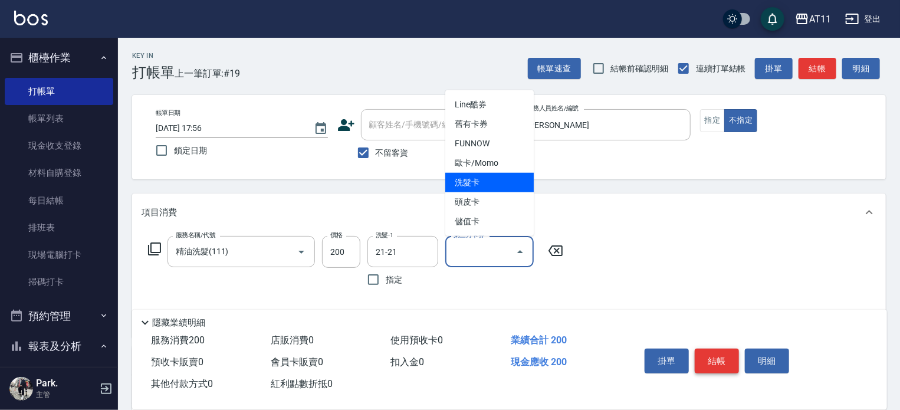
type input "洗髮卡"
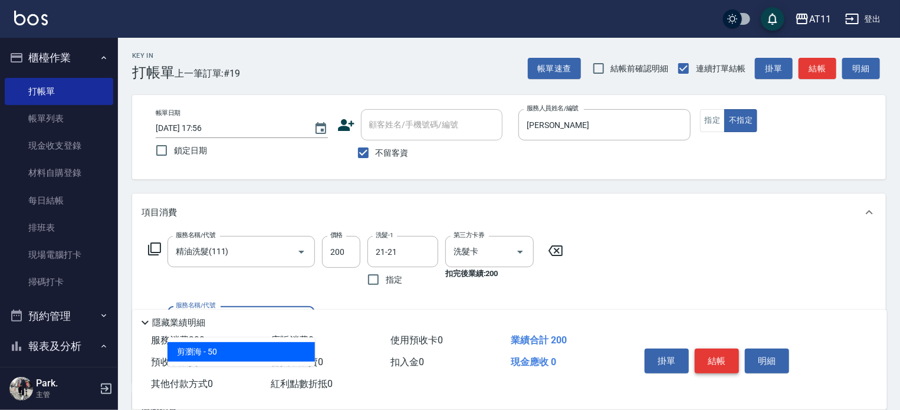
type input "剪瀏海(0050)"
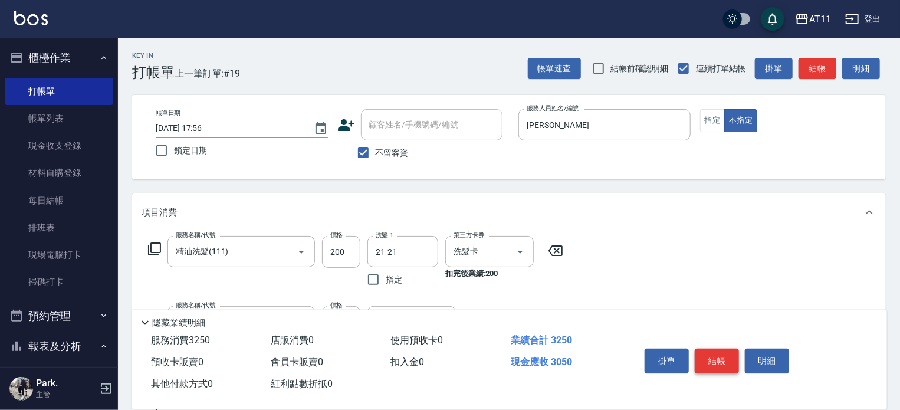
type input "頂級豪華OVC3(3000)"
type input "1000"
click at [724, 353] on button "結帳" at bounding box center [717, 361] width 44 height 25
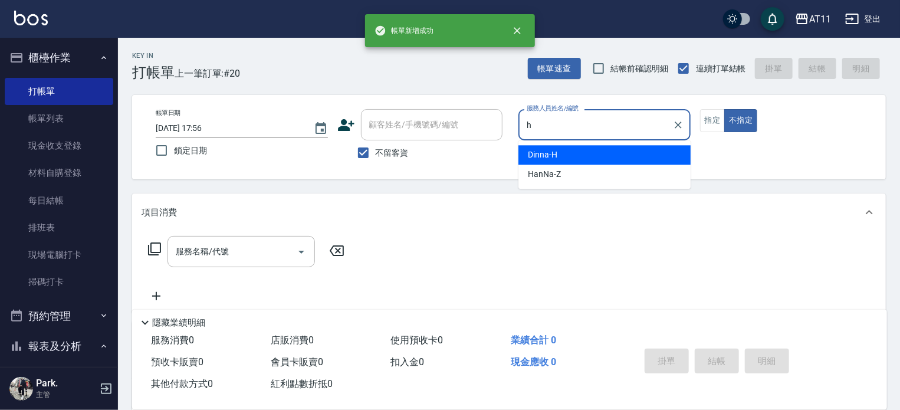
type input "Dinna-H"
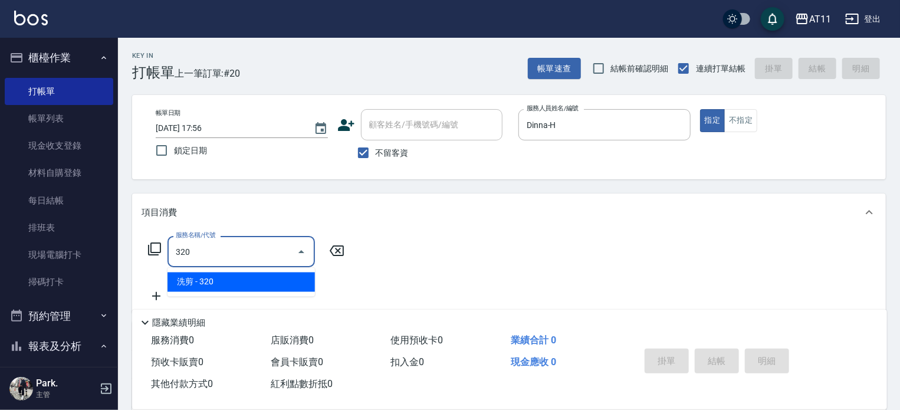
type input "洗剪(320)"
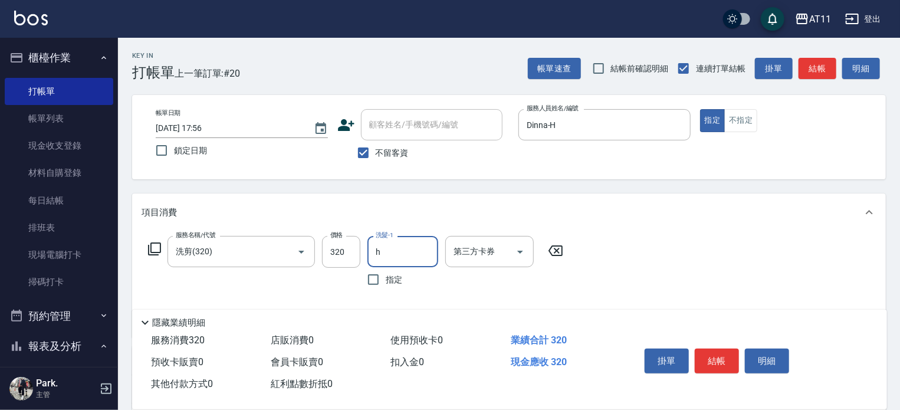
type input "Dinna-H"
click at [730, 372] on div "掛單 結帳 明細" at bounding box center [717, 362] width 154 height 37
click at [721, 363] on button "結帳" at bounding box center [717, 361] width 44 height 25
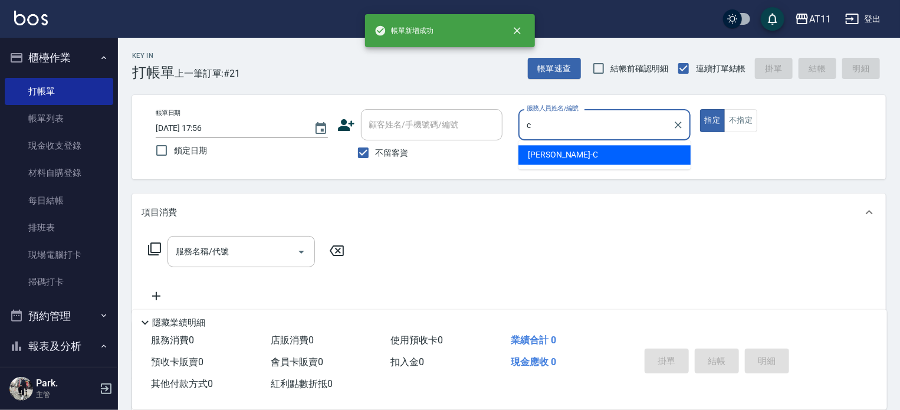
type input "Connie-C"
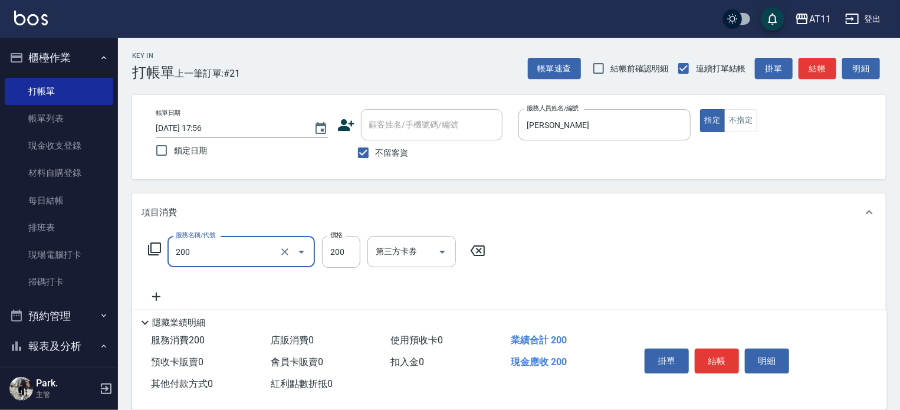
type input "剪髮(200)"
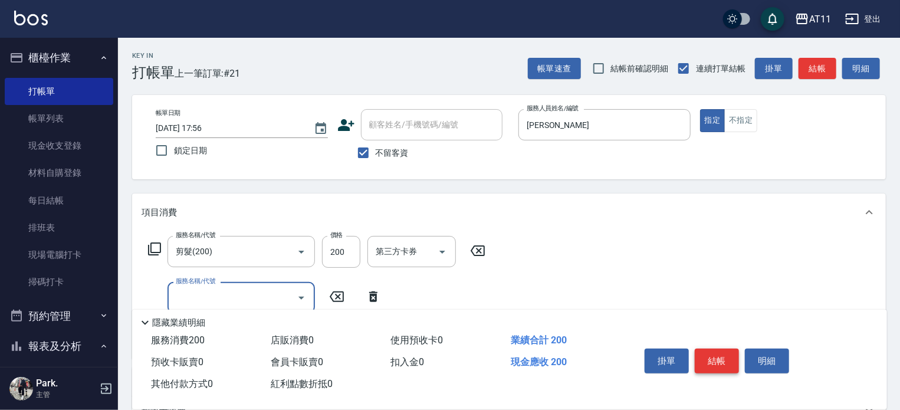
click at [716, 358] on button "結帳" at bounding box center [717, 361] width 44 height 25
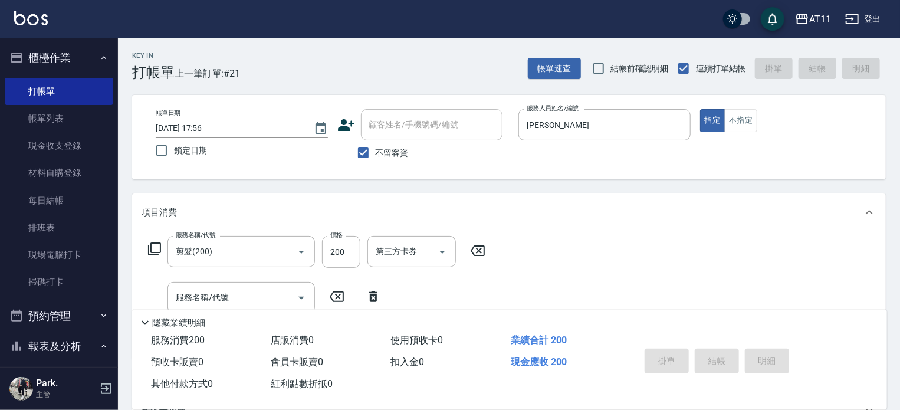
type input "2025/10/10 17:57"
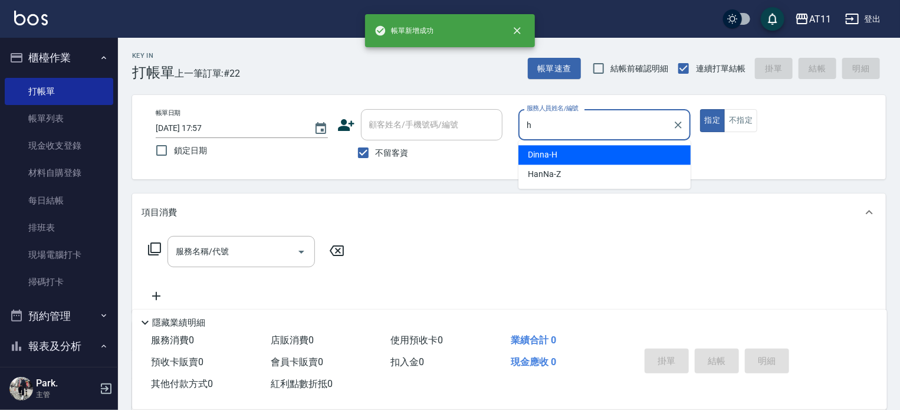
type input "Dinna-H"
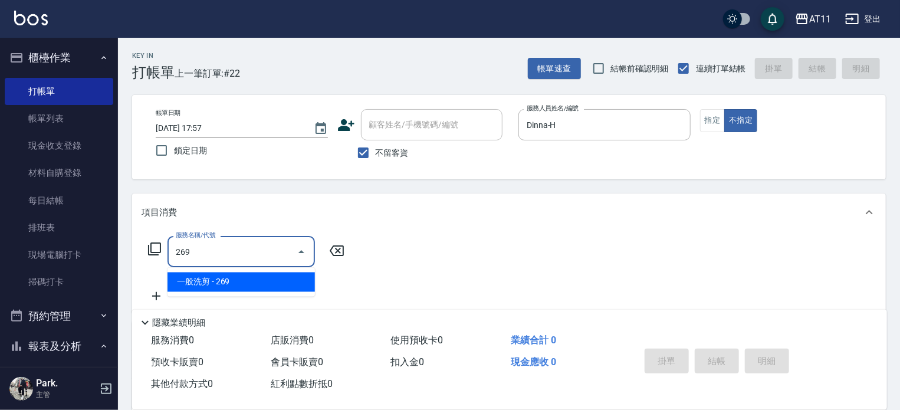
type input "一般洗剪(269)"
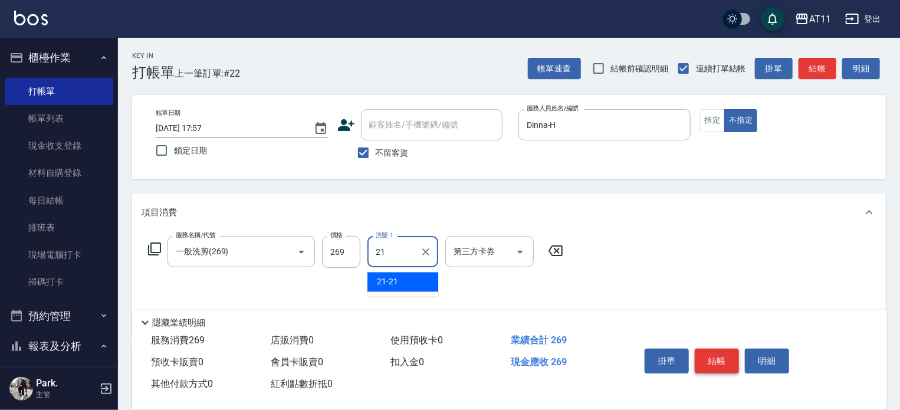
type input "21-21"
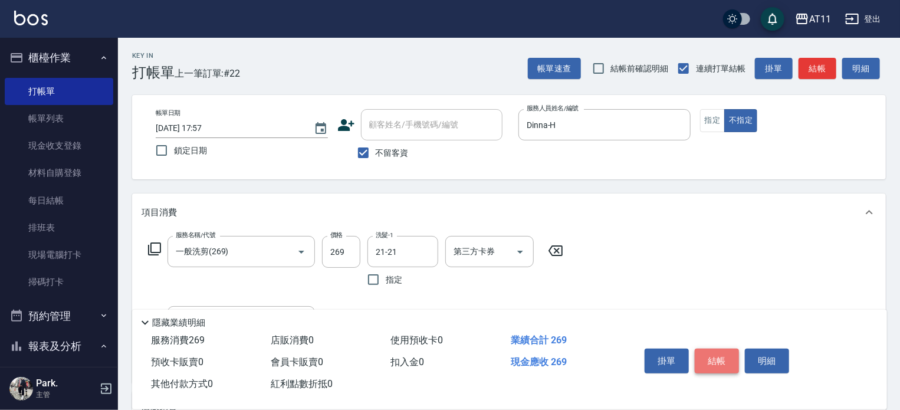
click at [716, 358] on button "結帳" at bounding box center [717, 361] width 44 height 25
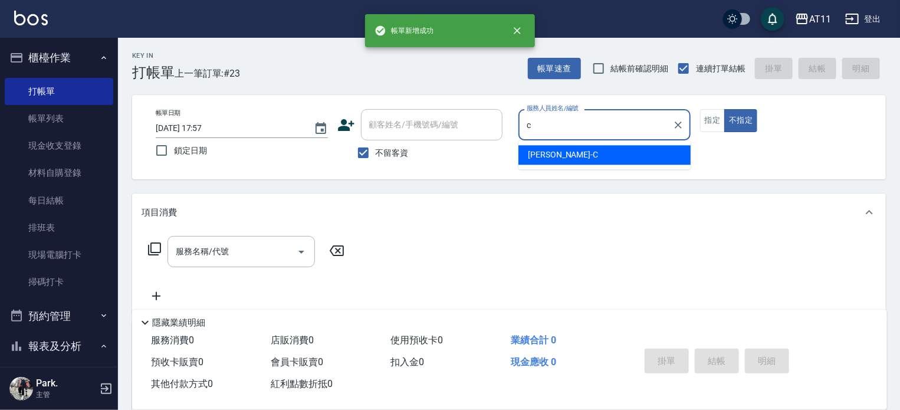
type input "Connie-C"
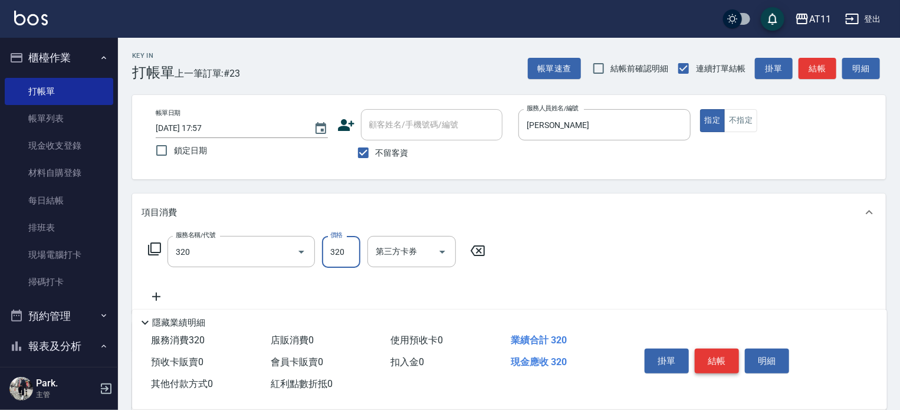
type input "洗剪(320)"
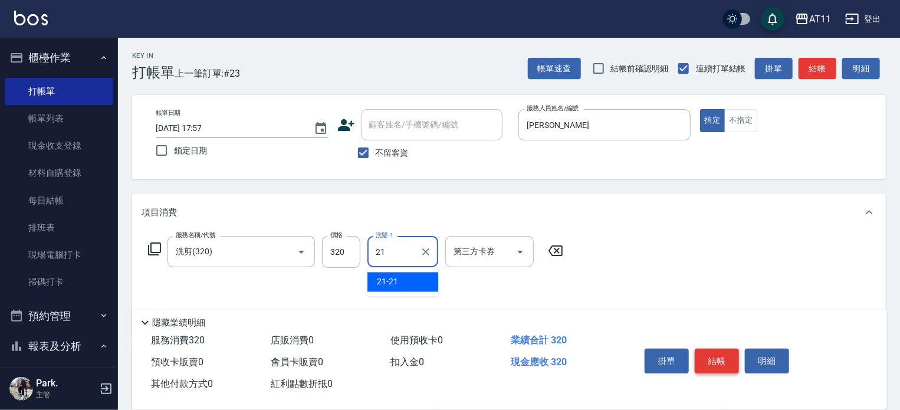
type input "21-21"
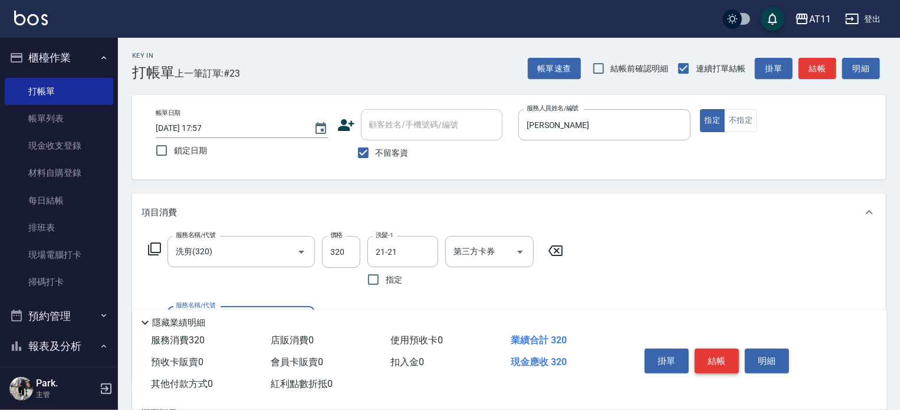
click at [716, 358] on button "結帳" at bounding box center [717, 361] width 44 height 25
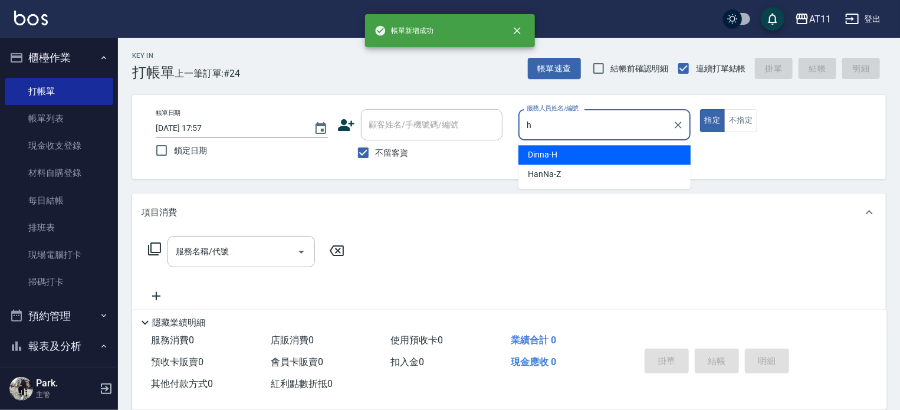
type input "Dinna-H"
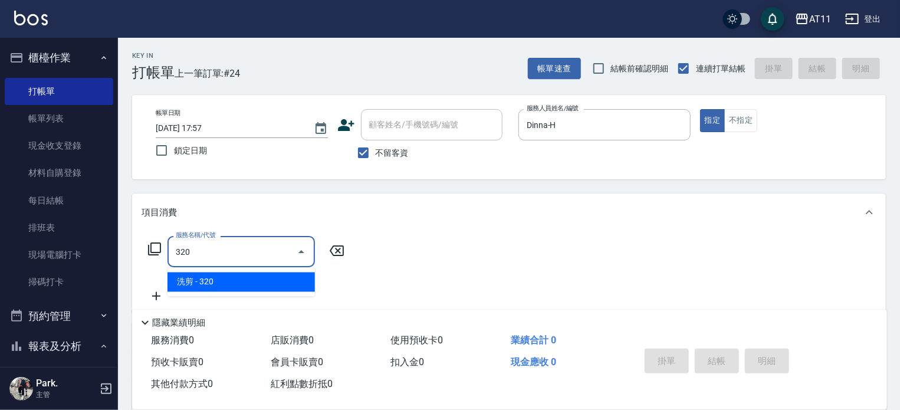
type input "洗剪(320)"
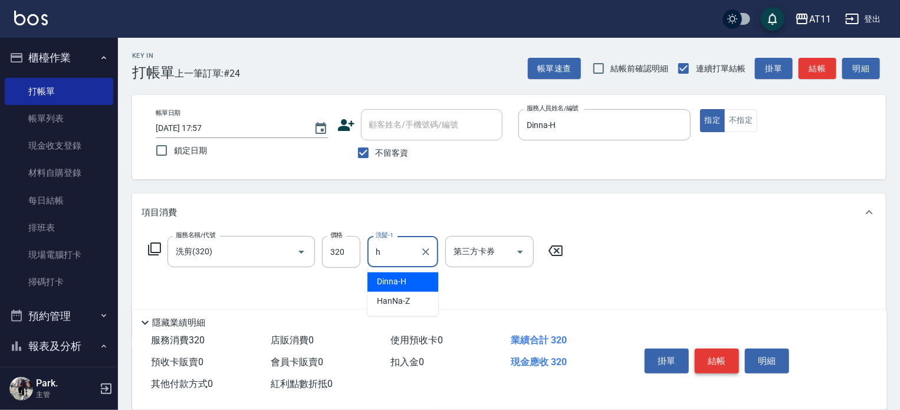
type input "Dinna-H"
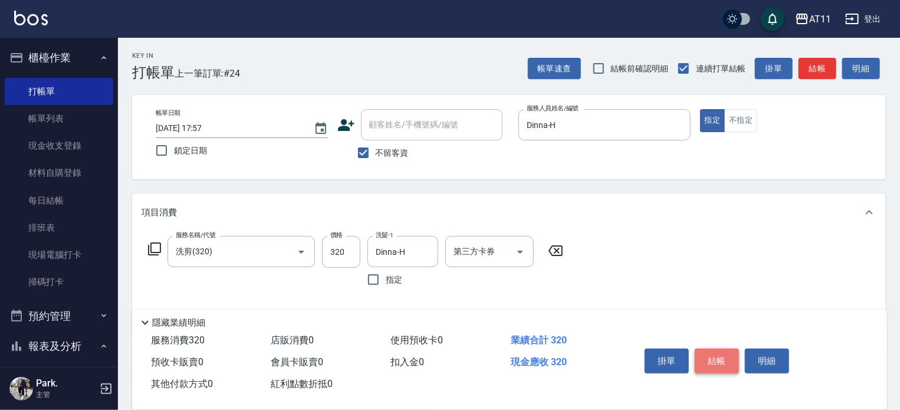
click at [716, 358] on button "結帳" at bounding box center [717, 361] width 44 height 25
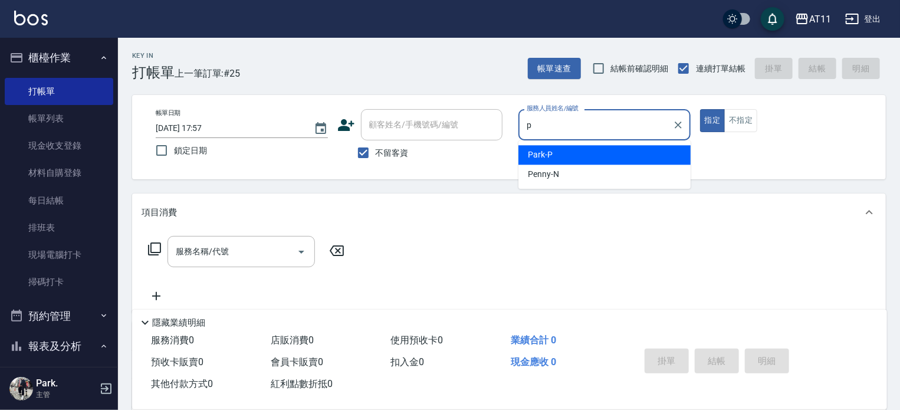
type input "Park-P"
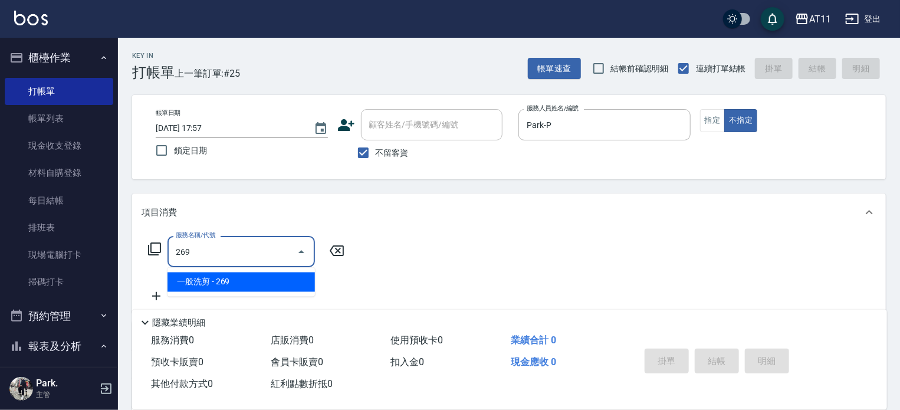
type input "一般洗剪(269)"
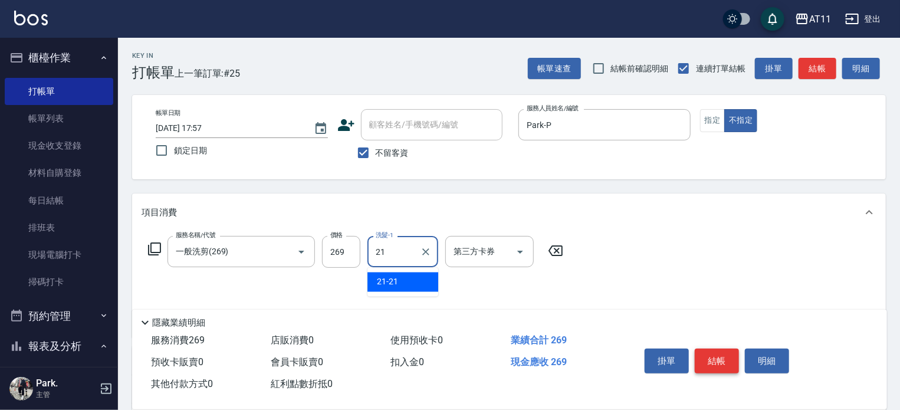
type input "21-21"
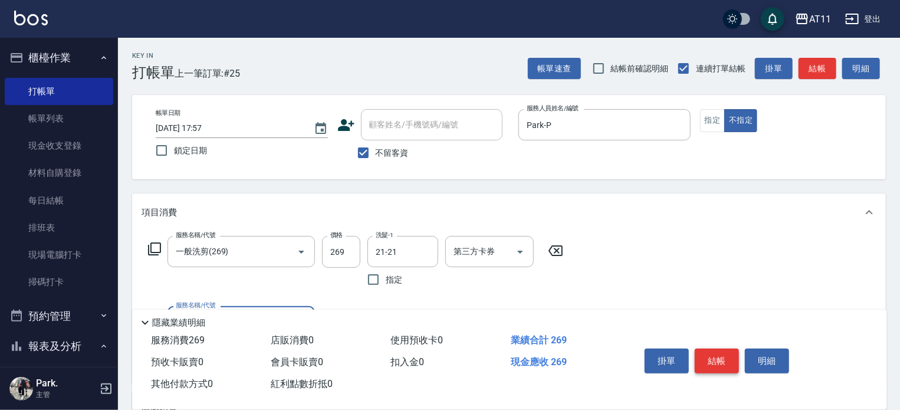
click at [716, 358] on button "結帳" at bounding box center [717, 361] width 44 height 25
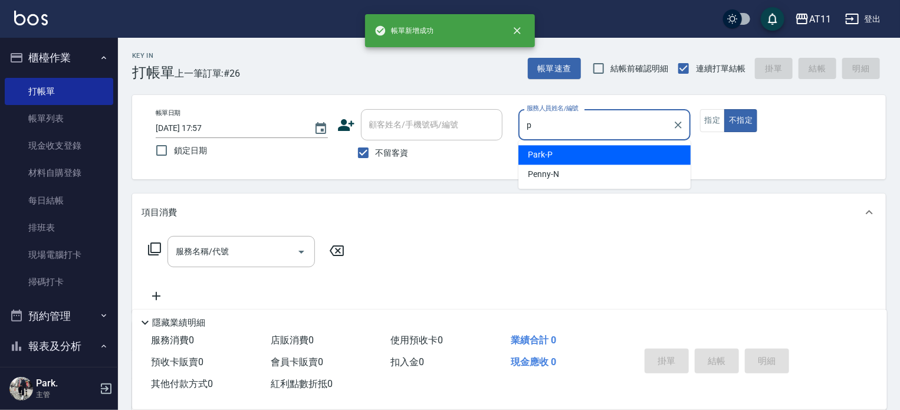
type input "Park-P"
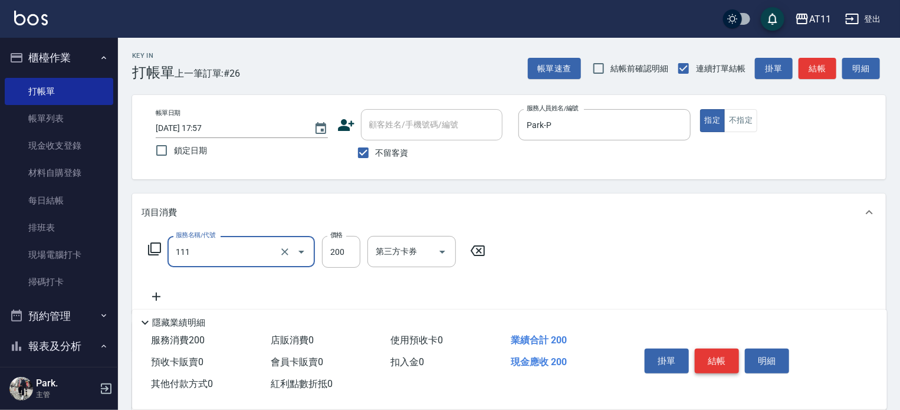
type input "精油洗髮(111)"
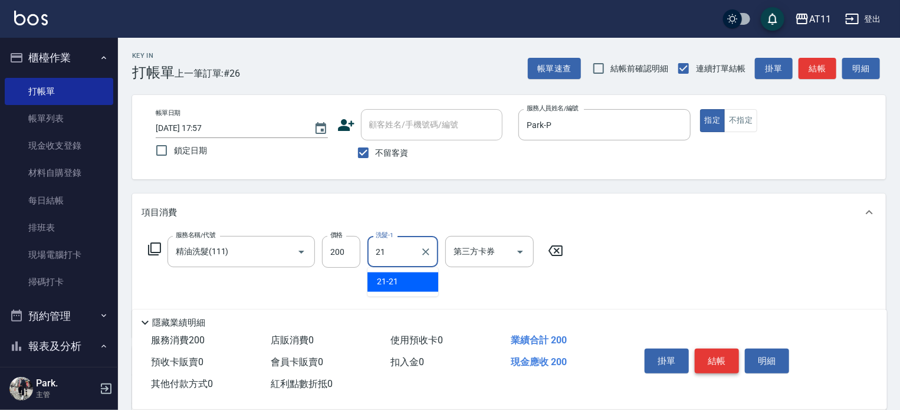
type input "21-21"
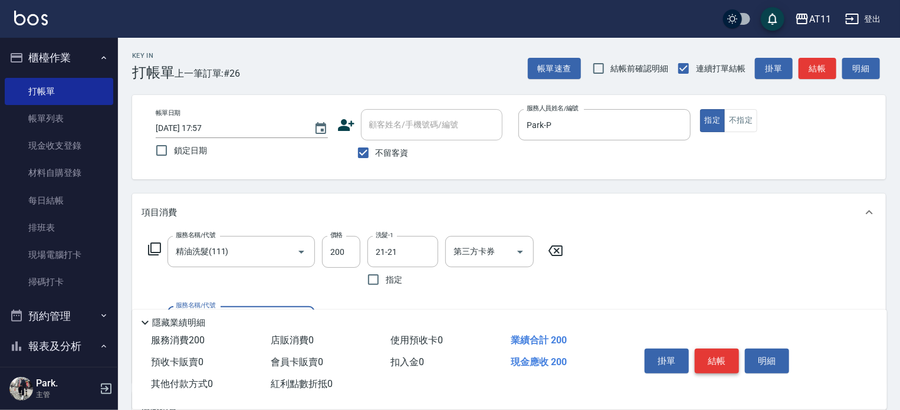
click at [716, 358] on button "結帳" at bounding box center [717, 361] width 44 height 25
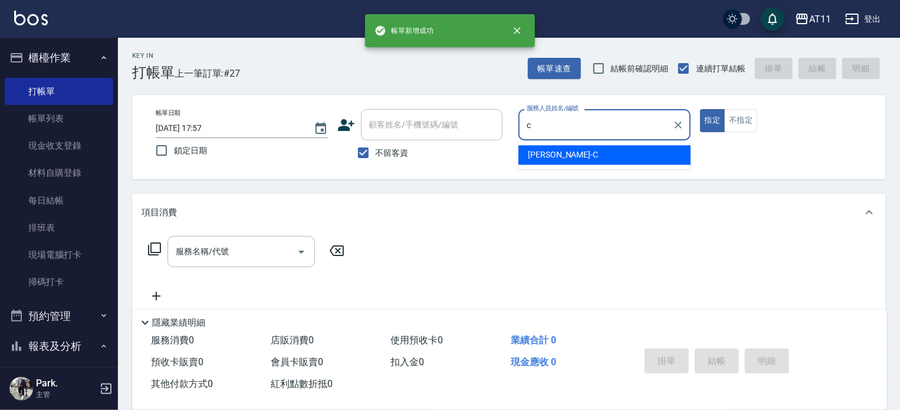
type input "Connie-C"
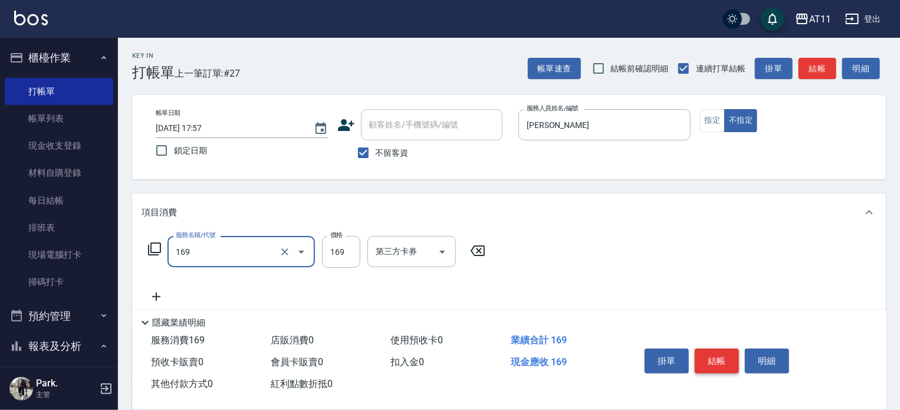
type input "單剪(169)"
click at [716, 358] on button "結帳" at bounding box center [717, 361] width 44 height 25
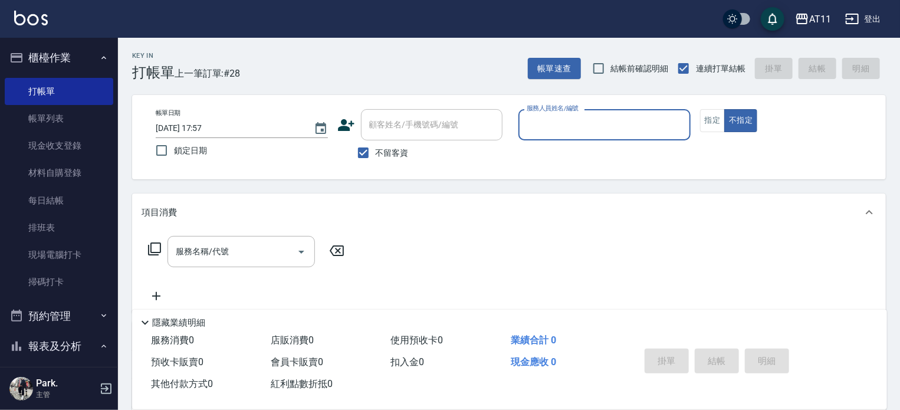
click at [53, 57] on button "櫃檯作業" at bounding box center [59, 57] width 109 height 31
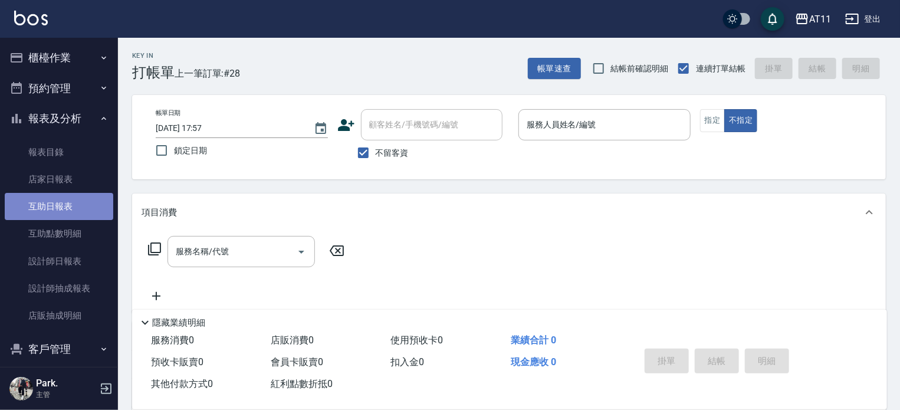
click at [69, 208] on link "互助日報表" at bounding box center [59, 206] width 109 height 27
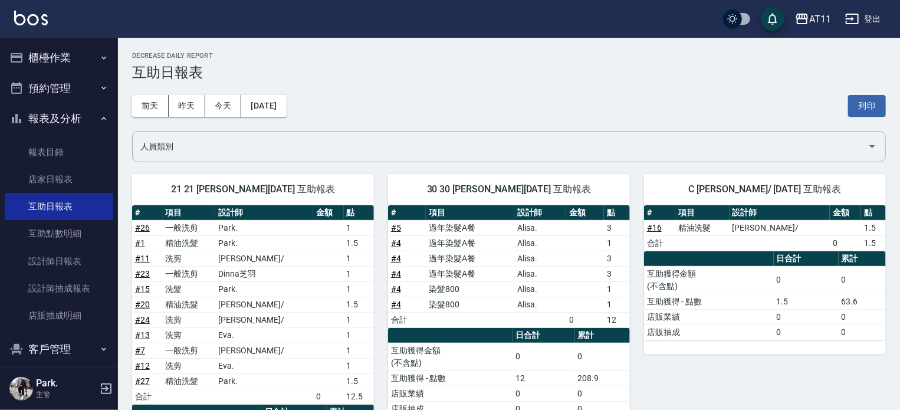
drag, startPoint x: 434, startPoint y: 262, endPoint x: 422, endPoint y: 257, distance: 12.7
click at [434, 262] on td "過年染髮A餐" at bounding box center [470, 258] width 88 height 15
click at [286, 106] on button "[DATE]" at bounding box center [263, 106] width 45 height 22
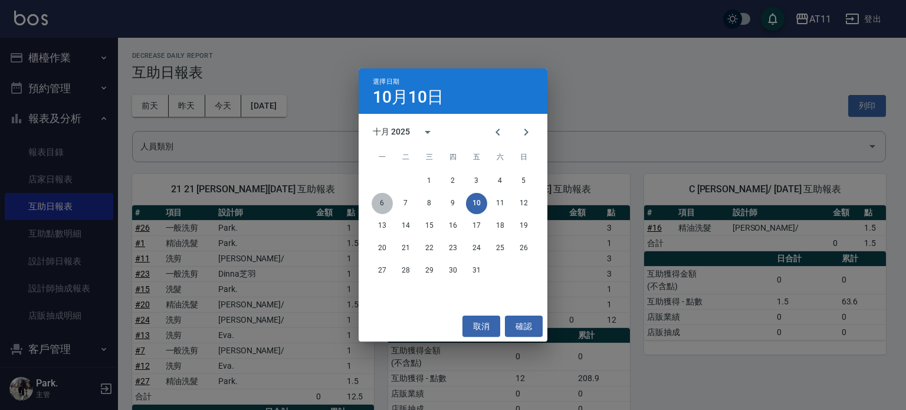
click at [385, 204] on button "6" at bounding box center [382, 203] width 21 height 21
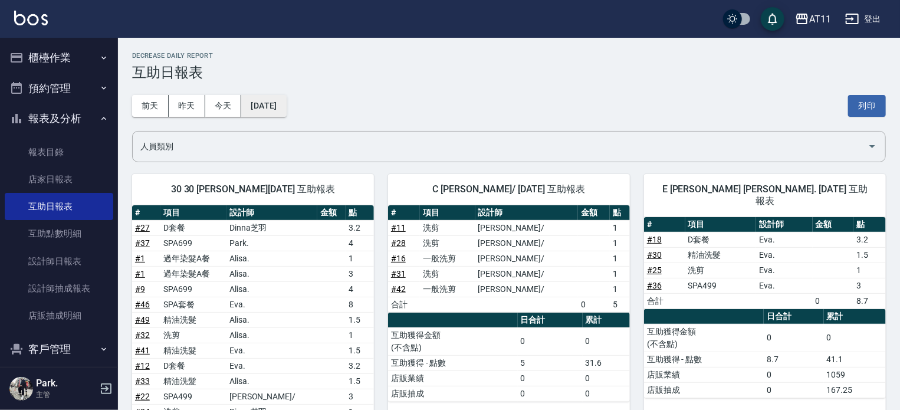
click at [286, 106] on button "[DATE]" at bounding box center [263, 106] width 45 height 22
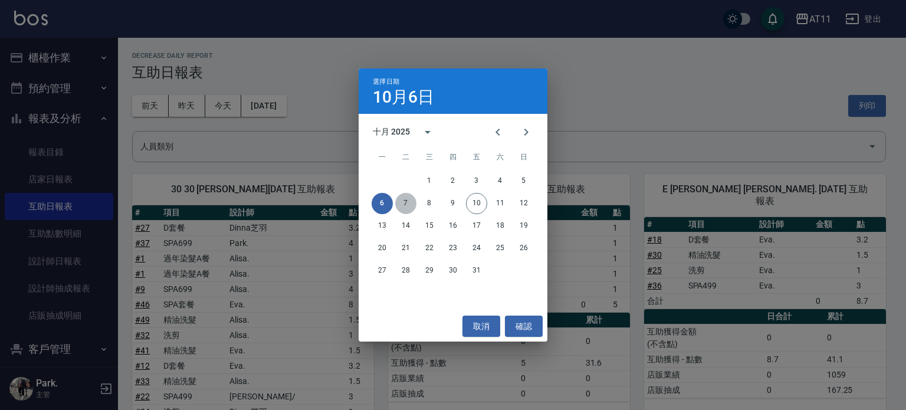
click at [405, 205] on button "7" at bounding box center [405, 203] width 21 height 21
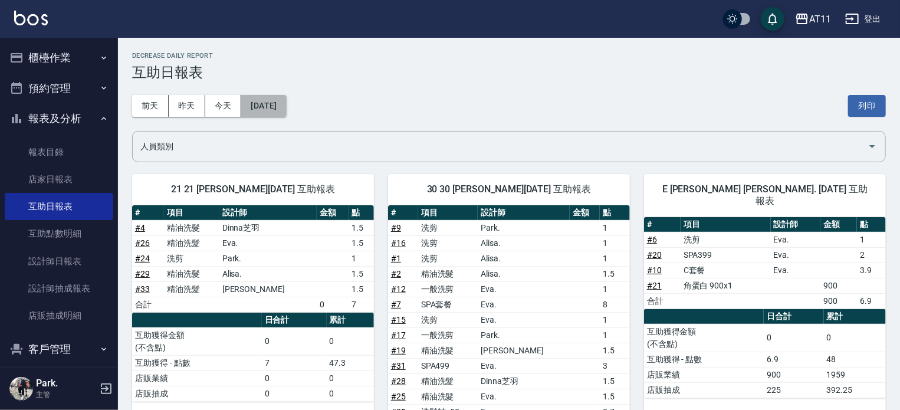
click at [284, 101] on button "[DATE]" at bounding box center [263, 106] width 45 height 22
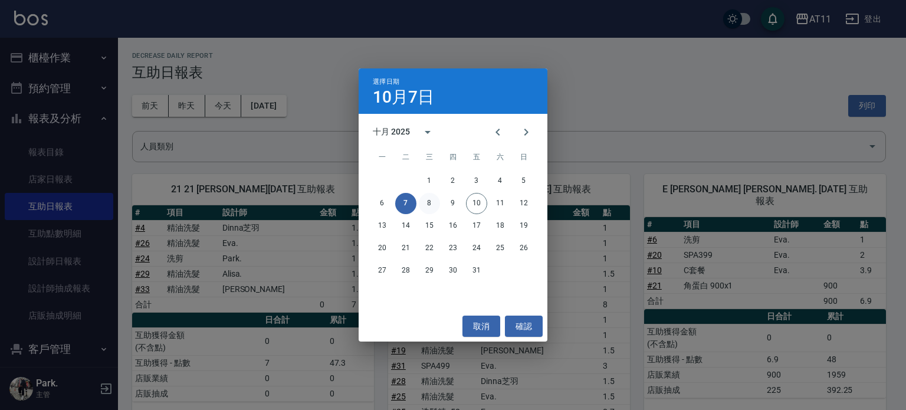
click at [427, 202] on button "8" at bounding box center [429, 203] width 21 height 21
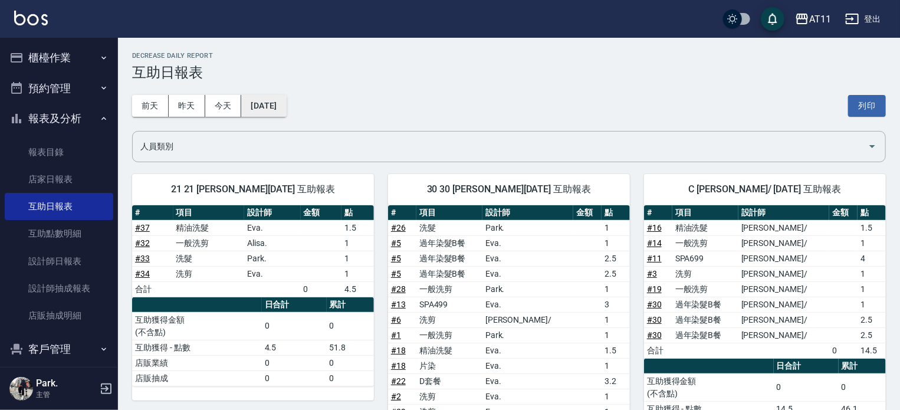
click at [278, 106] on button "[DATE]" at bounding box center [263, 106] width 45 height 22
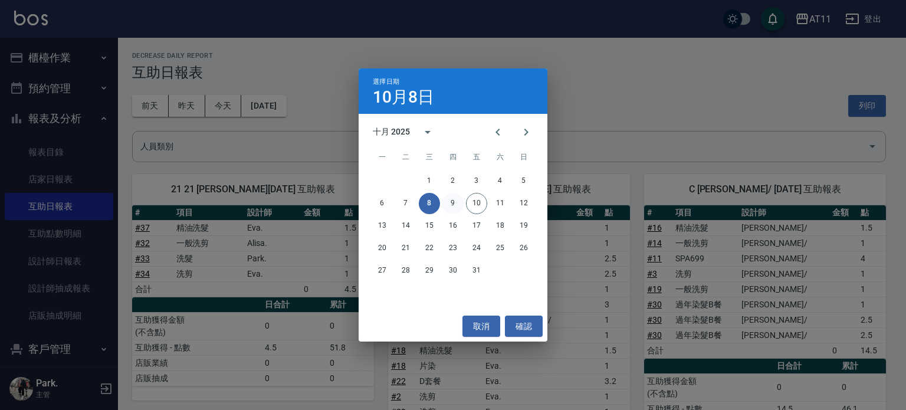
click at [455, 202] on button "9" at bounding box center [452, 203] width 21 height 21
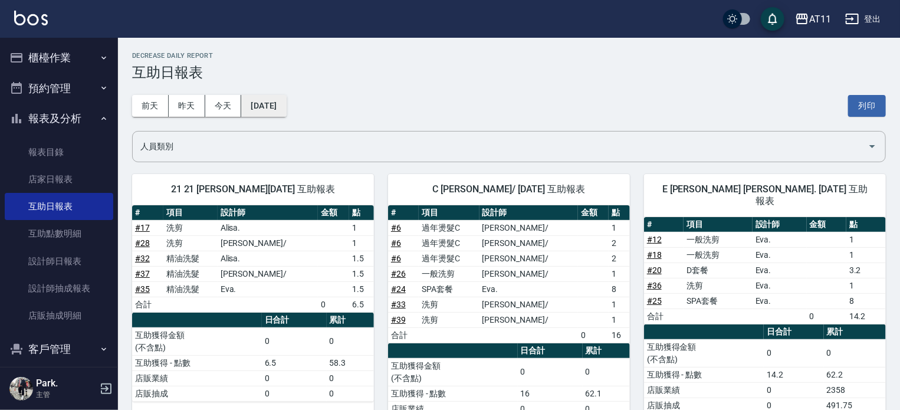
click at [284, 103] on button "[DATE]" at bounding box center [263, 106] width 45 height 22
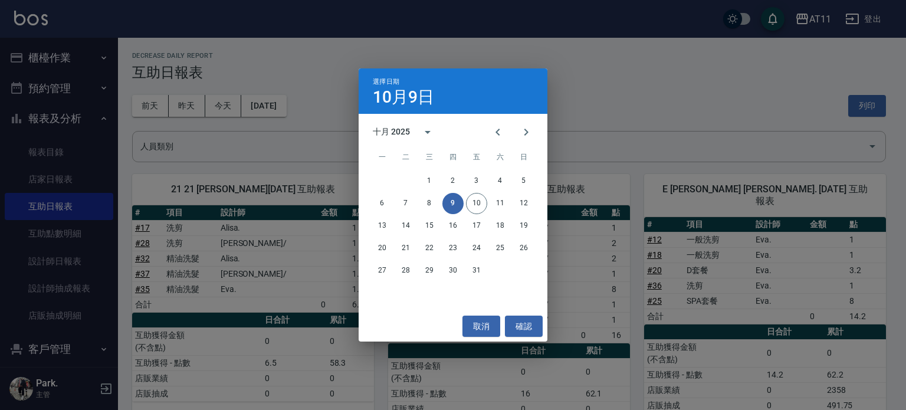
click at [581, 129] on div "選擇日期 10月9日 十月 2025 一 二 三 四 五 六 日 1 2 3 4 5 6 7 8 9 10 11 12 13 14 15 16 17 18 1…" at bounding box center [453, 205] width 906 height 410
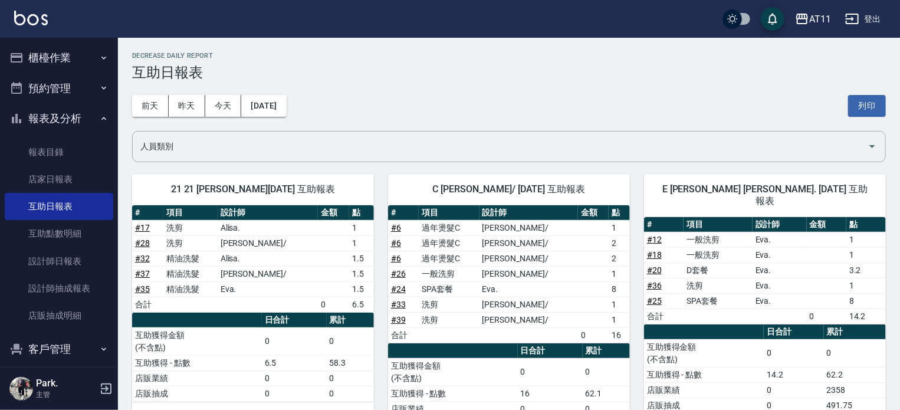
click at [627, 251] on td "2" at bounding box center [619, 258] width 21 height 15
click at [50, 60] on button "櫃檯作業" at bounding box center [59, 57] width 109 height 31
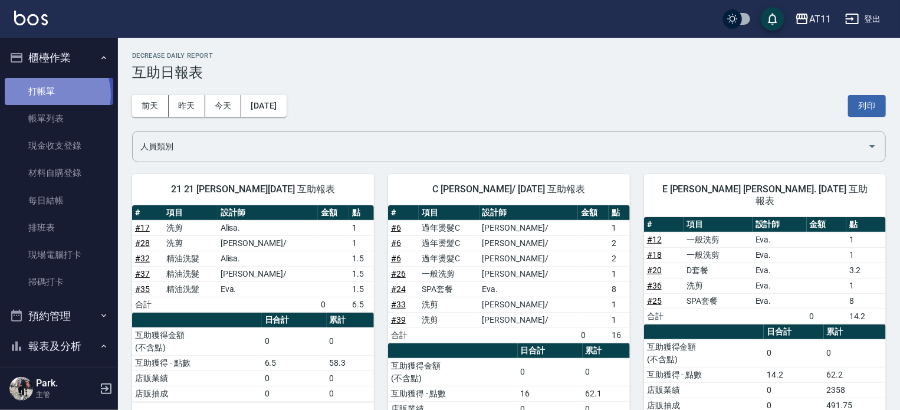
click at [51, 94] on link "打帳單" at bounding box center [59, 91] width 109 height 27
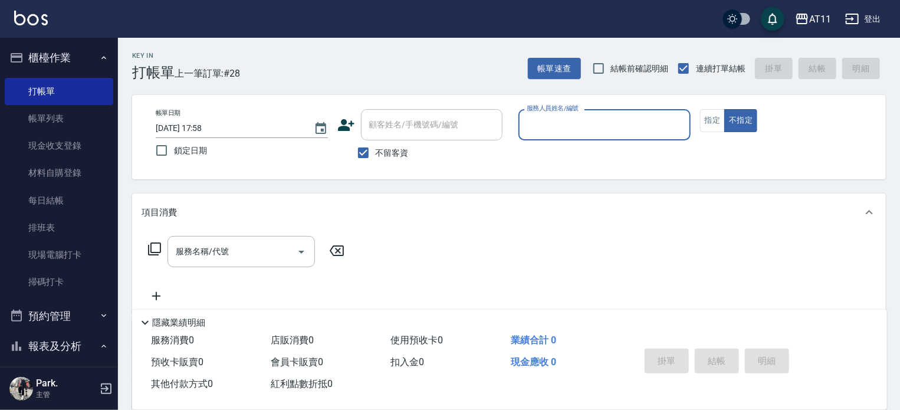
click at [61, 318] on button "預約管理" at bounding box center [59, 316] width 109 height 31
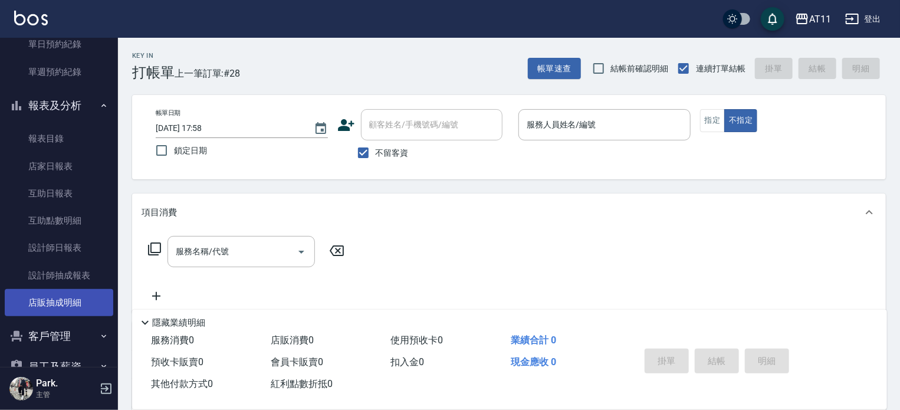
scroll to position [354, 0]
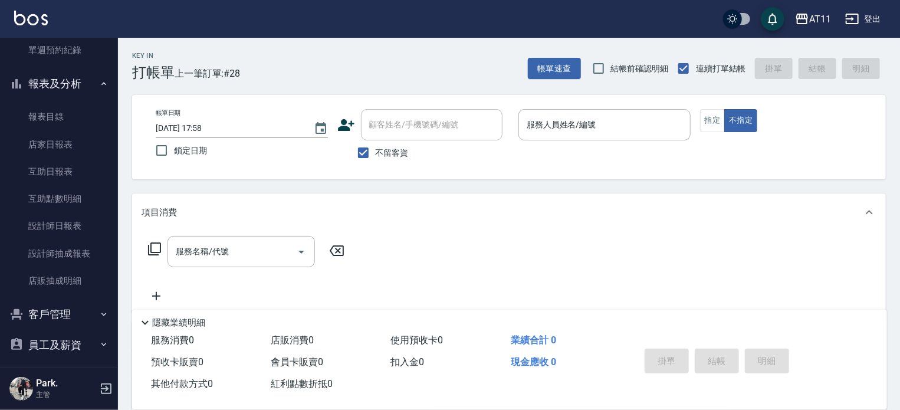
click at [73, 319] on button "客戶管理" at bounding box center [59, 314] width 109 height 31
click at [59, 339] on link "客戶列表" at bounding box center [59, 348] width 109 height 27
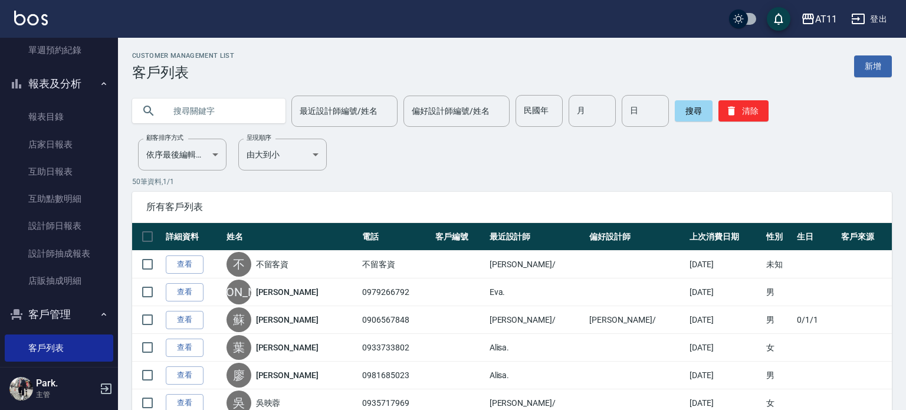
click at [215, 114] on input "text" at bounding box center [220, 111] width 111 height 32
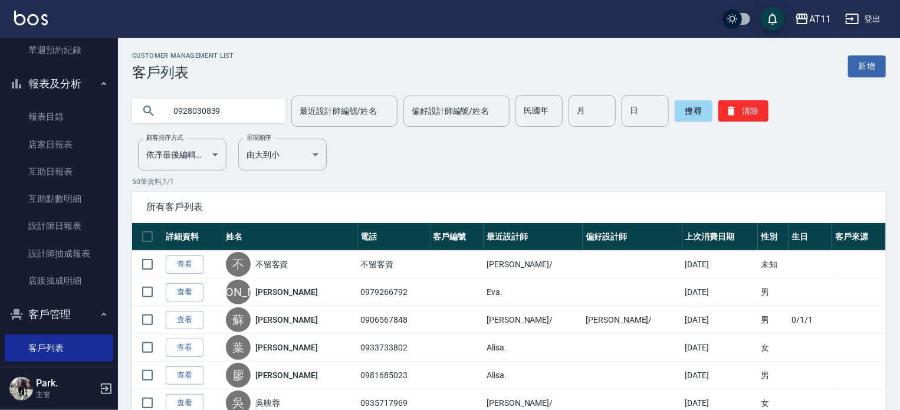
type input "0928030839"
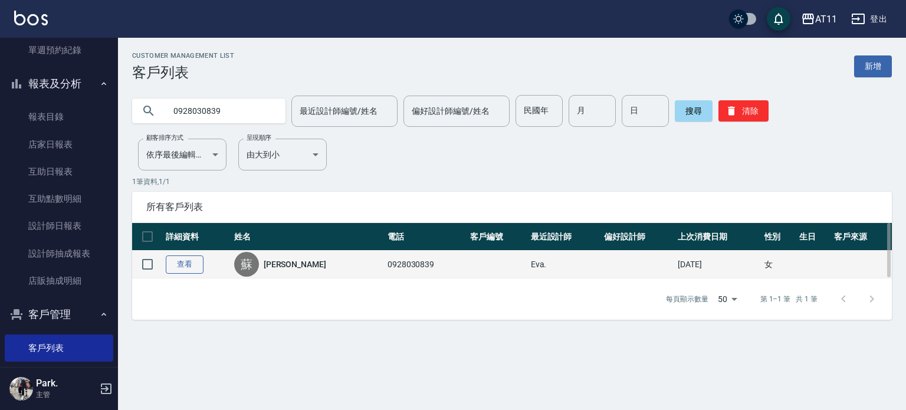
click at [184, 261] on link "查看" at bounding box center [185, 264] width 38 height 18
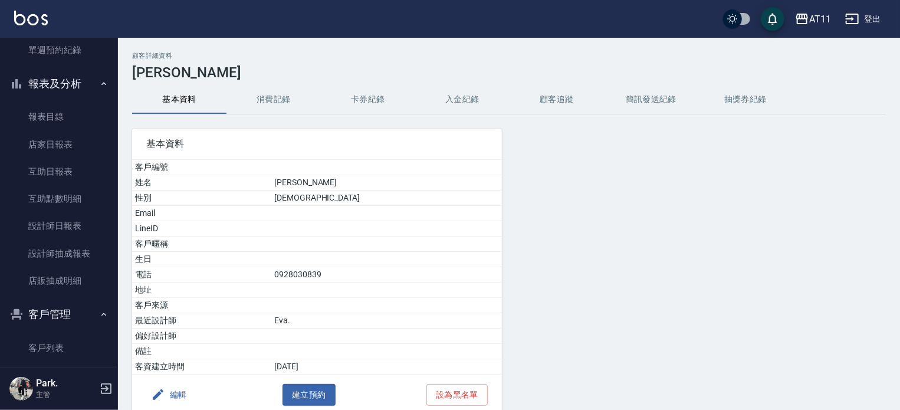
click at [470, 96] on button "入金紀錄" at bounding box center [462, 100] width 94 height 28
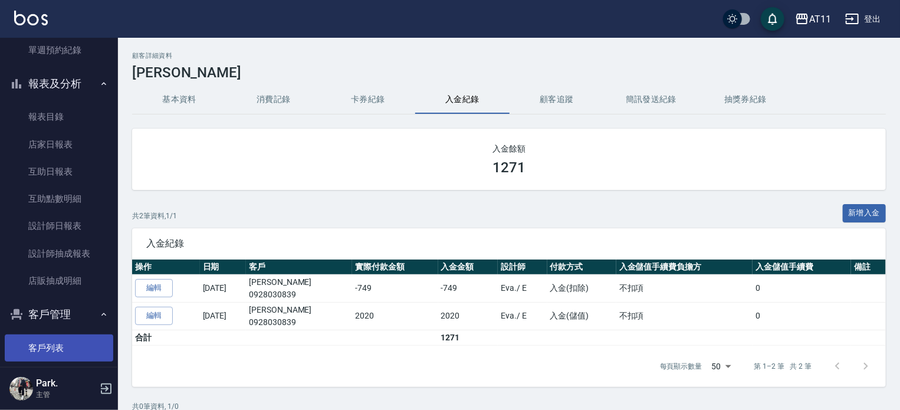
scroll to position [513, 0]
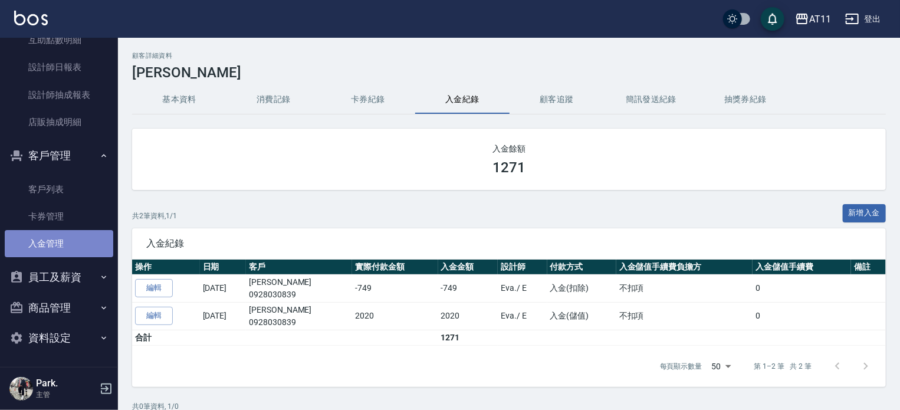
click at [84, 251] on link "入金管理" at bounding box center [59, 243] width 109 height 27
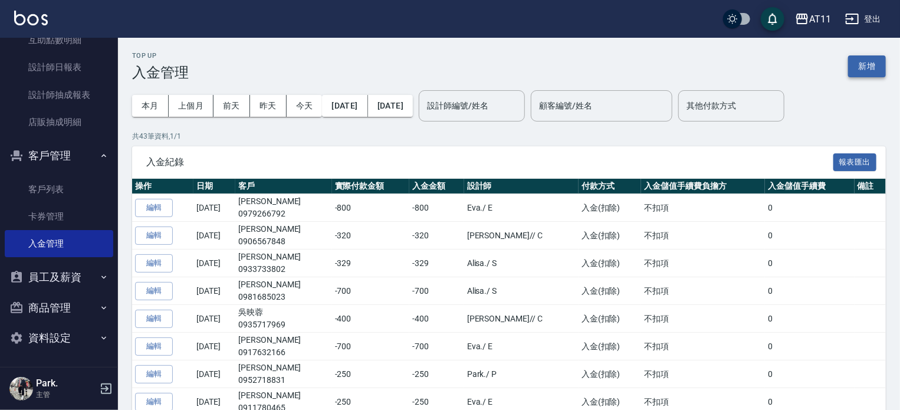
click at [860, 65] on button "新增" at bounding box center [867, 66] width 38 height 22
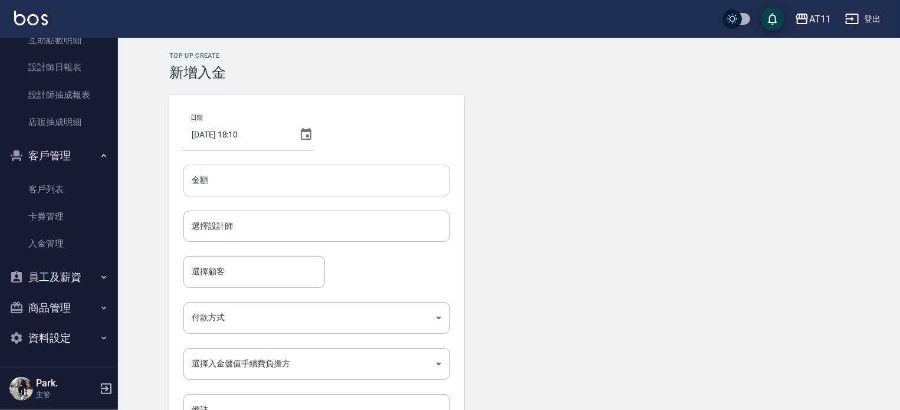
drag, startPoint x: 239, startPoint y: 198, endPoint x: 245, endPoint y: 189, distance: 10.5
click at [243, 196] on div "日期 2025/10/10 18:10 金額 金額 選擇設計師 選擇設計師 選擇顧客 選擇顧客 付款方式 ​ 付款方式 選擇入金儲值手續費負擔方 ​ 選擇入金…" at bounding box center [316, 267] width 295 height 345
click at [248, 183] on input "金額" at bounding box center [316, 181] width 267 height 32
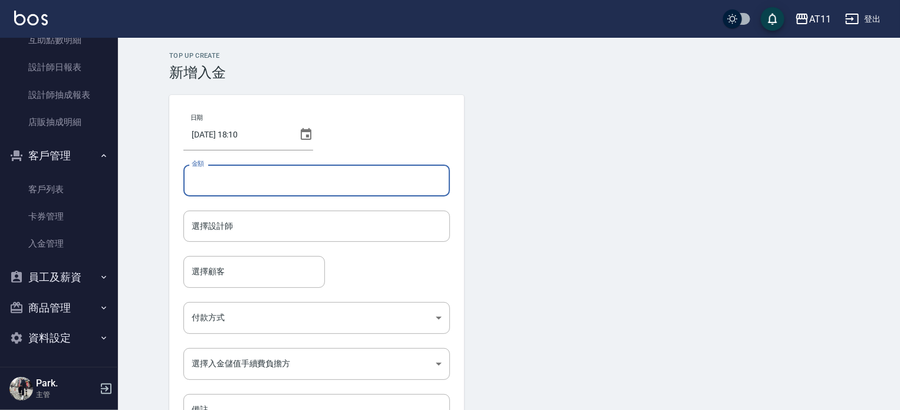
type input "-1"
type input "1"
type input "500"
click at [216, 221] on input "選擇設計師" at bounding box center [317, 226] width 256 height 21
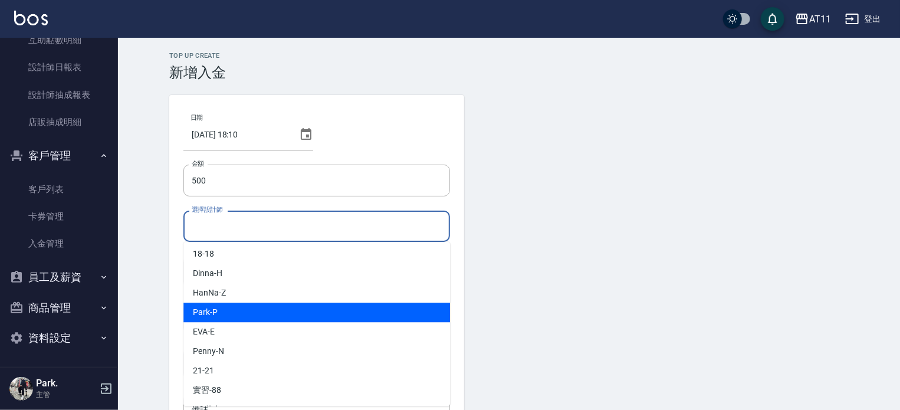
scroll to position [176, 0]
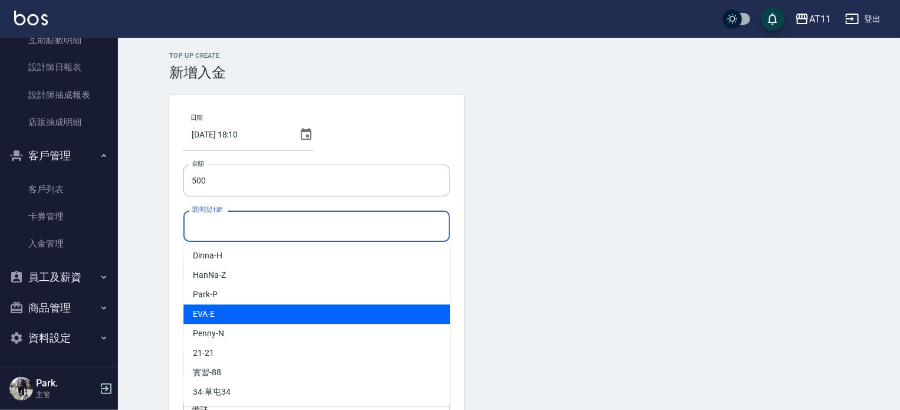
click at [236, 317] on div "EVA -E" at bounding box center [316, 313] width 267 height 19
type input "EVA-E"
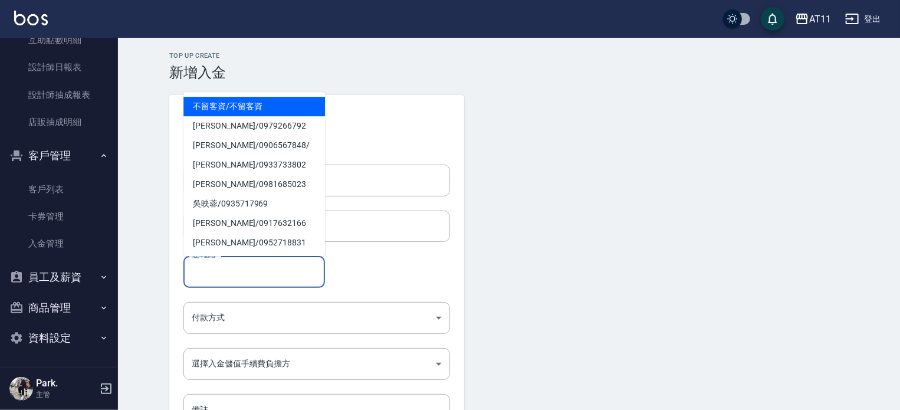
click at [231, 278] on input "選擇顧客" at bounding box center [254, 271] width 131 height 21
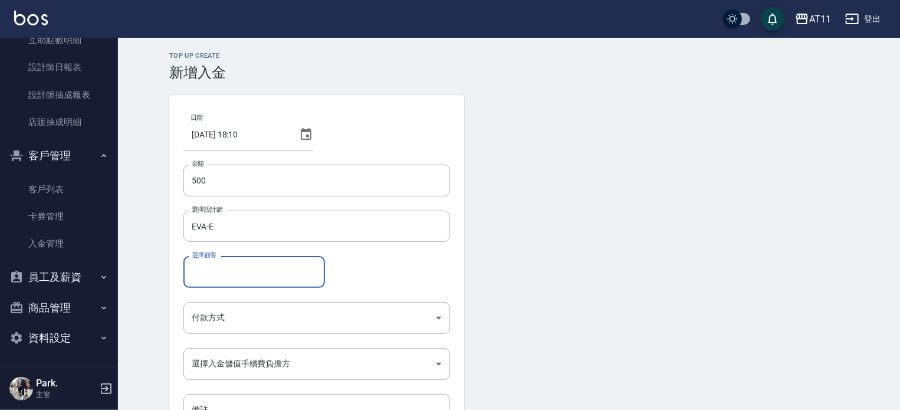
click at [227, 276] on input "選擇顧客" at bounding box center [254, 271] width 131 height 21
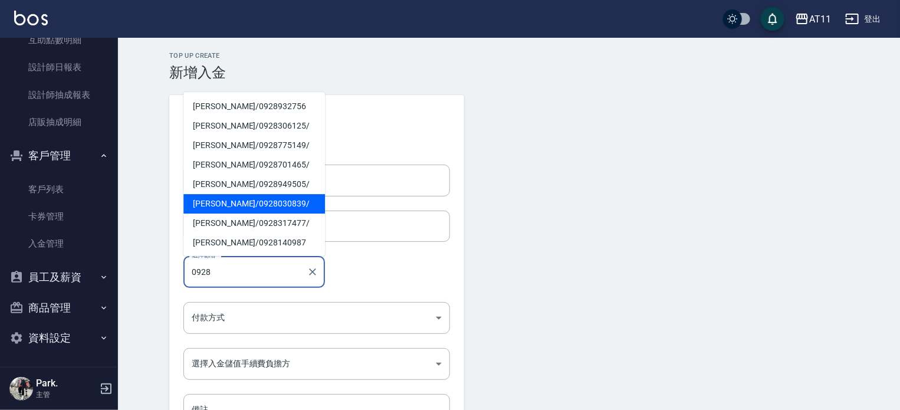
click at [264, 194] on span "蘇怡萍 / 0928030839 /" at bounding box center [254, 203] width 142 height 19
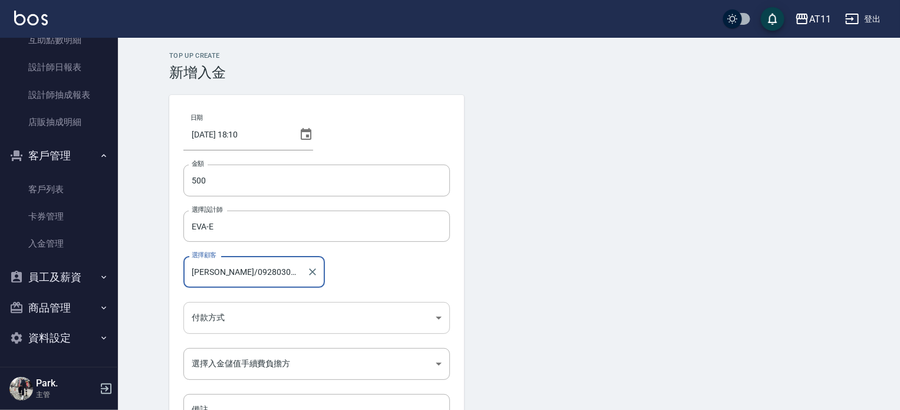
type input "蘇怡萍/0928030839/"
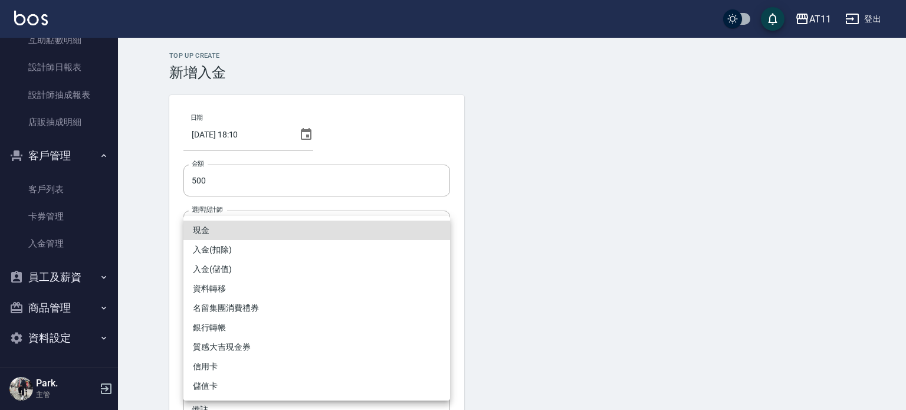
click at [235, 314] on body "AT11 登出 櫃檯作業 打帳單 帳單列表 現金收支登錄 材料自購登錄 每日結帳 排班表 現場電腦打卡 掃碼打卡 預約管理 預約管理 單日預約紀錄 單週預約紀…" at bounding box center [453, 245] width 906 height 490
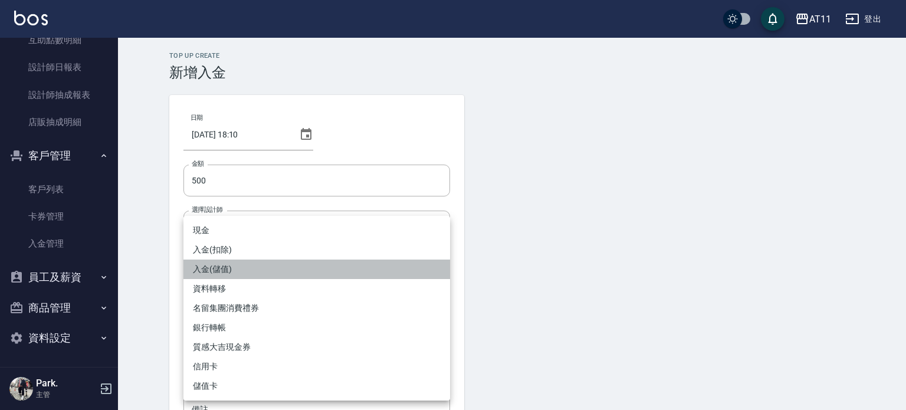
click at [235, 271] on li "入金(儲值)" at bounding box center [316, 269] width 267 height 19
type input "入金(儲值)"
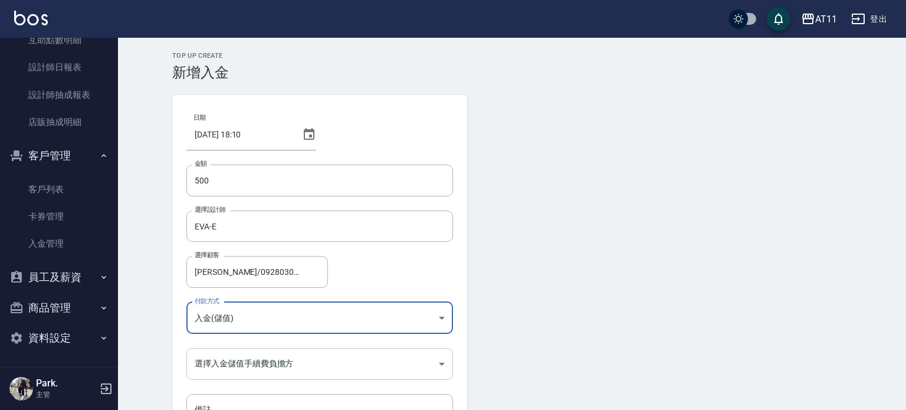
click at [230, 356] on body "AT11 登出 櫃檯作業 打帳單 帳單列表 現金收支登錄 材料自購登錄 每日結帳 排班表 現場電腦打卡 掃碼打卡 預約管理 預約管理 單日預約紀錄 單週預約紀…" at bounding box center [453, 245] width 906 height 490
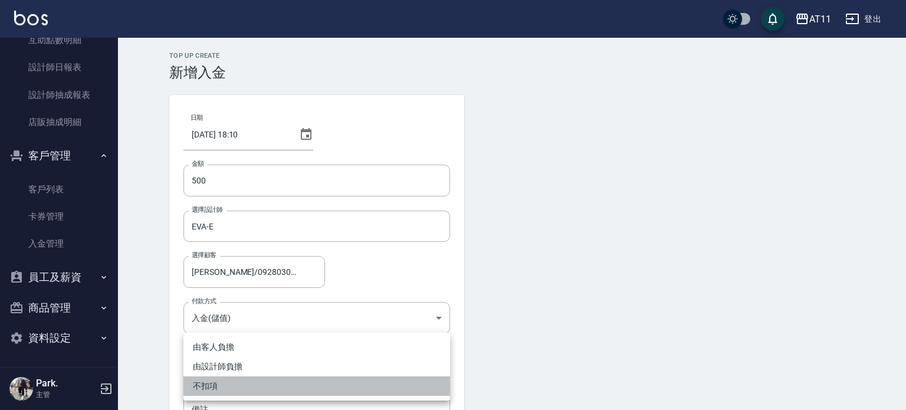
click at [227, 385] on li "不扣項" at bounding box center [316, 385] width 267 height 19
type input "WITHOUTHANDLINGFEE"
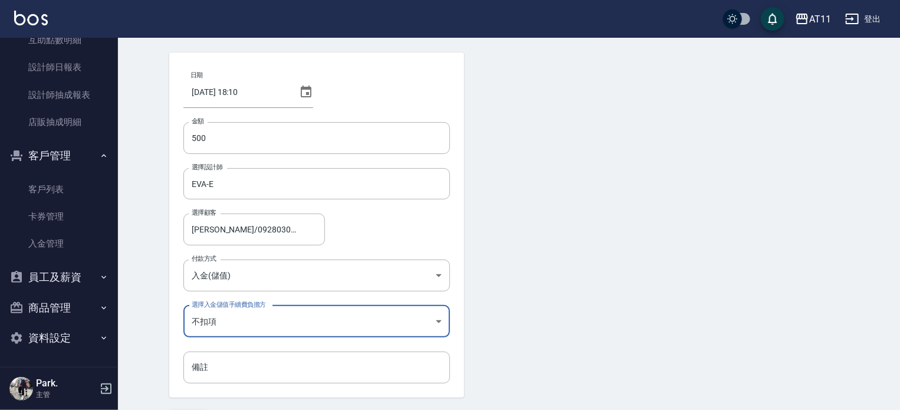
scroll to position [80, 0]
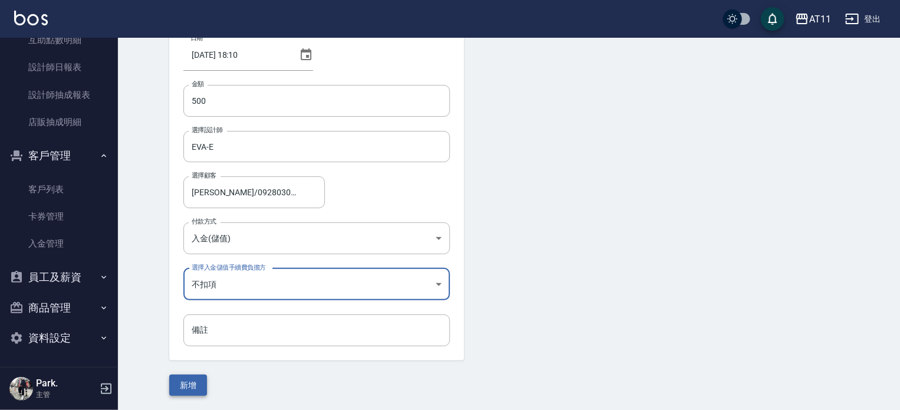
click at [198, 385] on button "新增" at bounding box center [188, 386] width 38 height 22
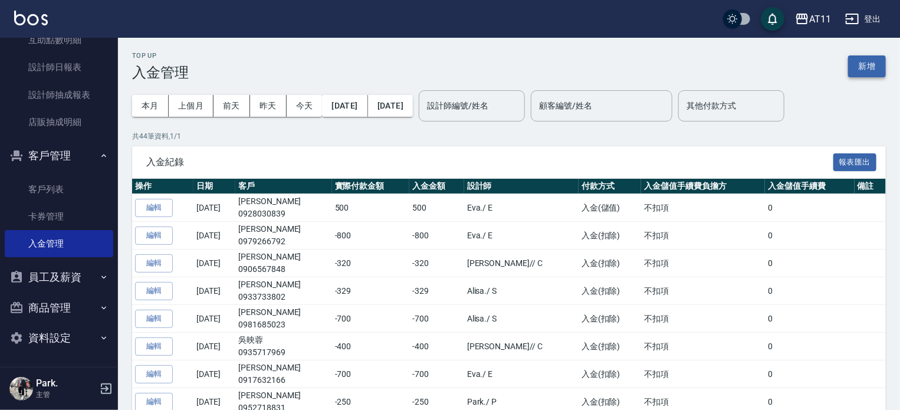
click at [857, 58] on button "新增" at bounding box center [867, 66] width 38 height 22
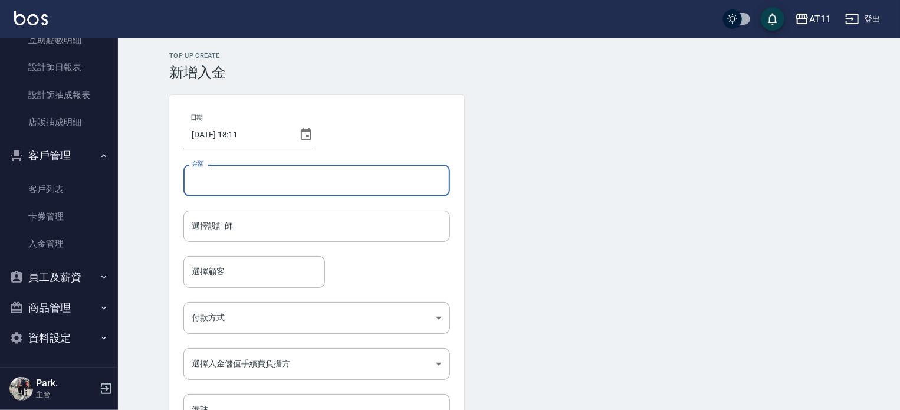
click at [327, 176] on input "金額" at bounding box center [316, 181] width 267 height 32
type input "-1499"
click at [243, 219] on input "選擇設計師" at bounding box center [317, 226] width 256 height 21
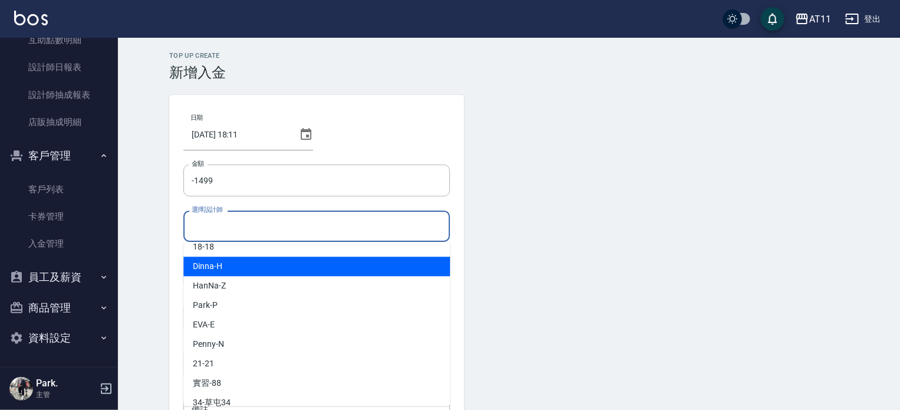
scroll to position [176, 0]
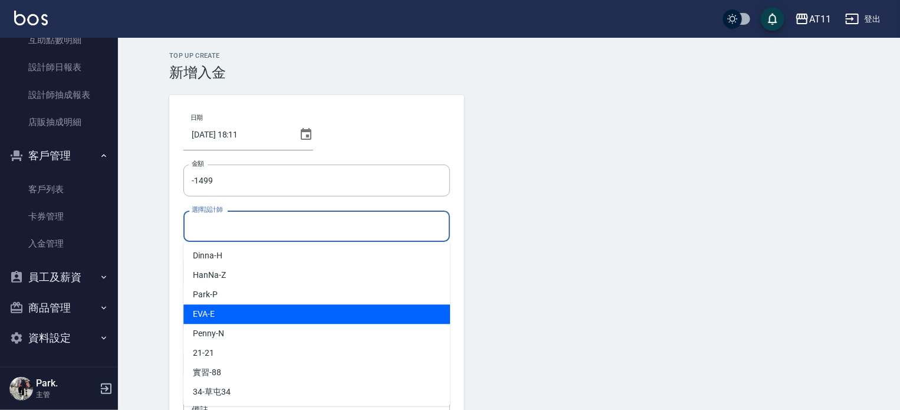
click at [208, 315] on span "EVA -E" at bounding box center [204, 314] width 22 height 12
type input "EVA-E"
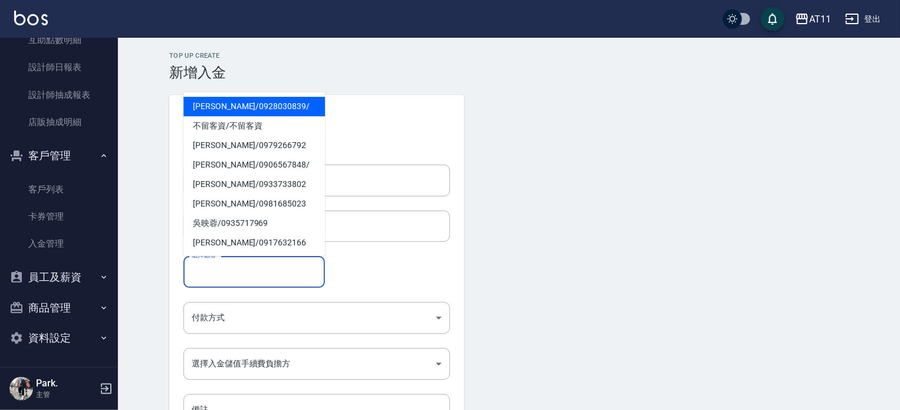
click at [215, 273] on input "選擇顧客" at bounding box center [254, 271] width 131 height 21
click at [228, 114] on span "蘇怡萍 / 0928030839 /" at bounding box center [254, 106] width 142 height 19
type input "蘇怡萍/0928030839/"
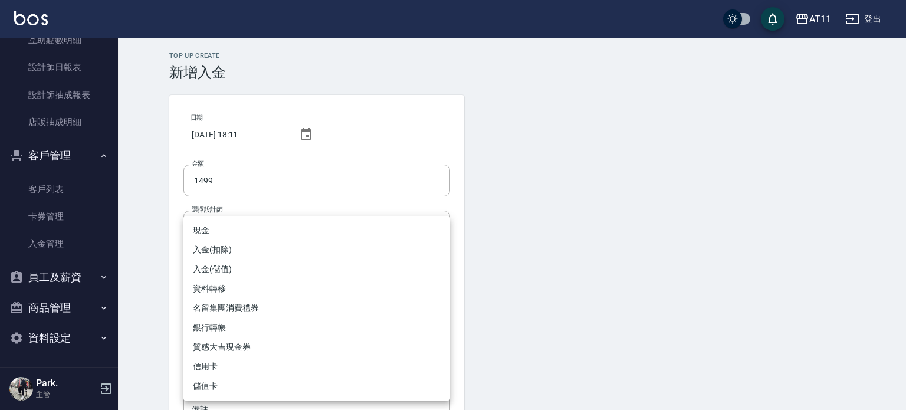
click at [225, 318] on body "AT11 登出 櫃檯作業 打帳單 帳單列表 現金收支登錄 材料自購登錄 每日結帳 排班表 現場電腦打卡 掃碼打卡 預約管理 預約管理 單日預約紀錄 單週預約紀…" at bounding box center [453, 245] width 906 height 490
click at [217, 250] on li "入金(扣除)" at bounding box center [316, 249] width 267 height 19
type input "入金(扣除)"
click at [217, 358] on body "AT11 登出 櫃檯作業 打帳單 帳單列表 現金收支登錄 材料自購登錄 每日結帳 排班表 現場電腦打卡 掃碼打卡 預約管理 預約管理 單日預約紀錄 單週預約紀…" at bounding box center [453, 245] width 906 height 490
click at [209, 384] on li "不扣項" at bounding box center [316, 385] width 267 height 19
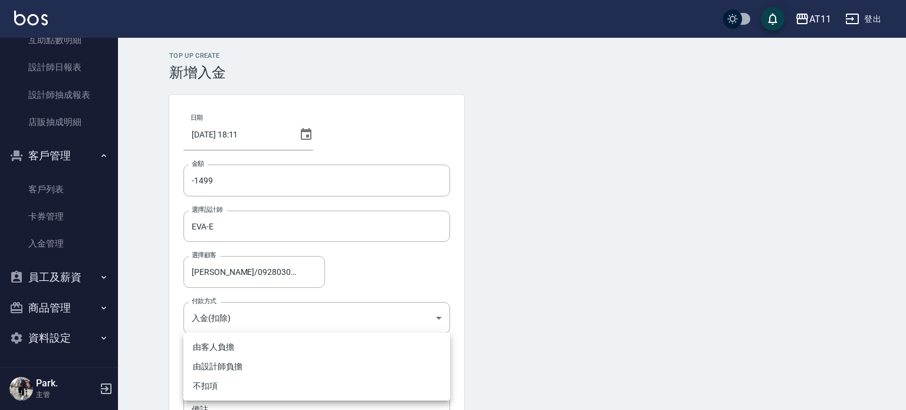
type input "WITHOUTHANDLINGFEE"
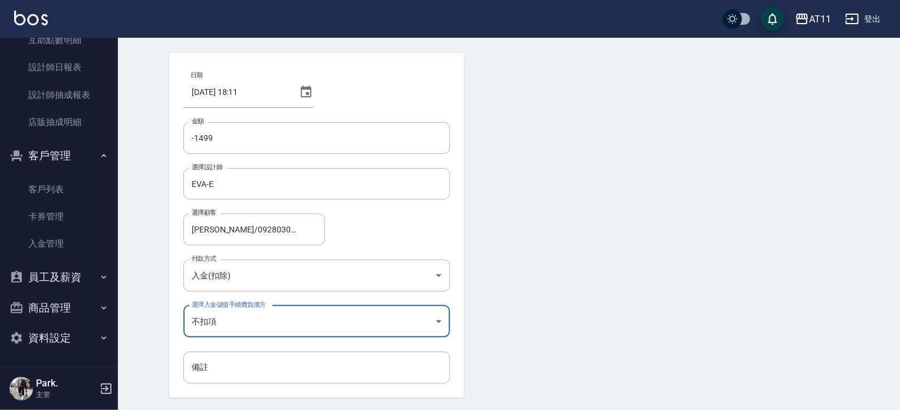
scroll to position [80, 0]
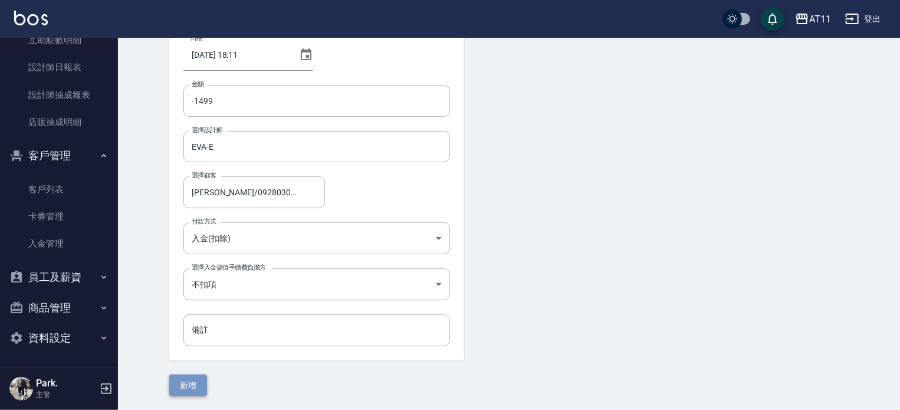
click at [197, 376] on button "新增" at bounding box center [188, 386] width 38 height 22
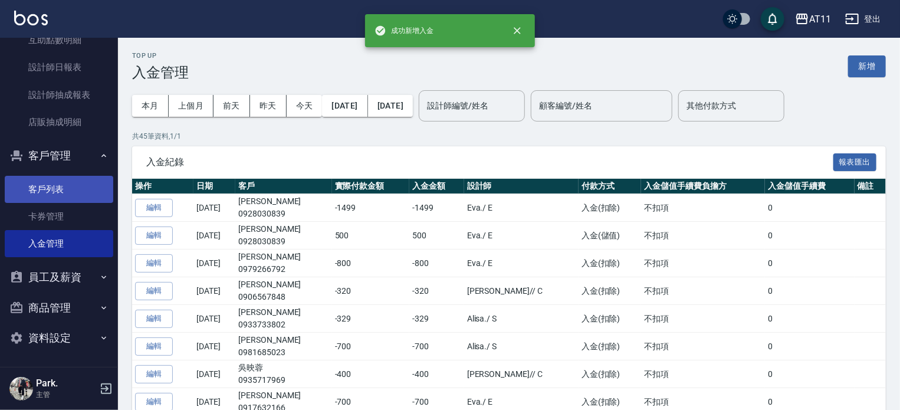
click at [76, 179] on link "客戶列表" at bounding box center [59, 189] width 109 height 27
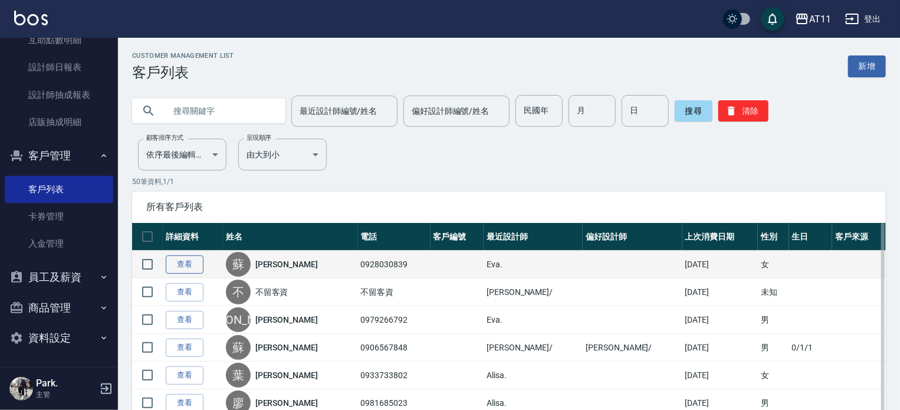
click at [184, 270] on link "查看" at bounding box center [185, 264] width 38 height 18
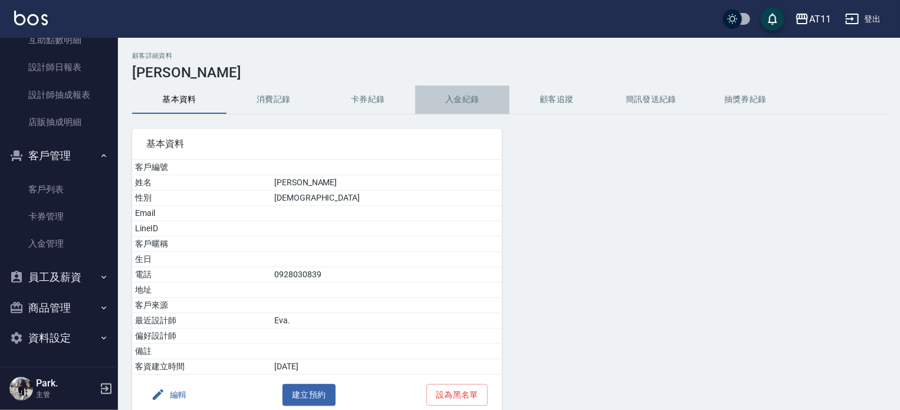
click at [468, 96] on button "入金紀錄" at bounding box center [462, 100] width 94 height 28
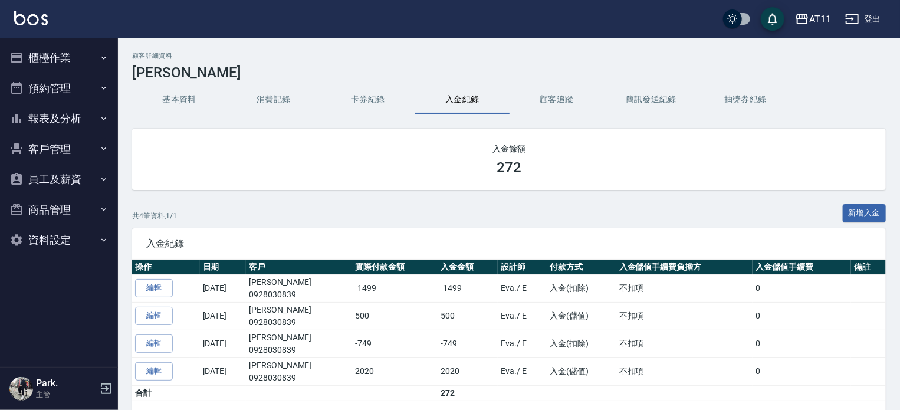
click at [78, 122] on button "報表及分析" at bounding box center [59, 118] width 109 height 31
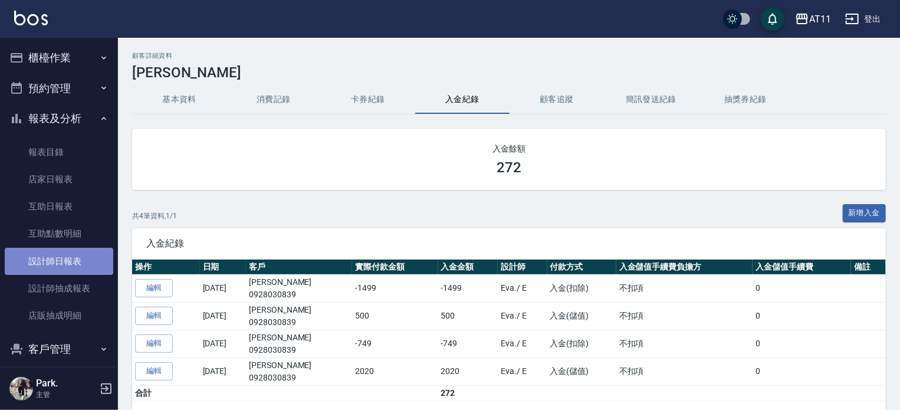
click at [66, 268] on link "設計師日報表" at bounding box center [59, 261] width 109 height 27
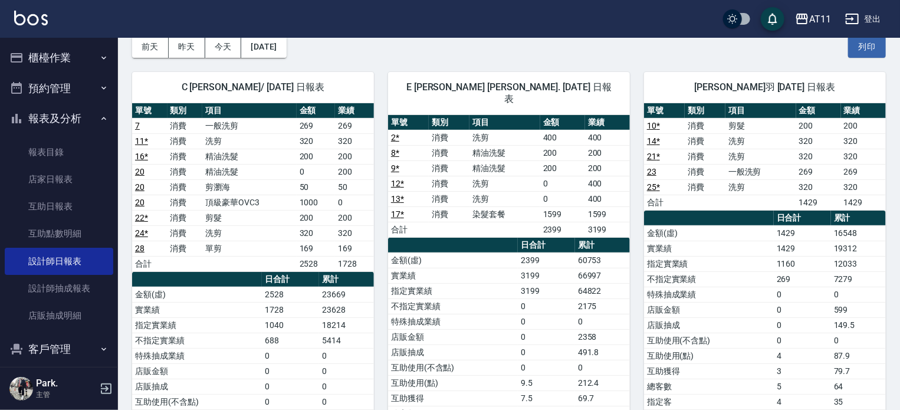
scroll to position [102, 0]
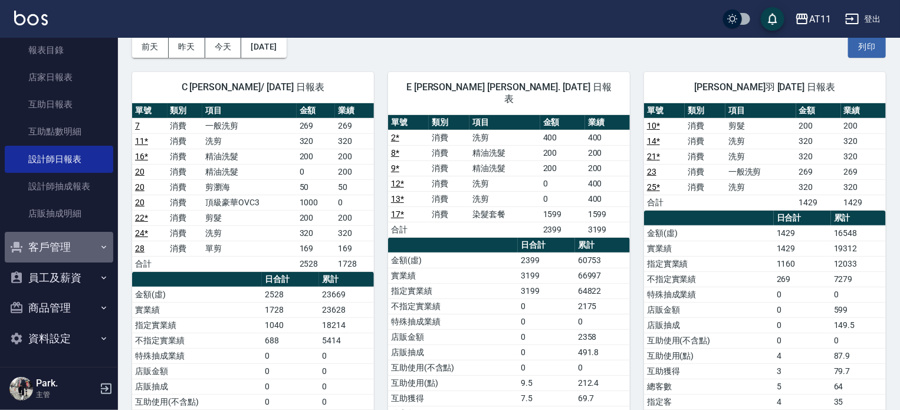
click at [67, 250] on button "客戶管理" at bounding box center [59, 247] width 109 height 31
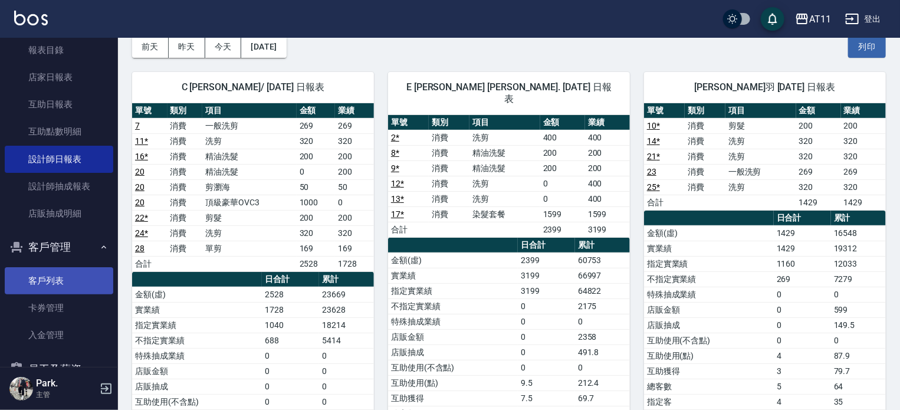
click at [64, 290] on link "客戶列表" at bounding box center [59, 280] width 109 height 27
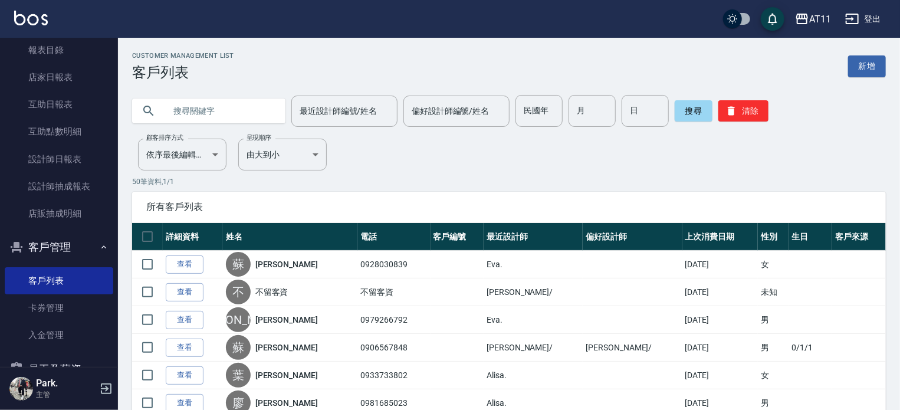
click at [189, 265] on link "查看" at bounding box center [185, 264] width 38 height 18
